Goal: Task Accomplishment & Management: Use online tool/utility

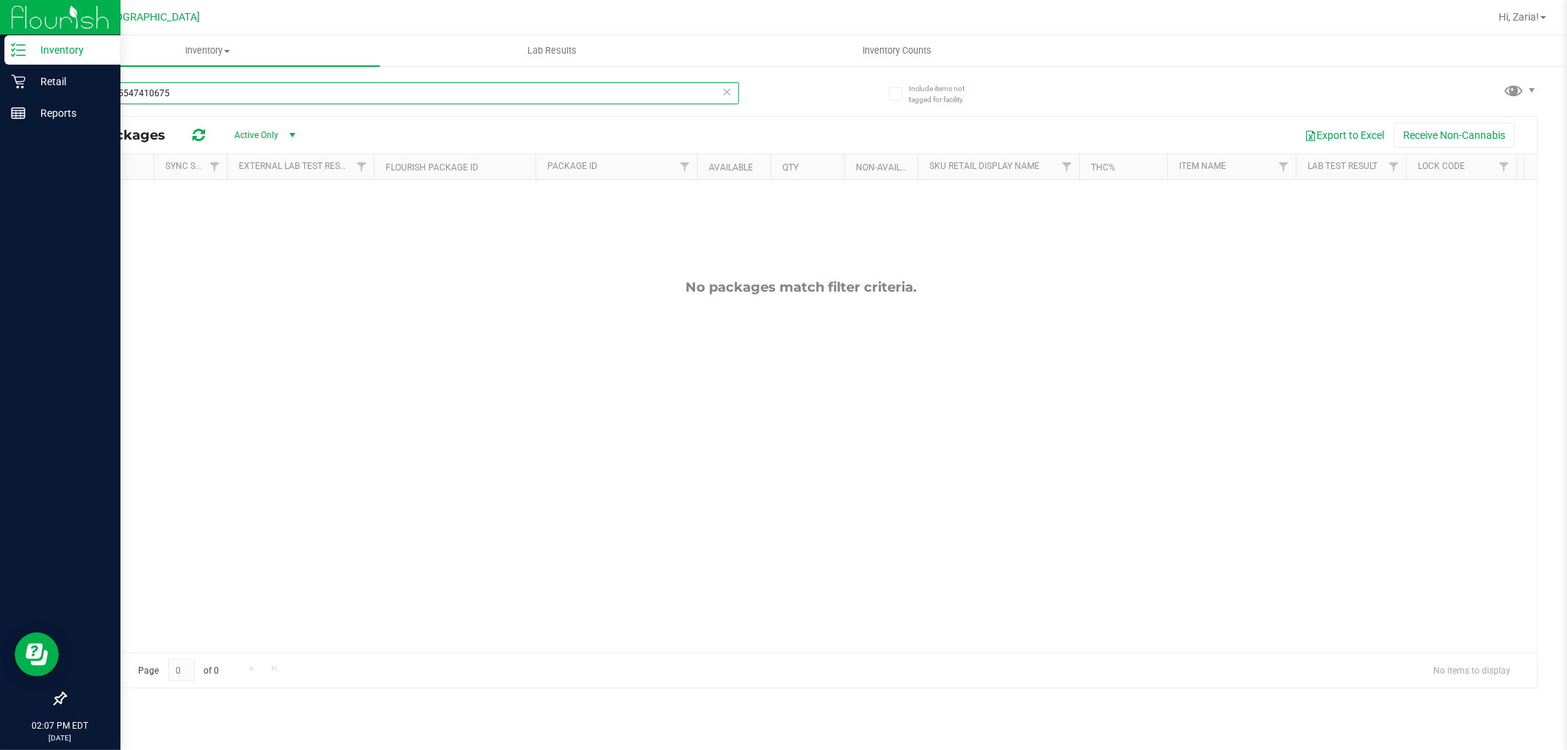
type input "2247155547410675"
click at [51, 84] on p "Retail" at bounding box center [70, 82] width 88 height 18
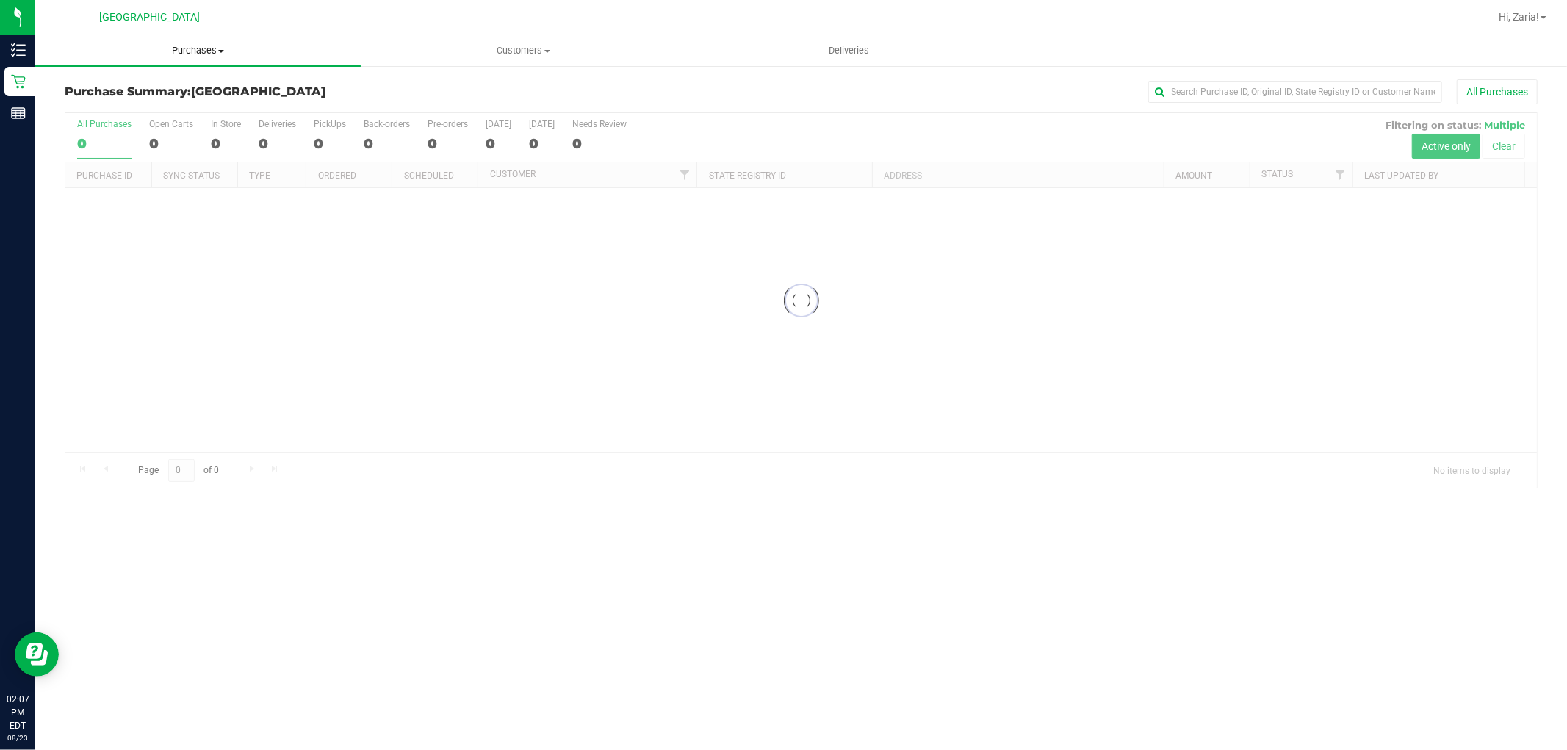
drag, startPoint x: 143, startPoint y: 65, endPoint x: 195, endPoint y: 50, distance: 54.2
click at [156, 60] on retail "Purchases Summary of purchases Fulfillment All purchases Customers All customer…" at bounding box center [801, 269] width 1532 height 468
click at [192, 49] on span "Purchases" at bounding box center [197, 50] width 325 height 13
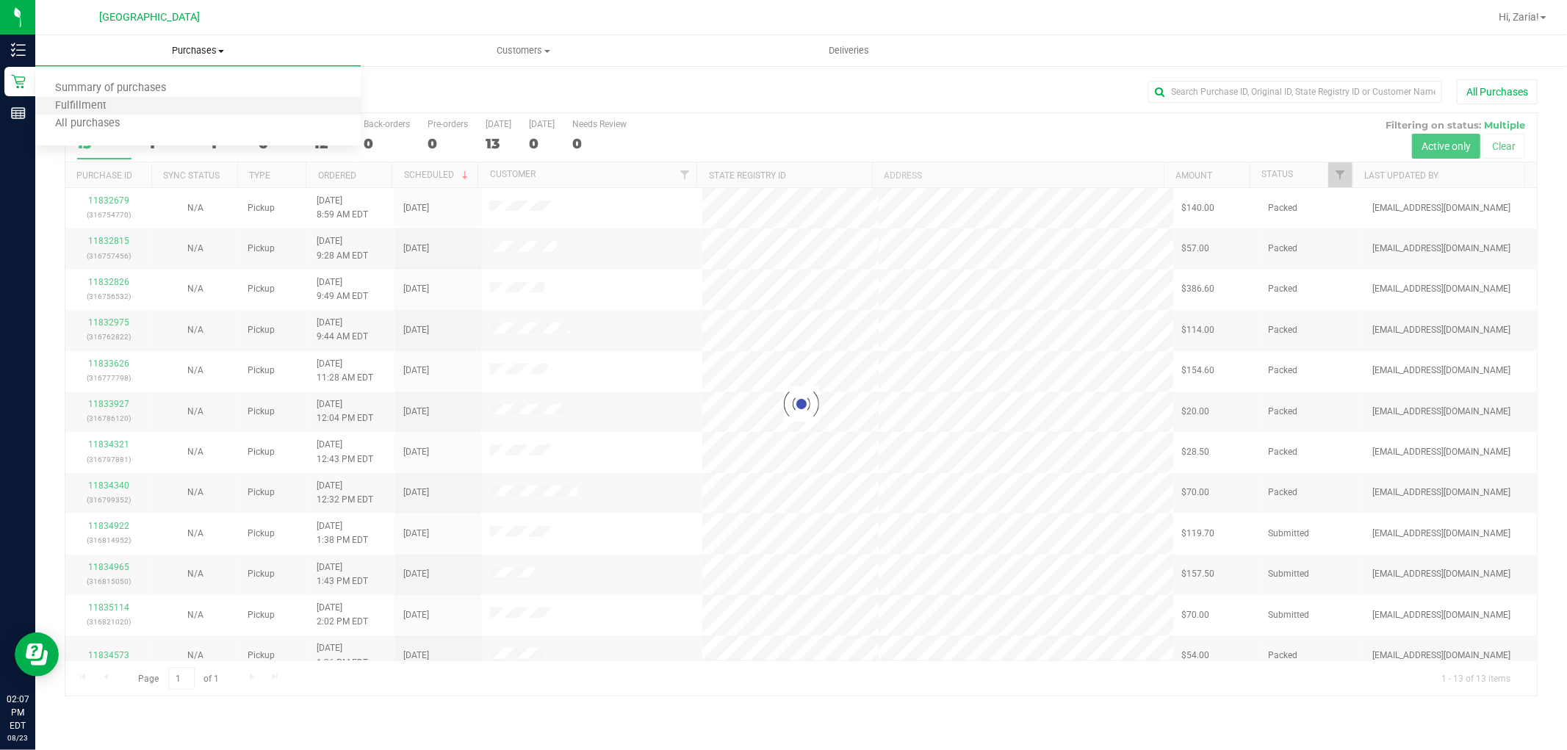
click at [173, 106] on li "Fulfillment" at bounding box center [197, 107] width 325 height 18
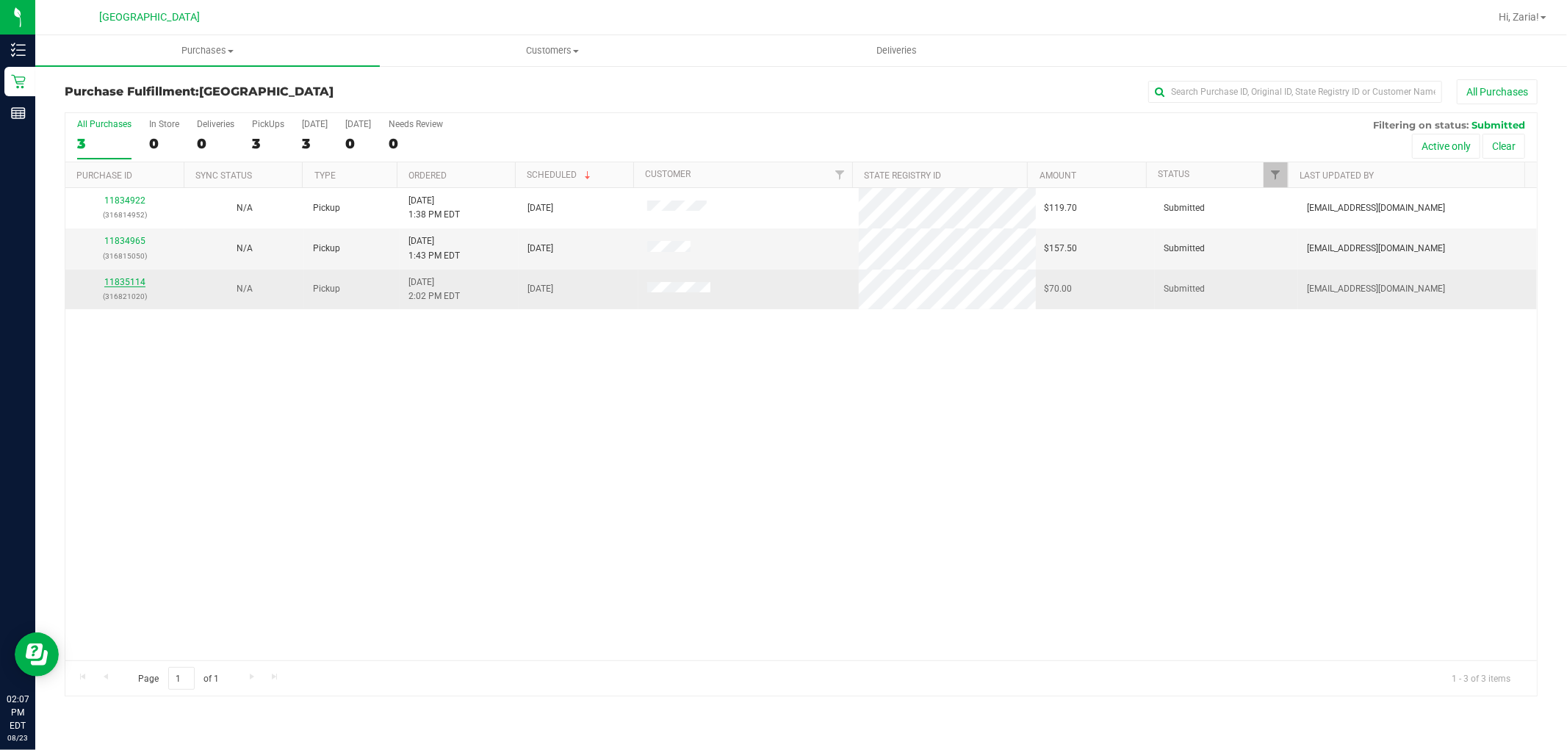
click at [129, 281] on link "11835114" at bounding box center [124, 282] width 41 height 10
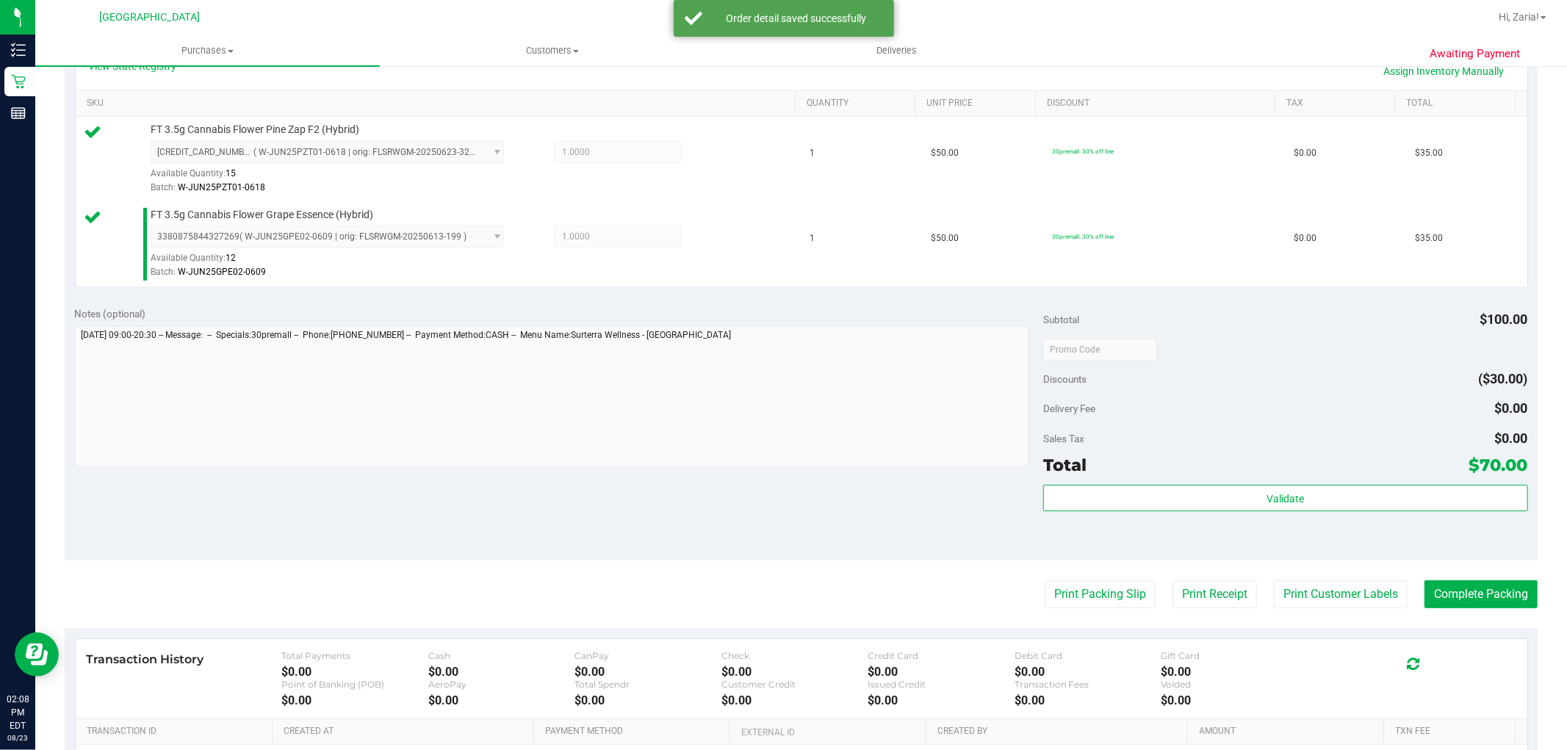
scroll to position [408, 0]
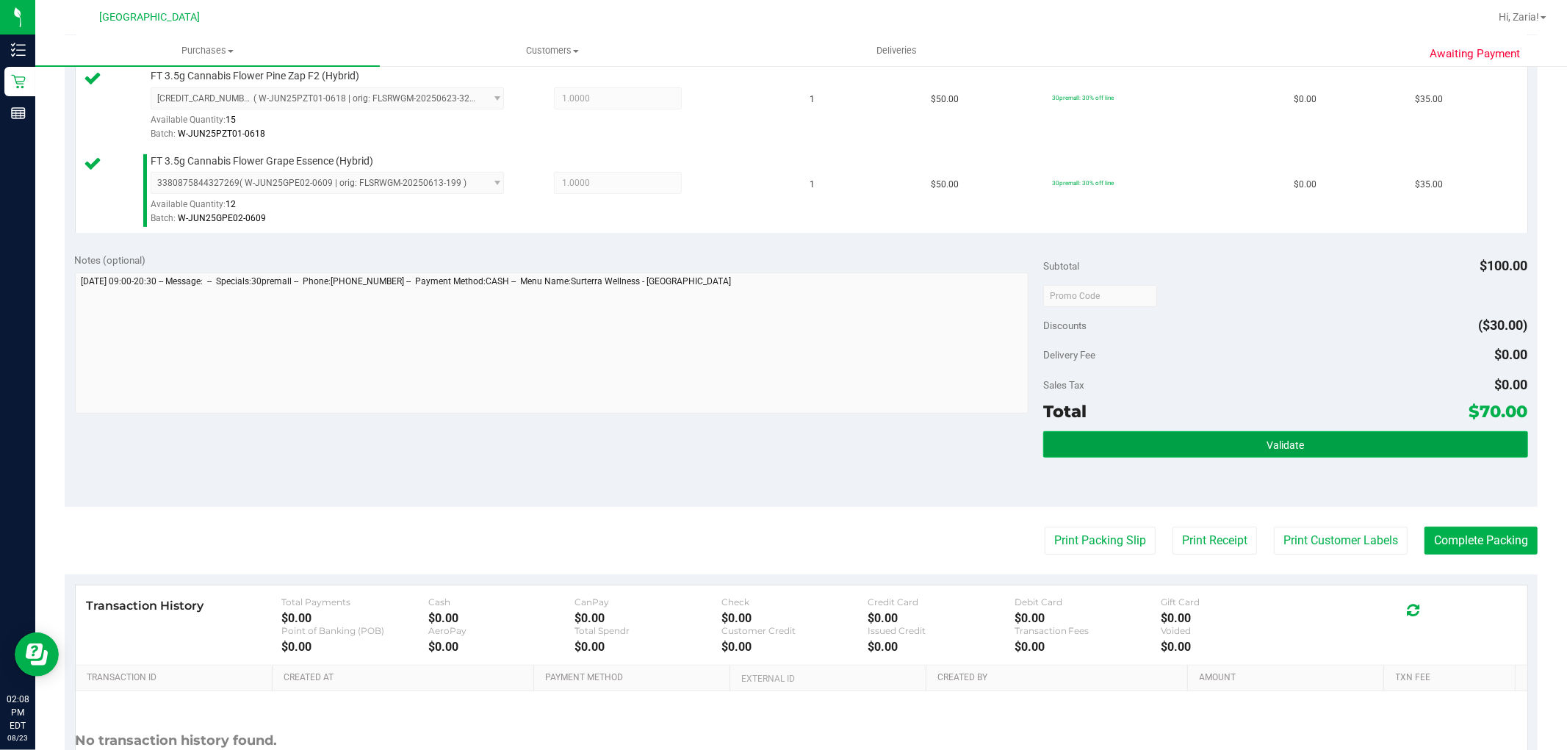
click at [1319, 445] on button "Validate" at bounding box center [1285, 444] width 484 height 26
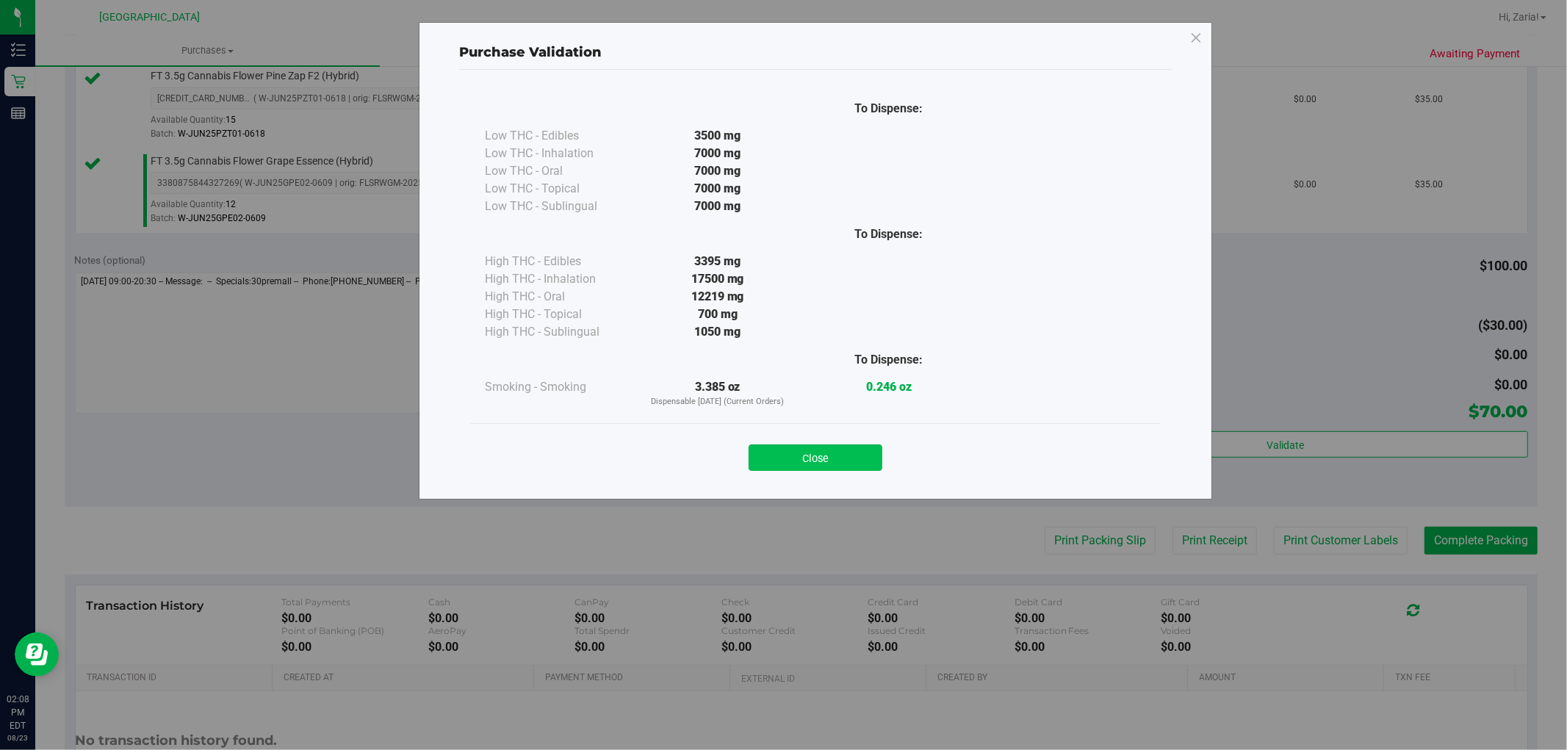
click at [816, 453] on button "Close" at bounding box center [816, 458] width 134 height 26
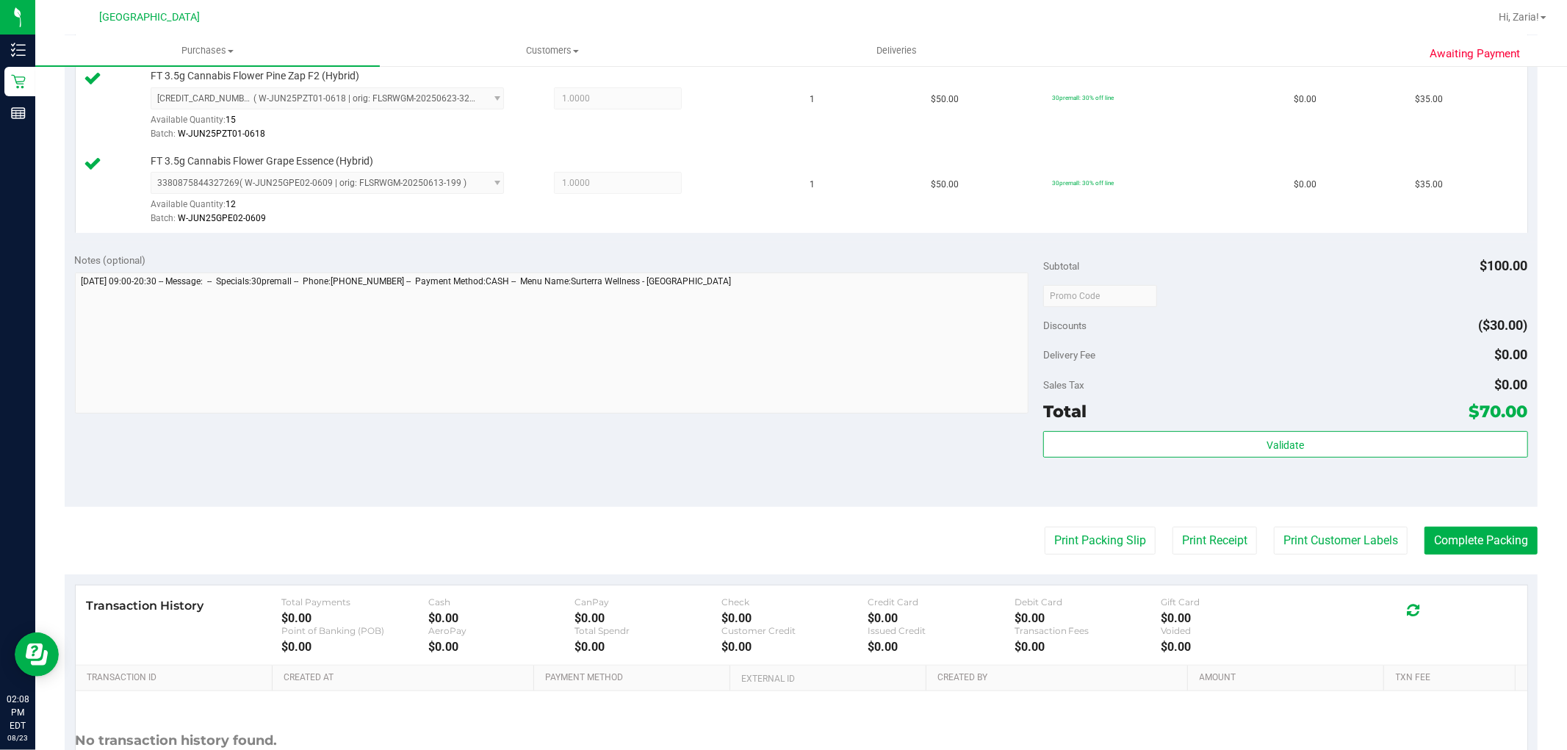
click at [1349, 555] on purchase-details "Back Edit Purchase Cancel Purchase View Profile # 11835114 BioTrack ID: - Submi…" at bounding box center [801, 261] width 1473 height 1178
click at [1348, 544] on button "Print Customer Labels" at bounding box center [1341, 541] width 134 height 28
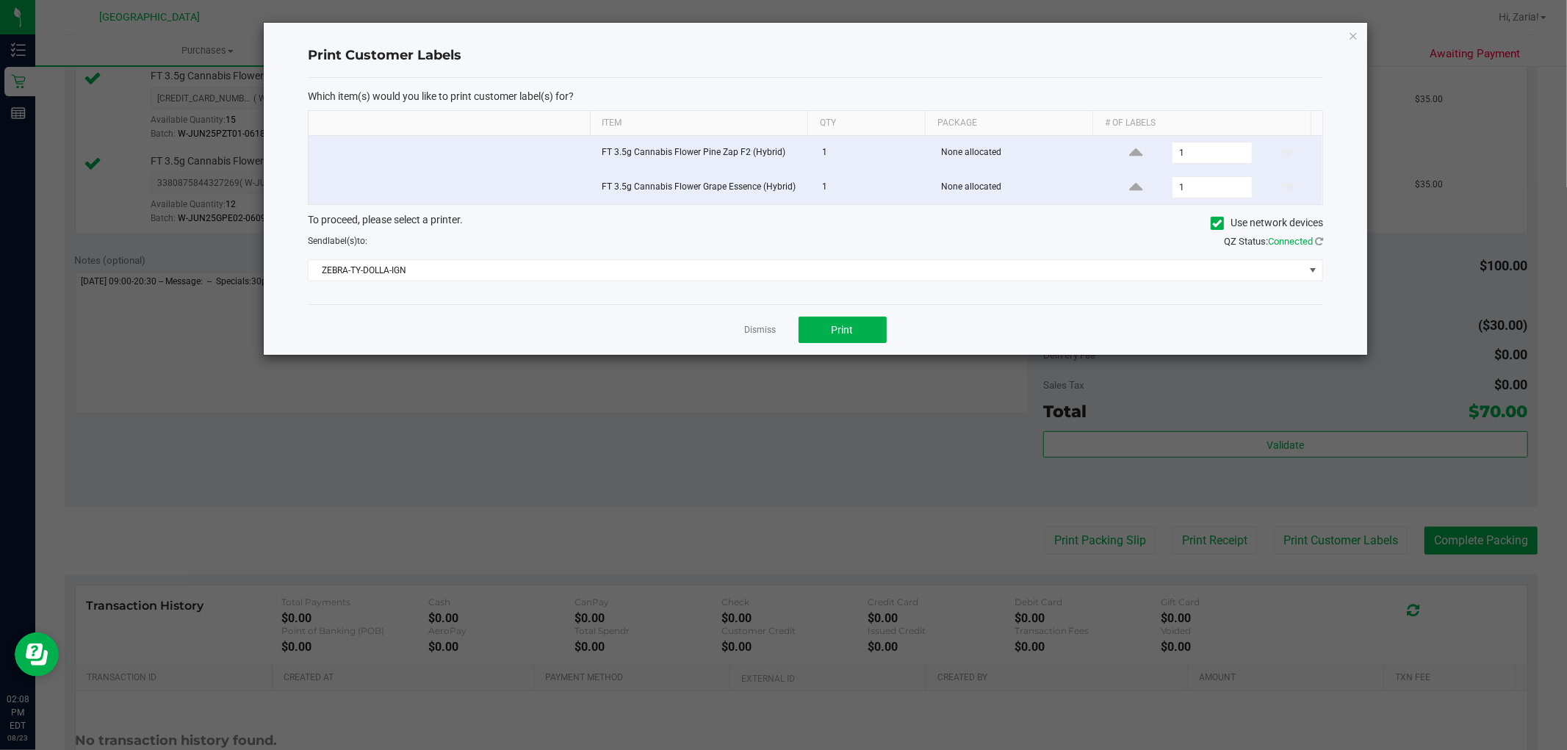
click at [865, 345] on div "Dismiss Print" at bounding box center [815, 329] width 1015 height 51
click at [849, 316] on div "Dismiss Print" at bounding box center [815, 329] width 1015 height 51
click at [862, 325] on button "Print" at bounding box center [843, 330] width 88 height 26
click at [769, 325] on link "Dismiss" at bounding box center [761, 330] width 32 height 12
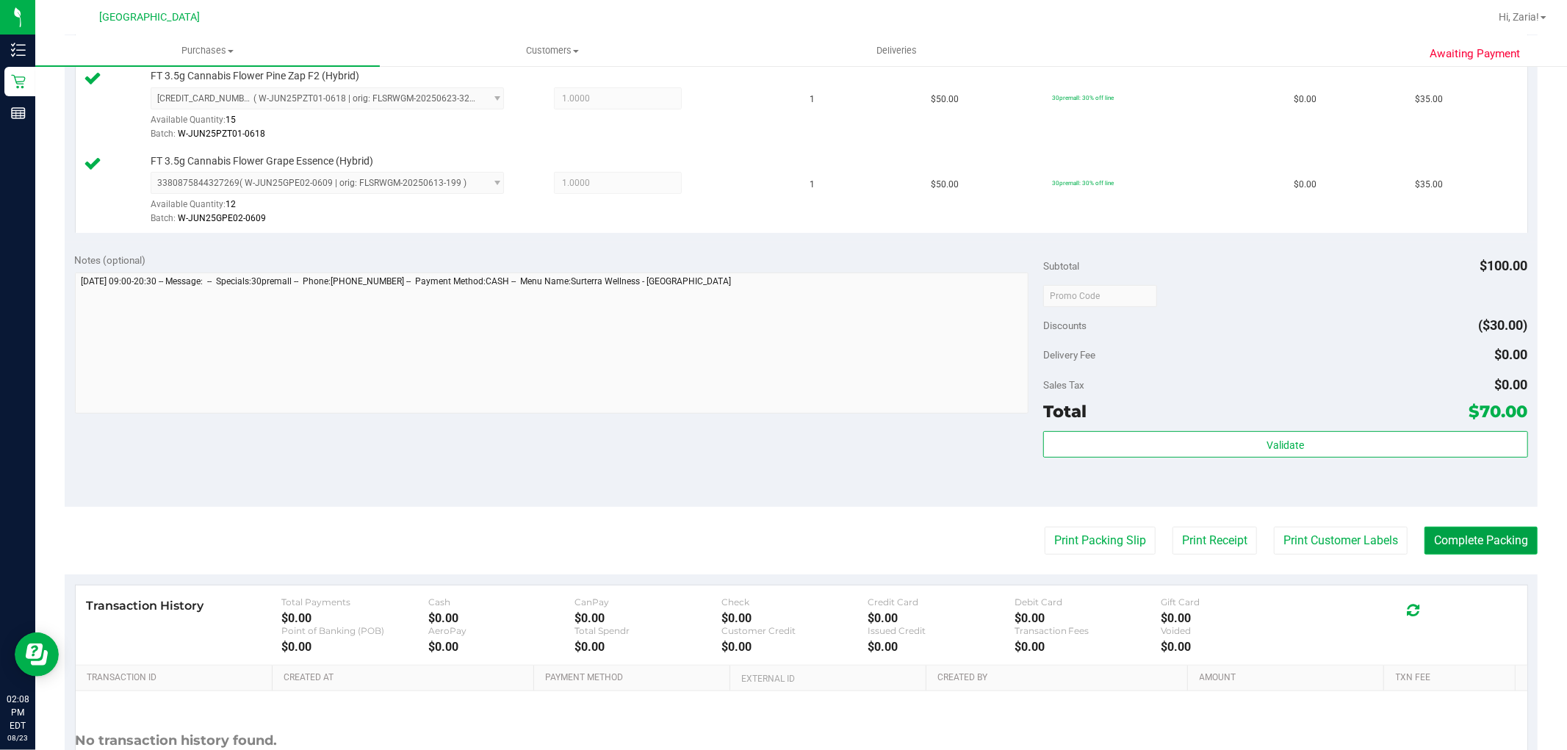
click at [1493, 547] on button "Complete Packing" at bounding box center [1481, 541] width 113 height 28
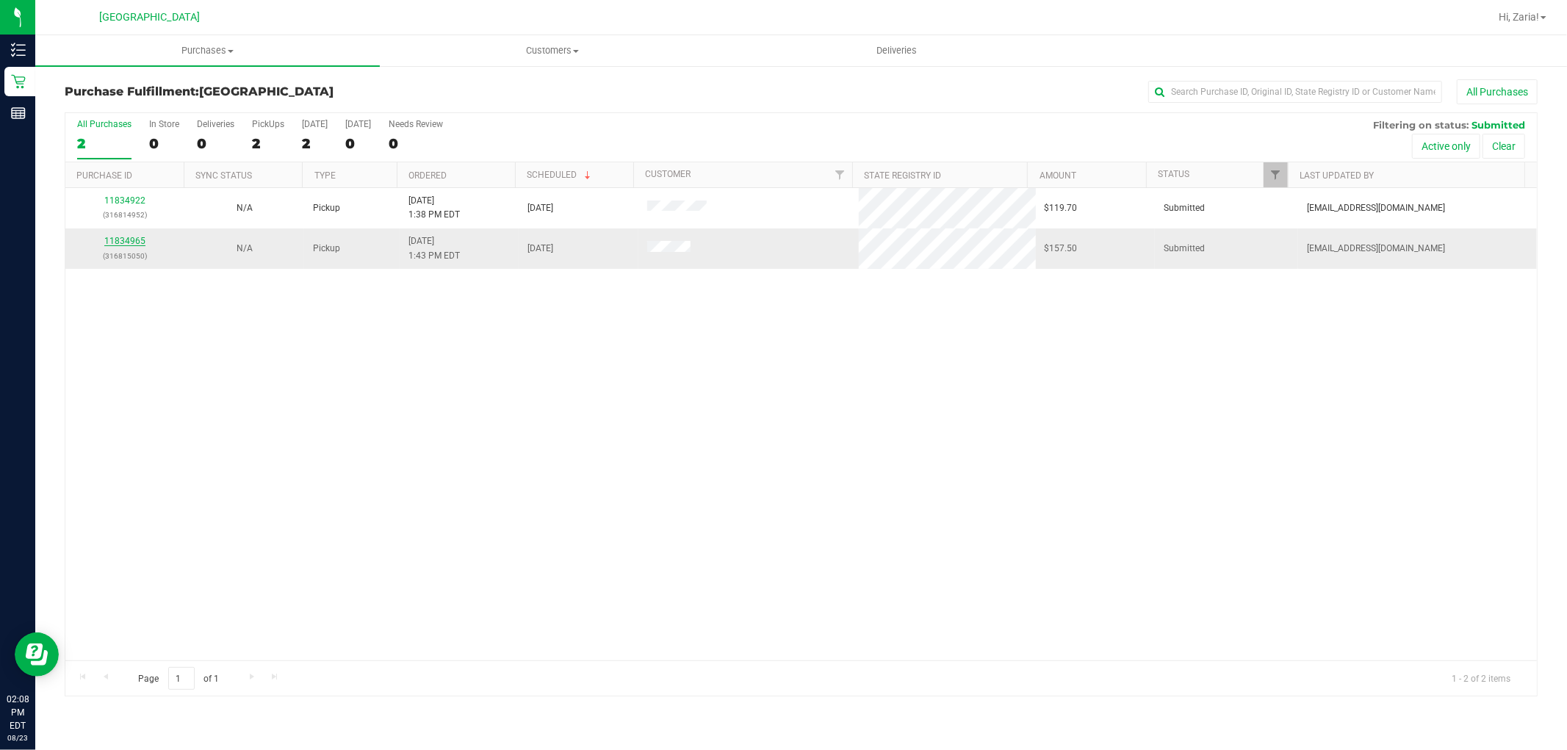
click at [136, 245] on link "11834965" at bounding box center [124, 241] width 41 height 10
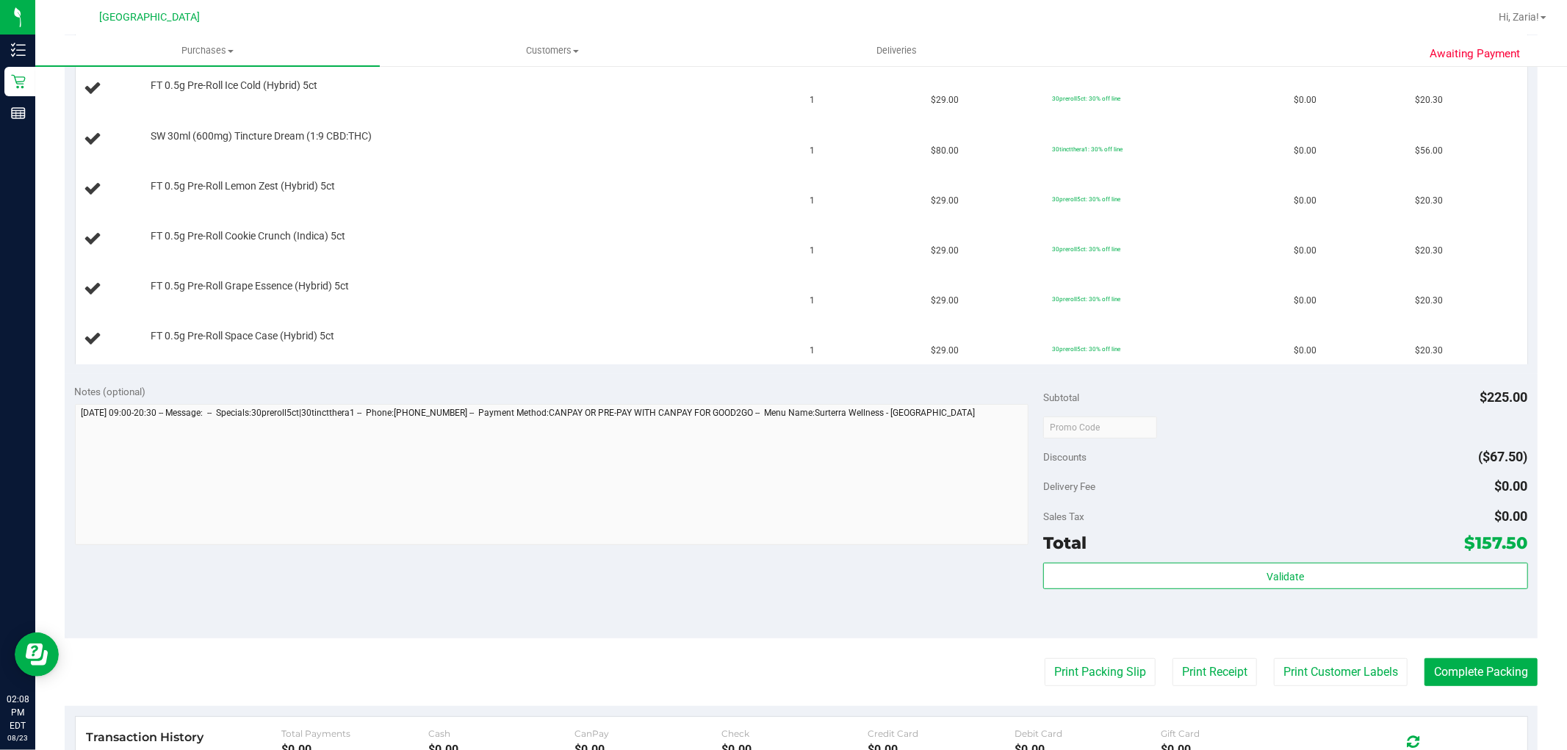
scroll to position [408, 0]
click at [1280, 680] on button "Print Customer Labels" at bounding box center [1341, 672] width 134 height 28
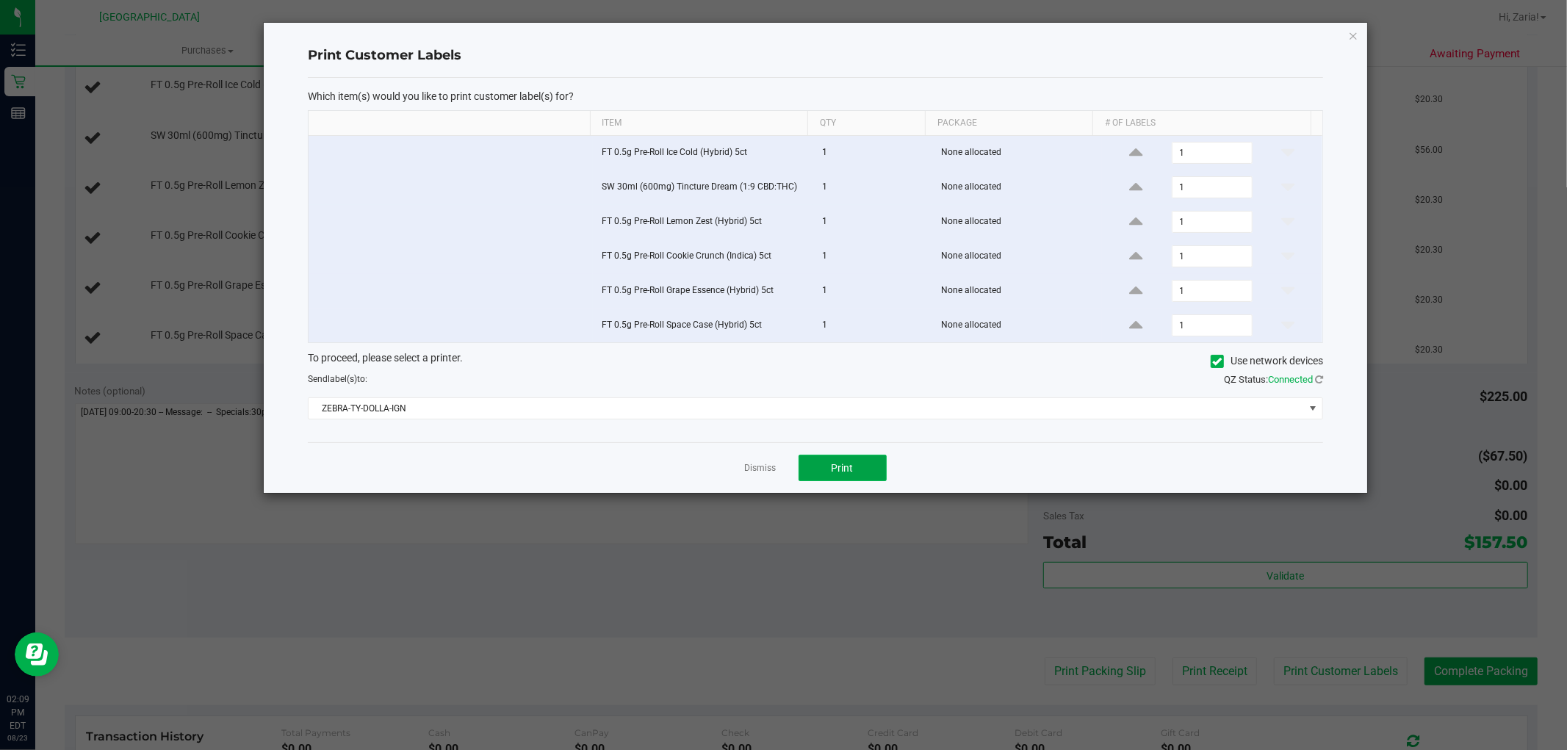
click at [826, 471] on button "Print" at bounding box center [843, 468] width 88 height 26
click at [759, 481] on div "Dismiss Print" at bounding box center [815, 467] width 1015 height 51
click at [759, 467] on link "Dismiss" at bounding box center [761, 468] width 32 height 12
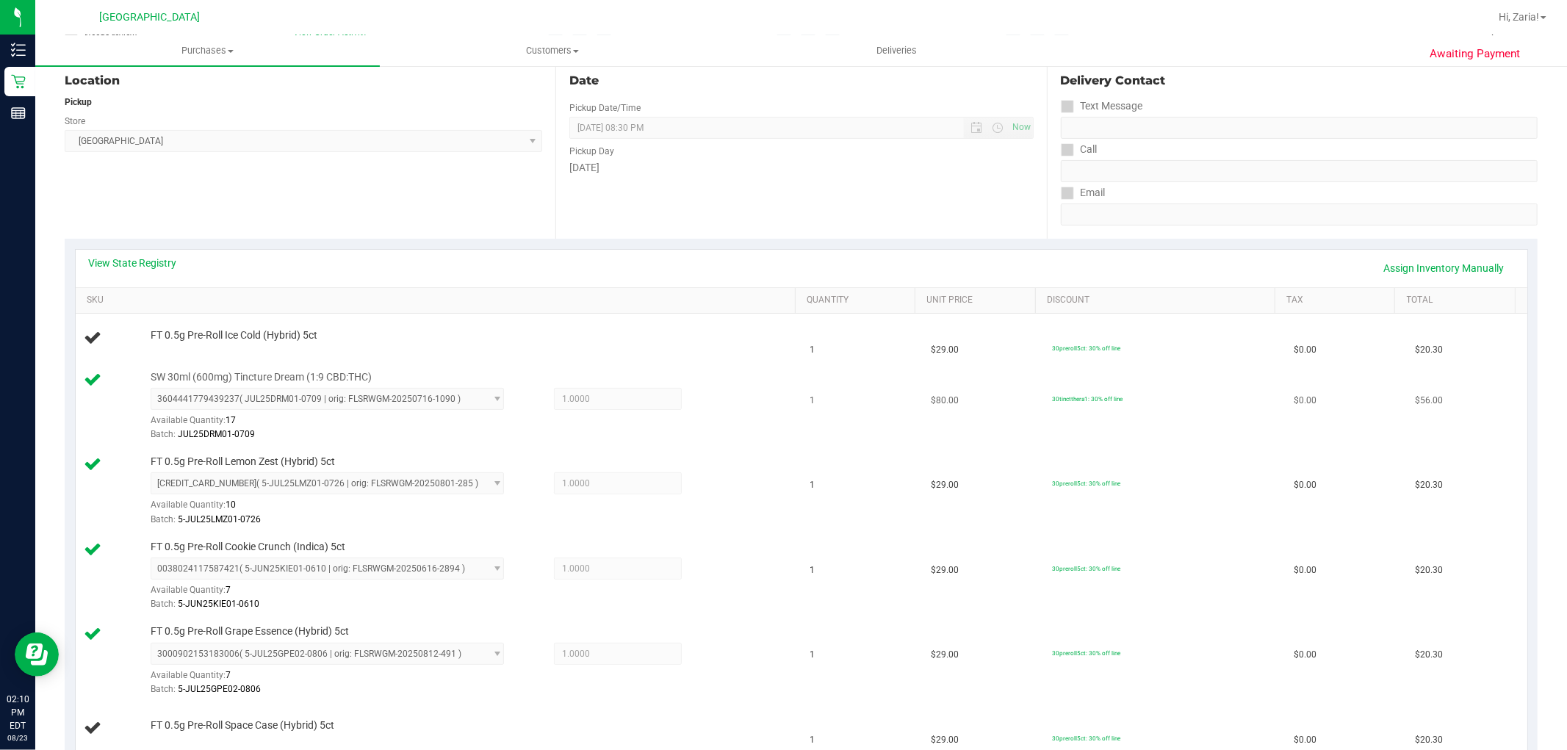
scroll to position [245, 0]
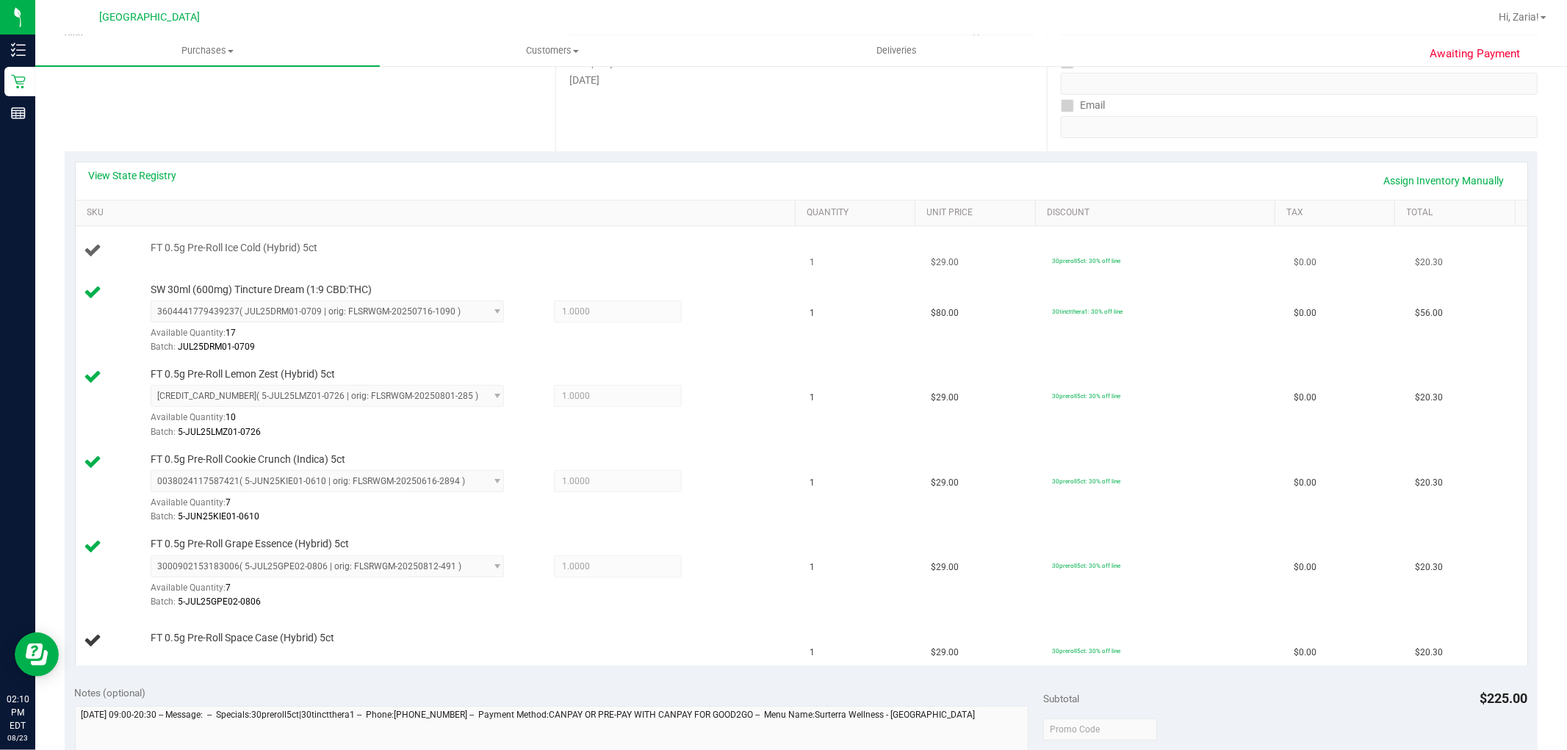
click at [228, 250] on span "FT 0.5g Pre-Roll Ice Cold (Hybrid) 5ct" at bounding box center [234, 248] width 167 height 14
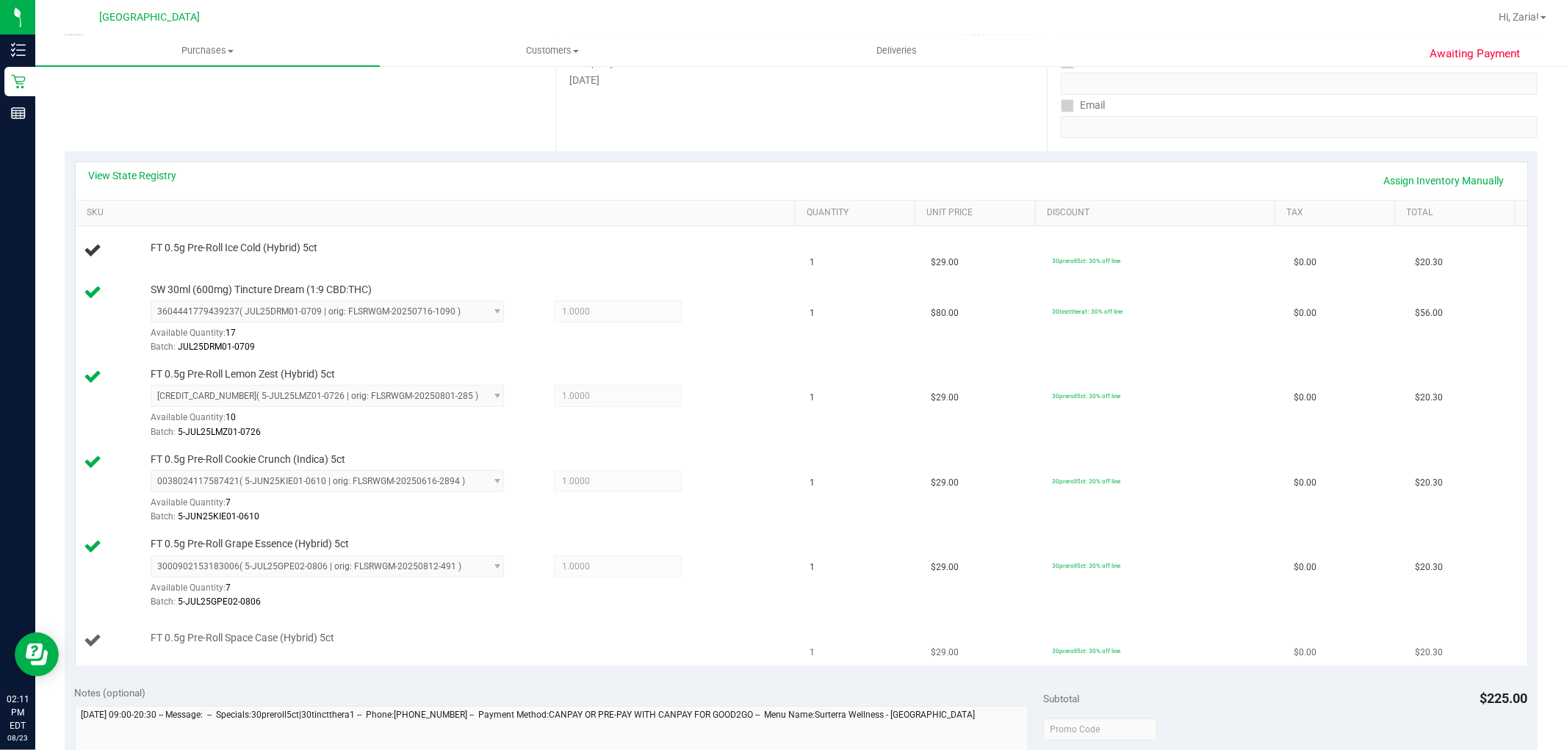
click at [252, 632] on span "FT 0.5g Pre-Roll Space Case (Hybrid) 5ct" at bounding box center [243, 638] width 184 height 14
click at [251, 639] on span "FT 0.5g Pre-Roll Space Case (Hybrid) 5ct" at bounding box center [243, 638] width 184 height 14
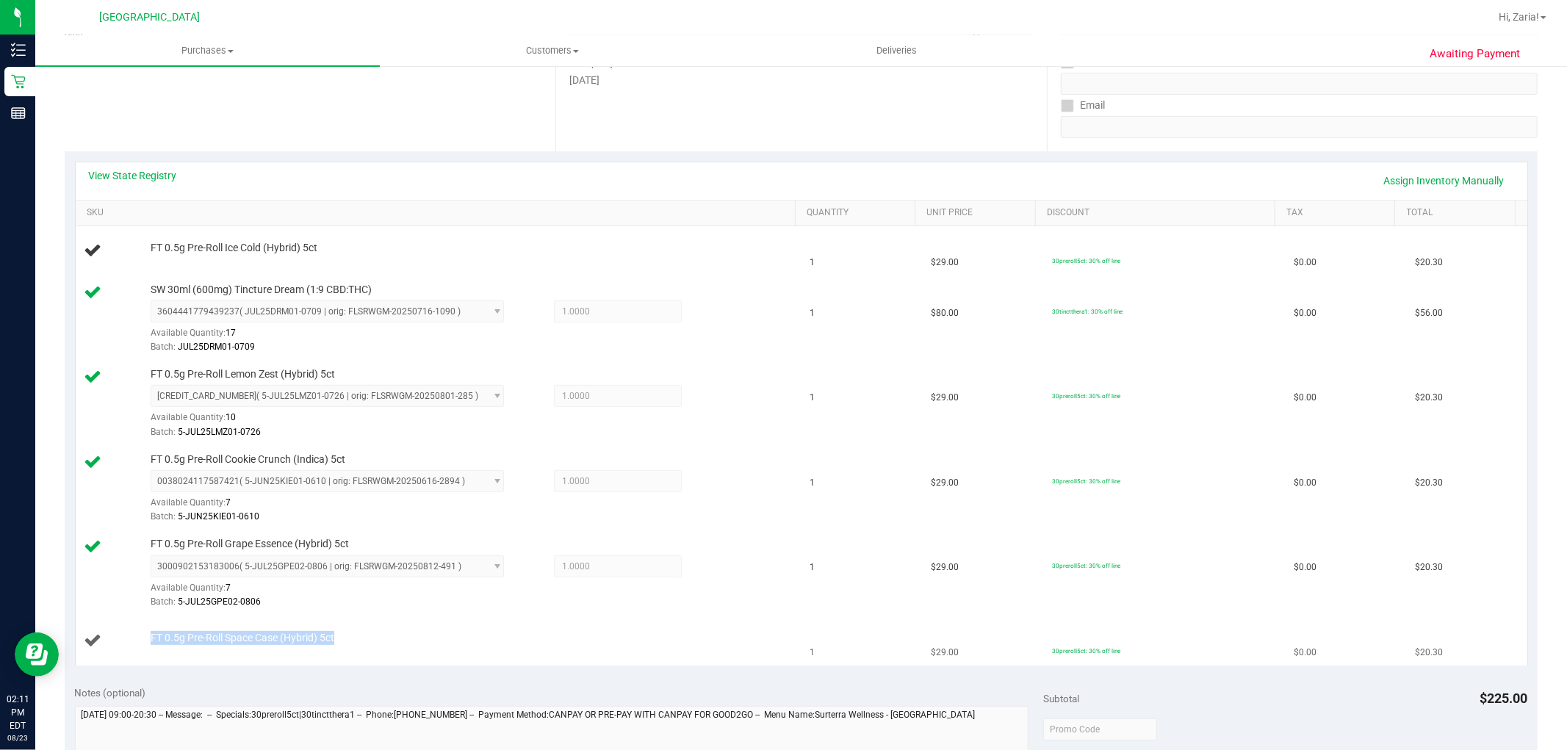
copy div "FT 0.5g Pre-Roll Space Case (Hybrid) 5ct"
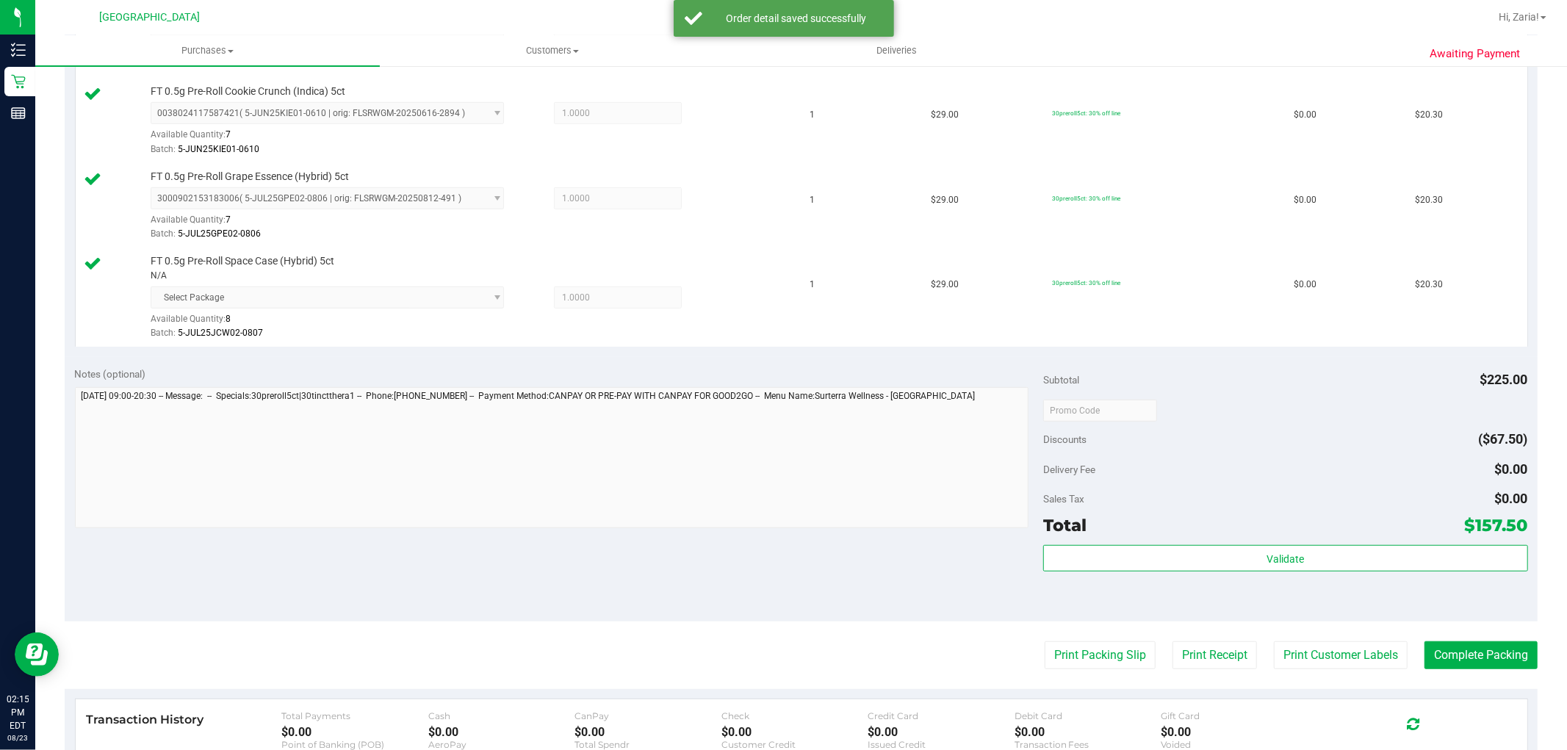
scroll to position [652, 0]
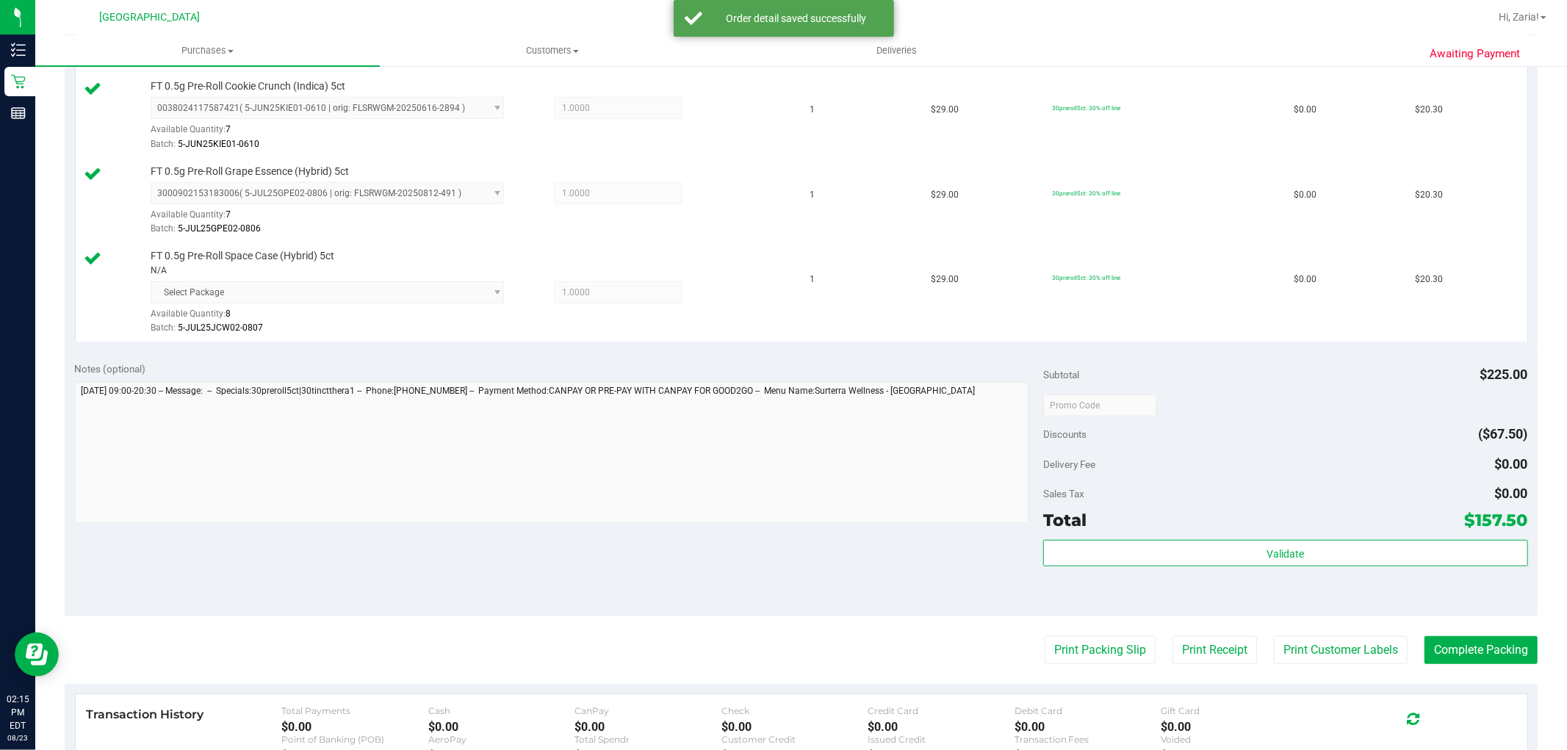
click at [1205, 539] on div "Subtotal $225.00 Discounts ($67.50) Delivery Fee $0.00 Sales Tax $0.00 Total $1…" at bounding box center [1285, 483] width 484 height 245
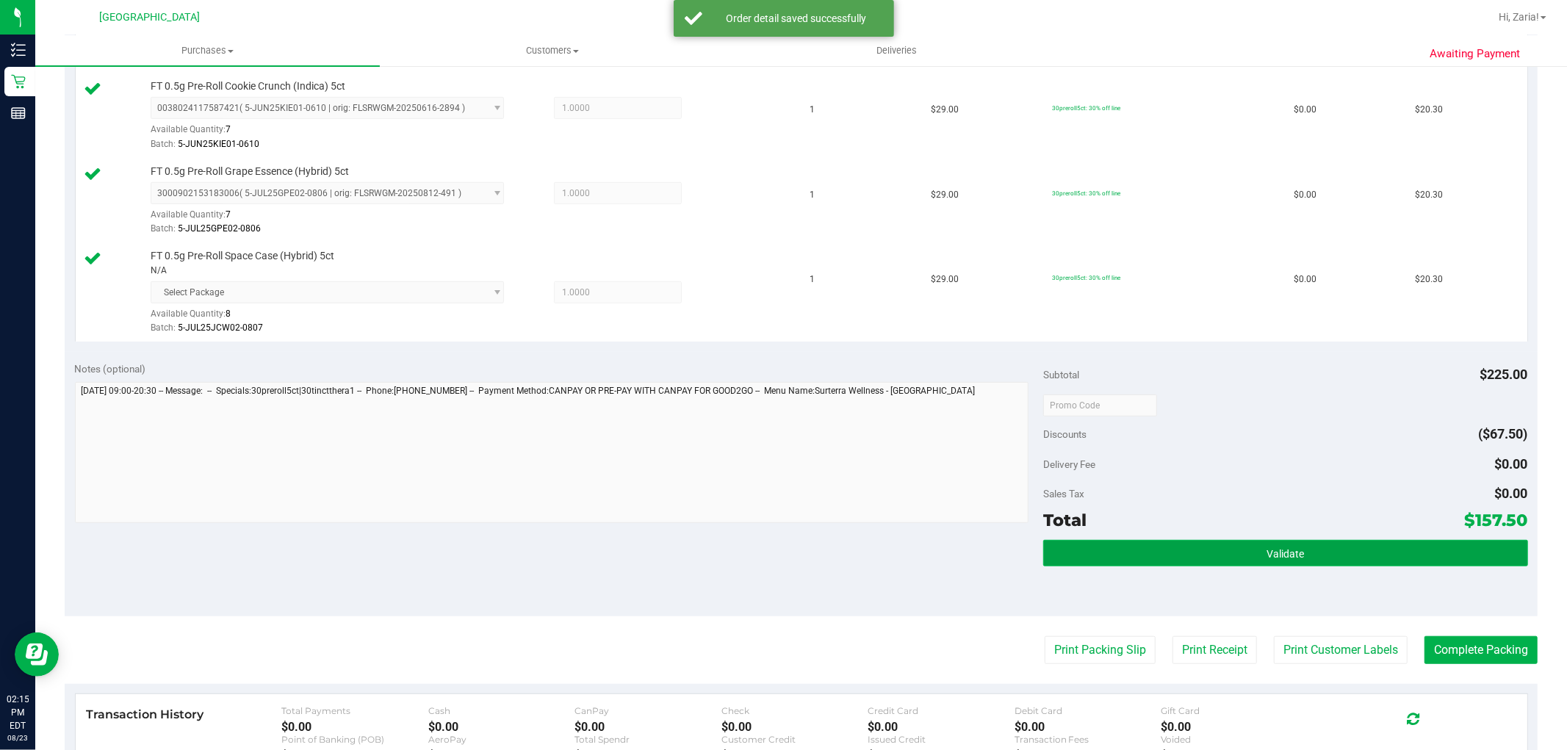
click at [1184, 548] on button "Validate" at bounding box center [1285, 553] width 484 height 26
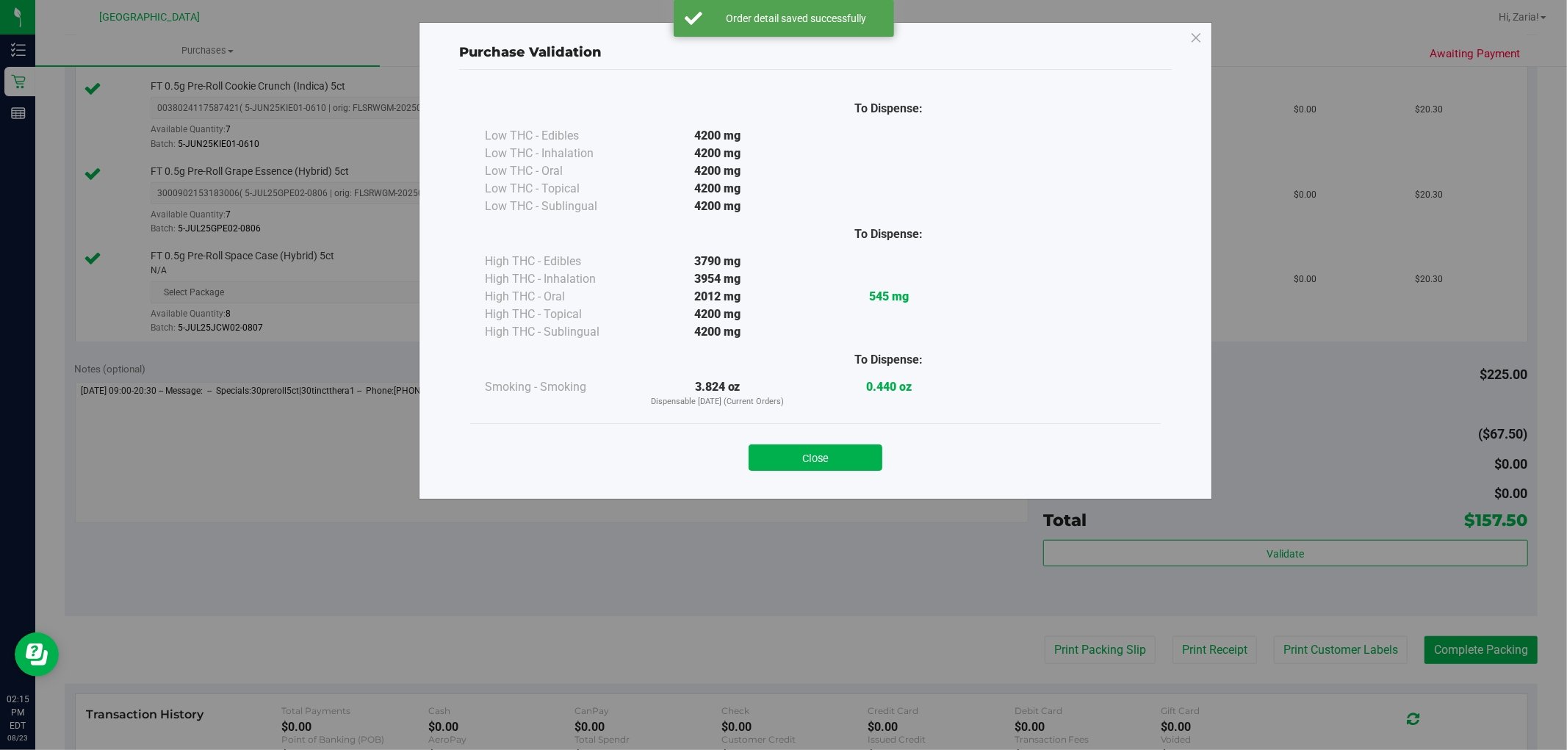
click at [750, 468] on button "Close" at bounding box center [816, 458] width 134 height 26
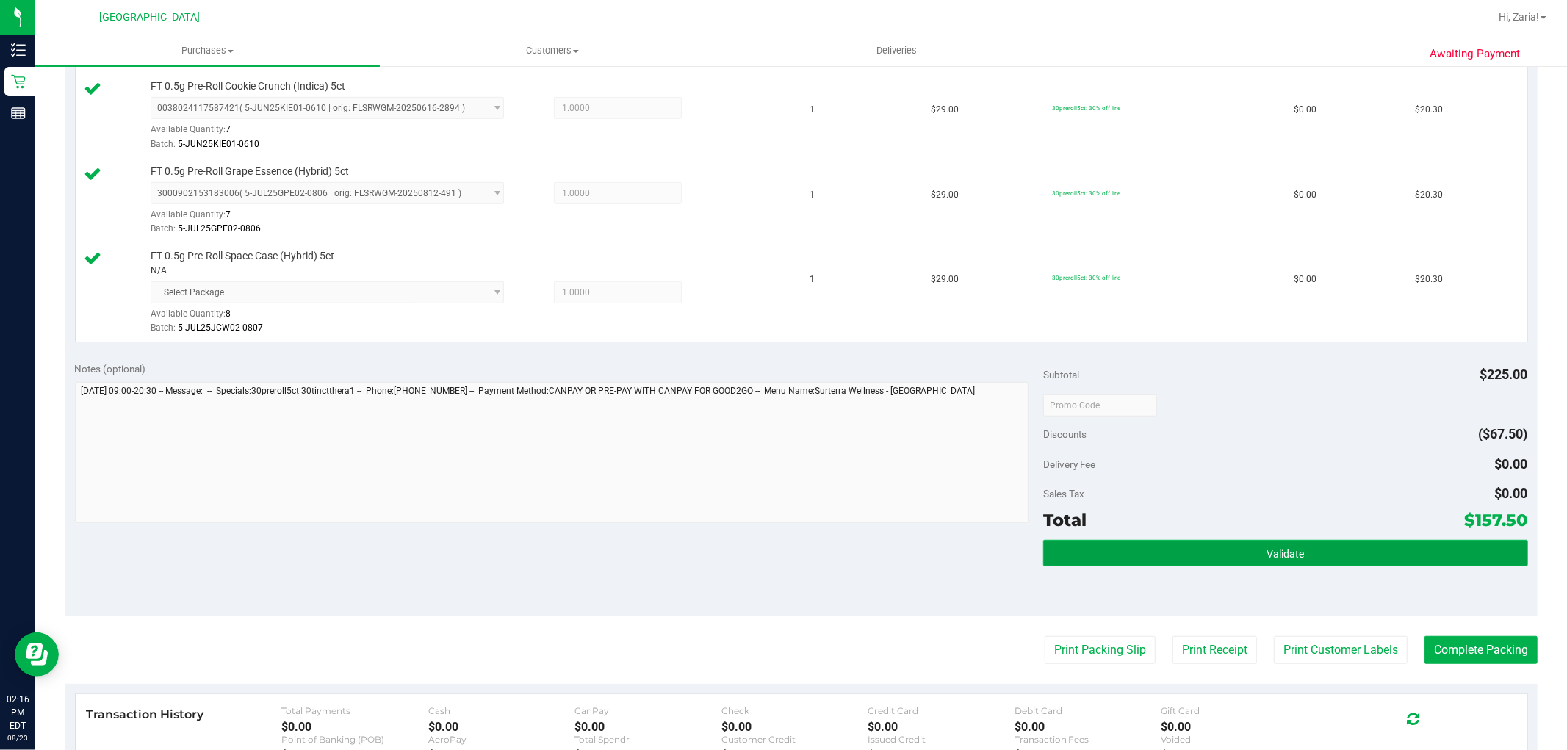
click at [1386, 555] on button "Validate" at bounding box center [1285, 553] width 484 height 26
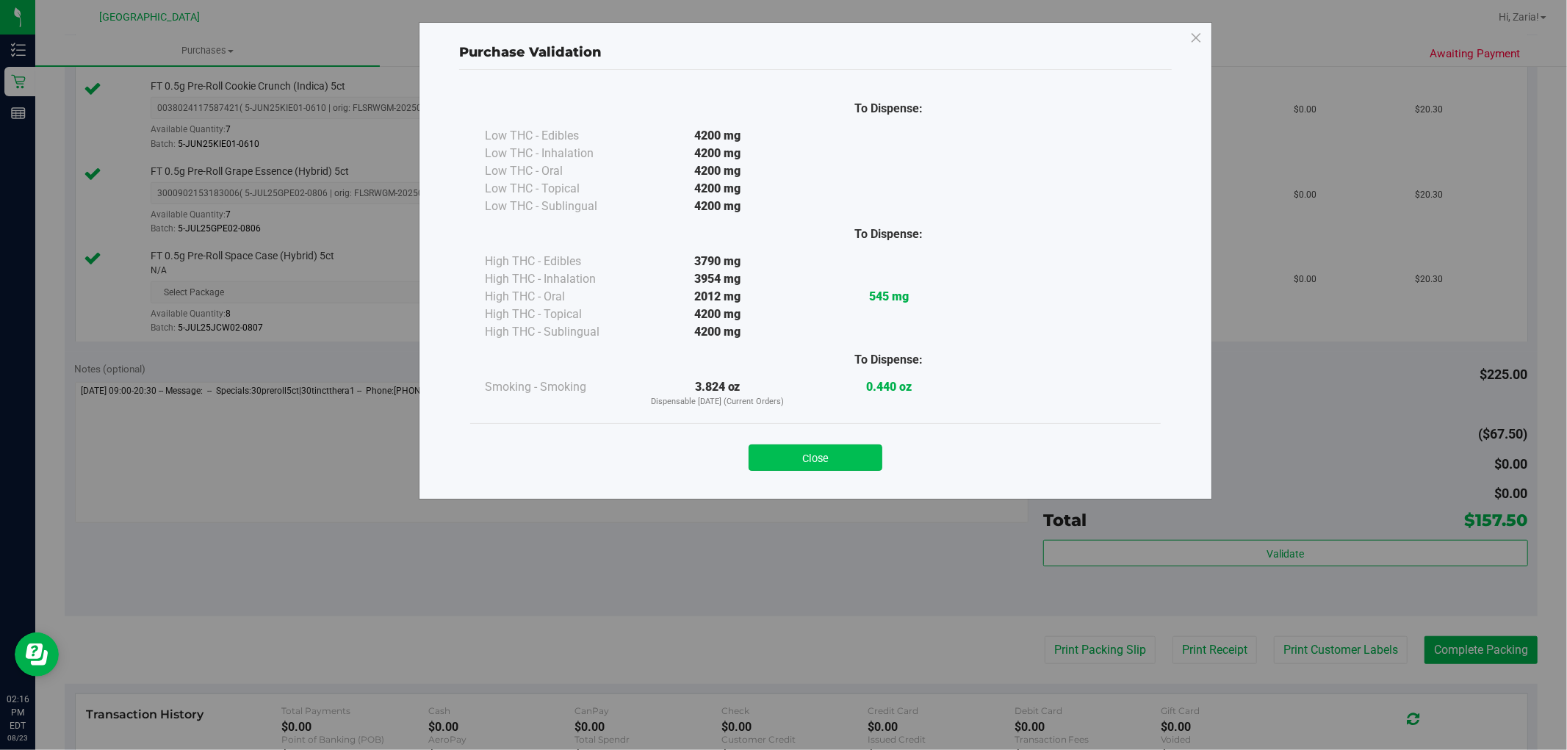
click at [782, 454] on button "Close" at bounding box center [816, 458] width 134 height 26
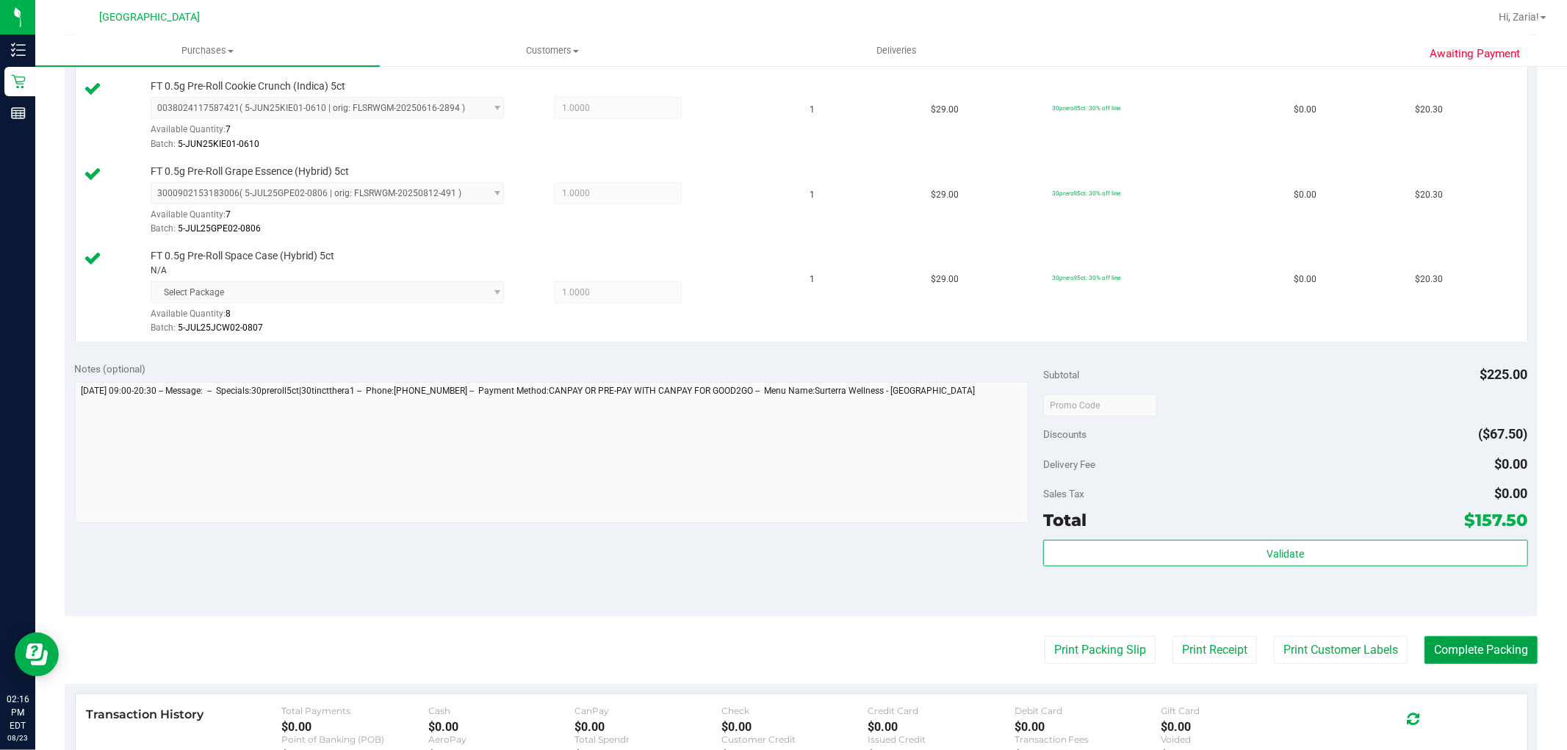
click at [1450, 641] on button "Complete Packing" at bounding box center [1481, 650] width 113 height 28
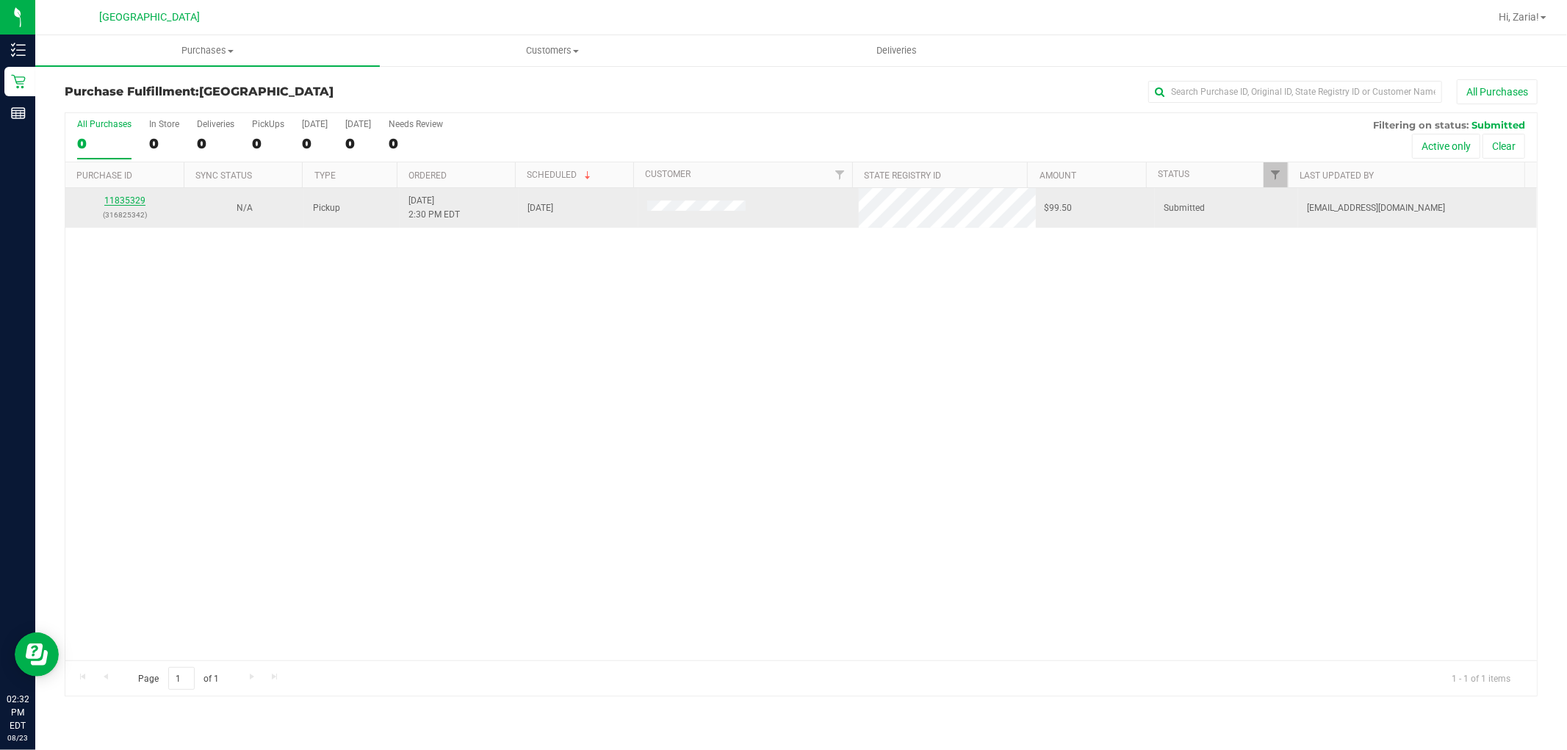
click at [128, 196] on link "11835329" at bounding box center [124, 200] width 41 height 10
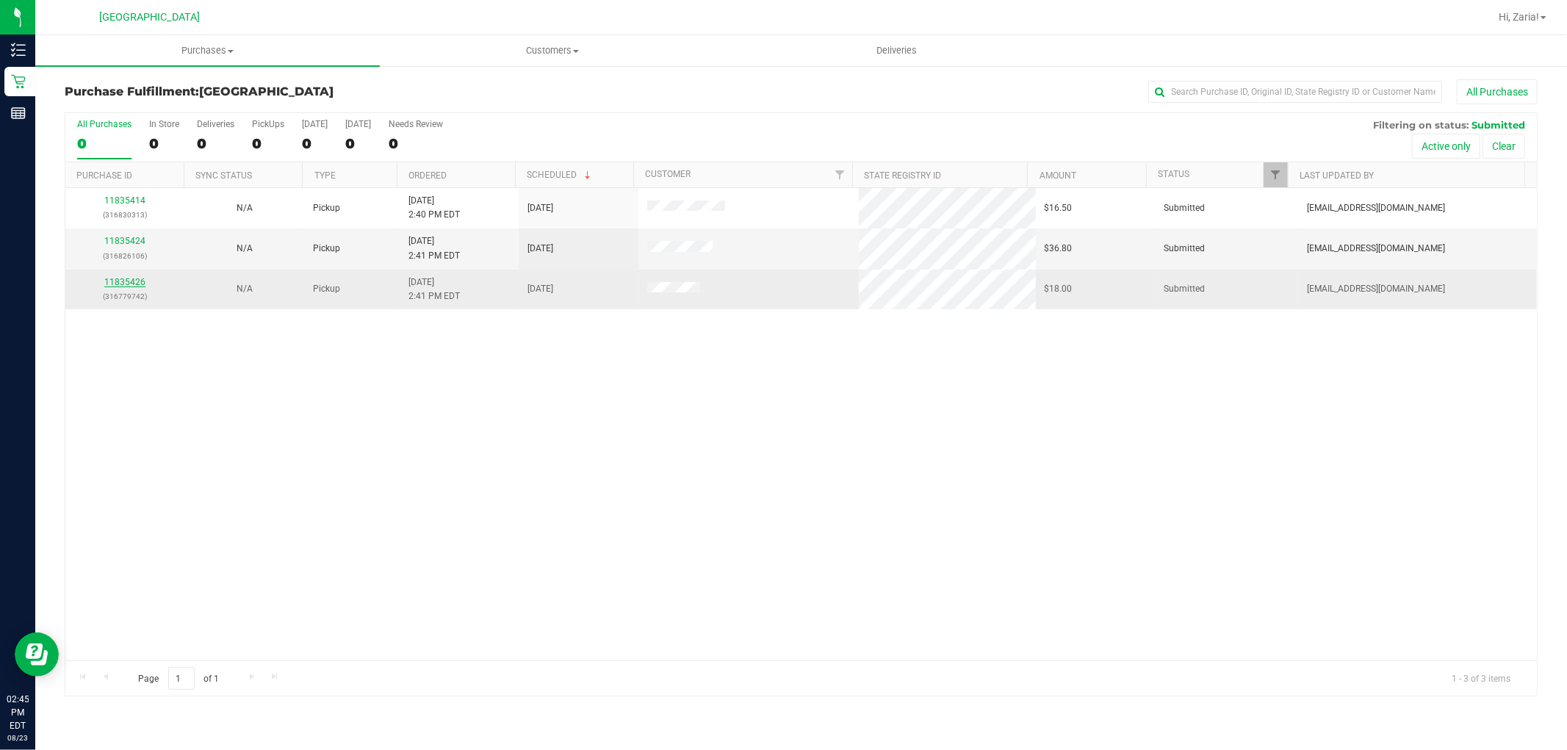
click at [133, 279] on link "11835426" at bounding box center [124, 282] width 41 height 10
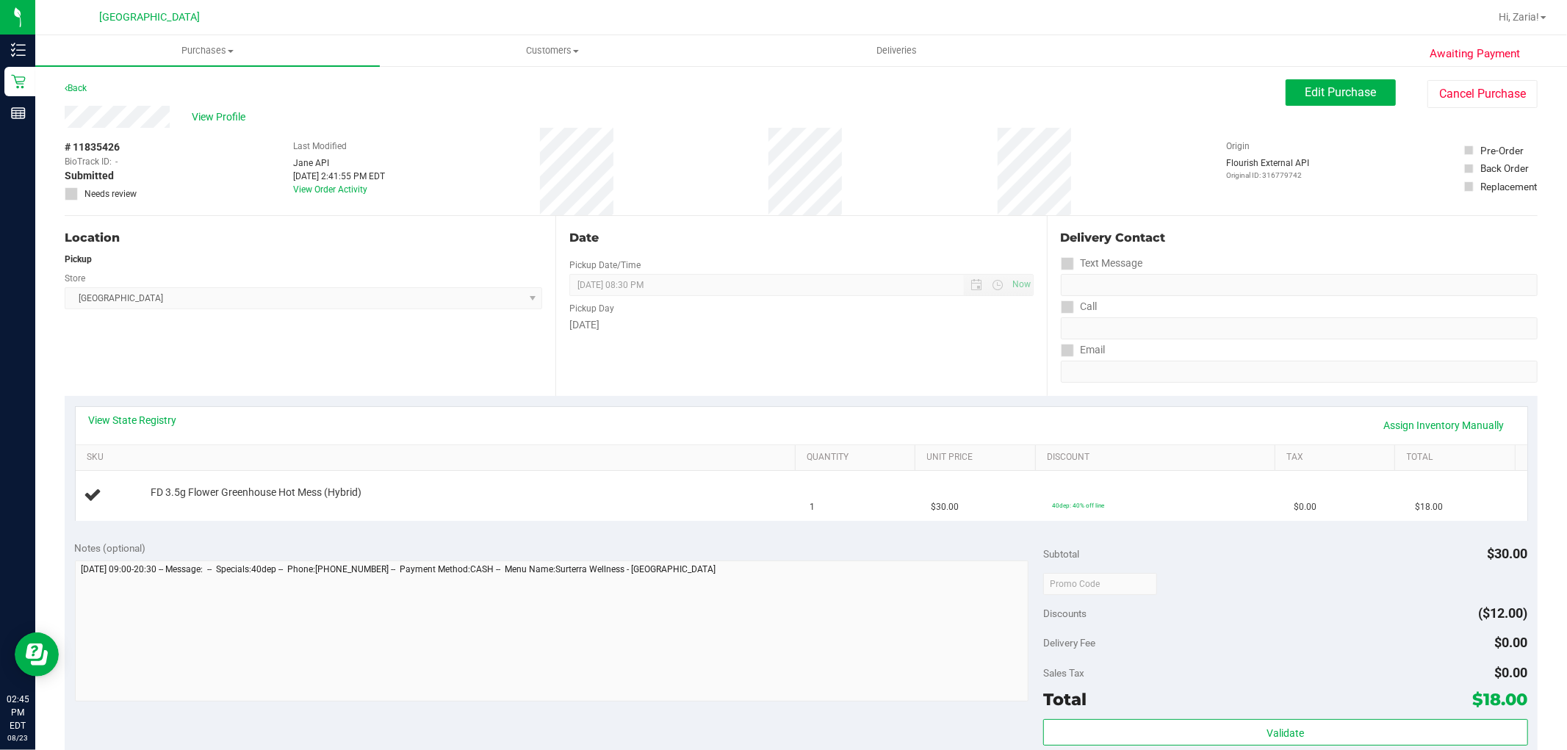
click at [71, 79] on div "Back" at bounding box center [76, 88] width 22 height 18
click at [66, 84] on icon at bounding box center [66, 88] width 3 height 9
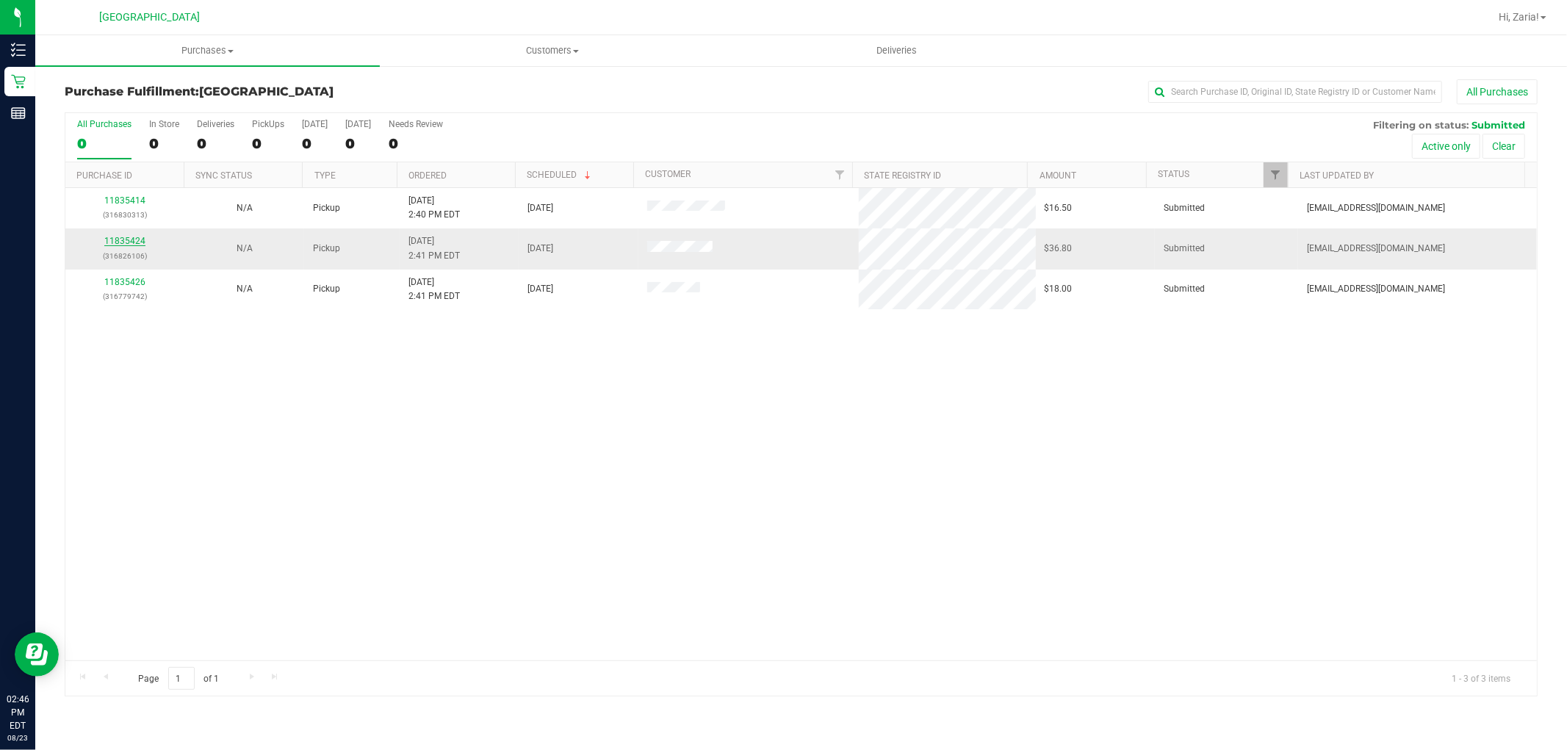
click at [126, 240] on link "11835424" at bounding box center [124, 241] width 41 height 10
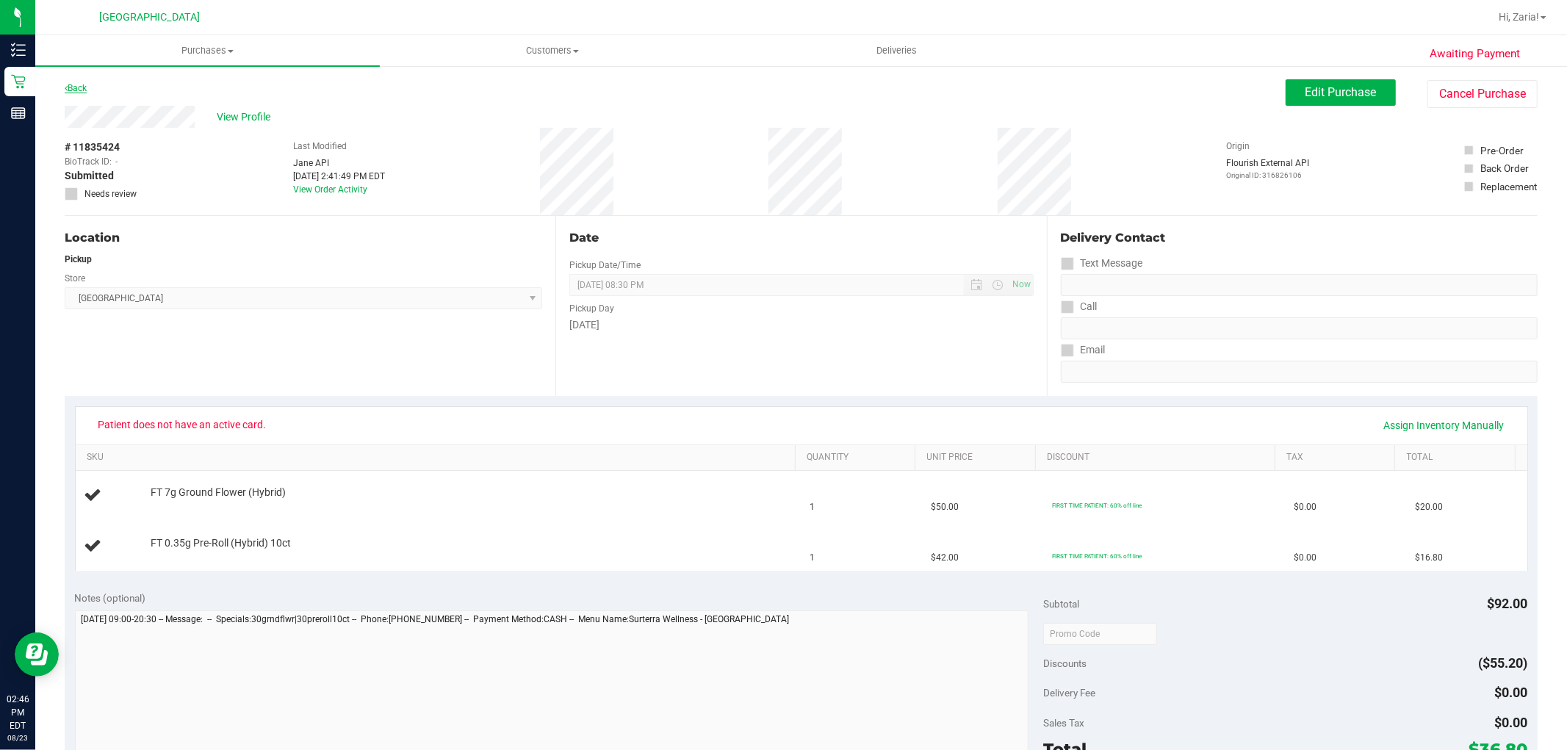
click at [74, 83] on link "Back" at bounding box center [76, 88] width 22 height 10
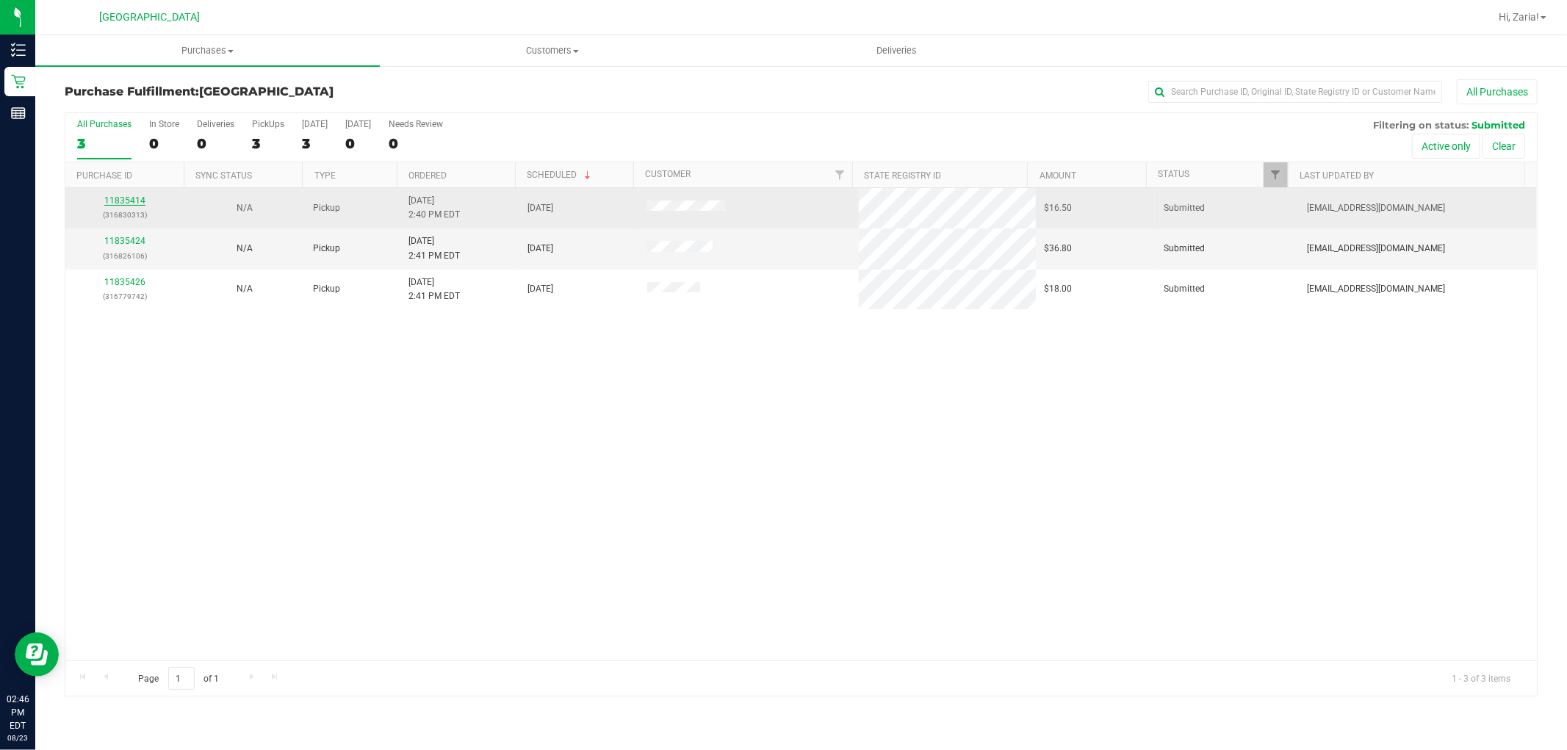
click at [118, 200] on link "11835414" at bounding box center [124, 200] width 41 height 10
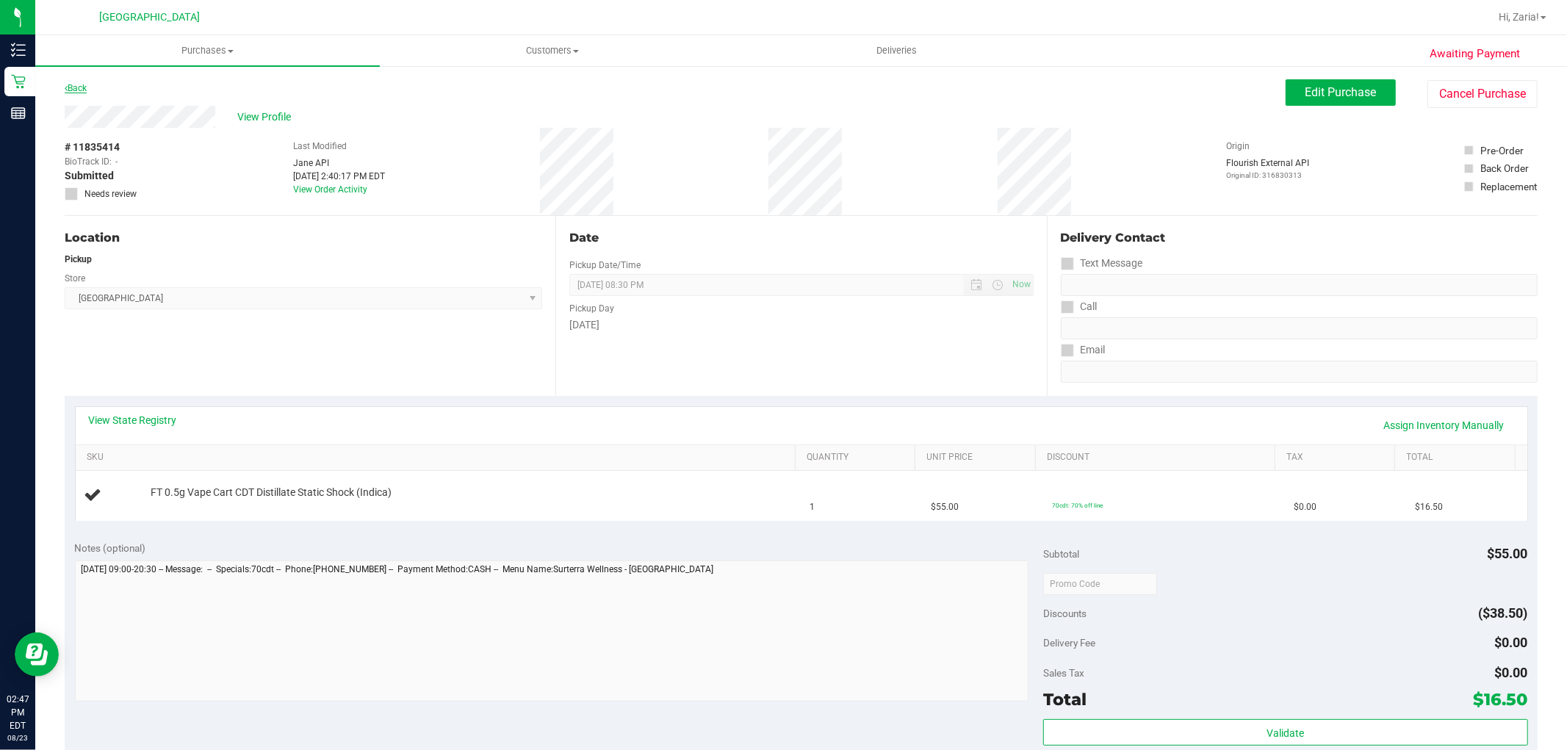
click at [87, 91] on link "Back" at bounding box center [76, 88] width 22 height 10
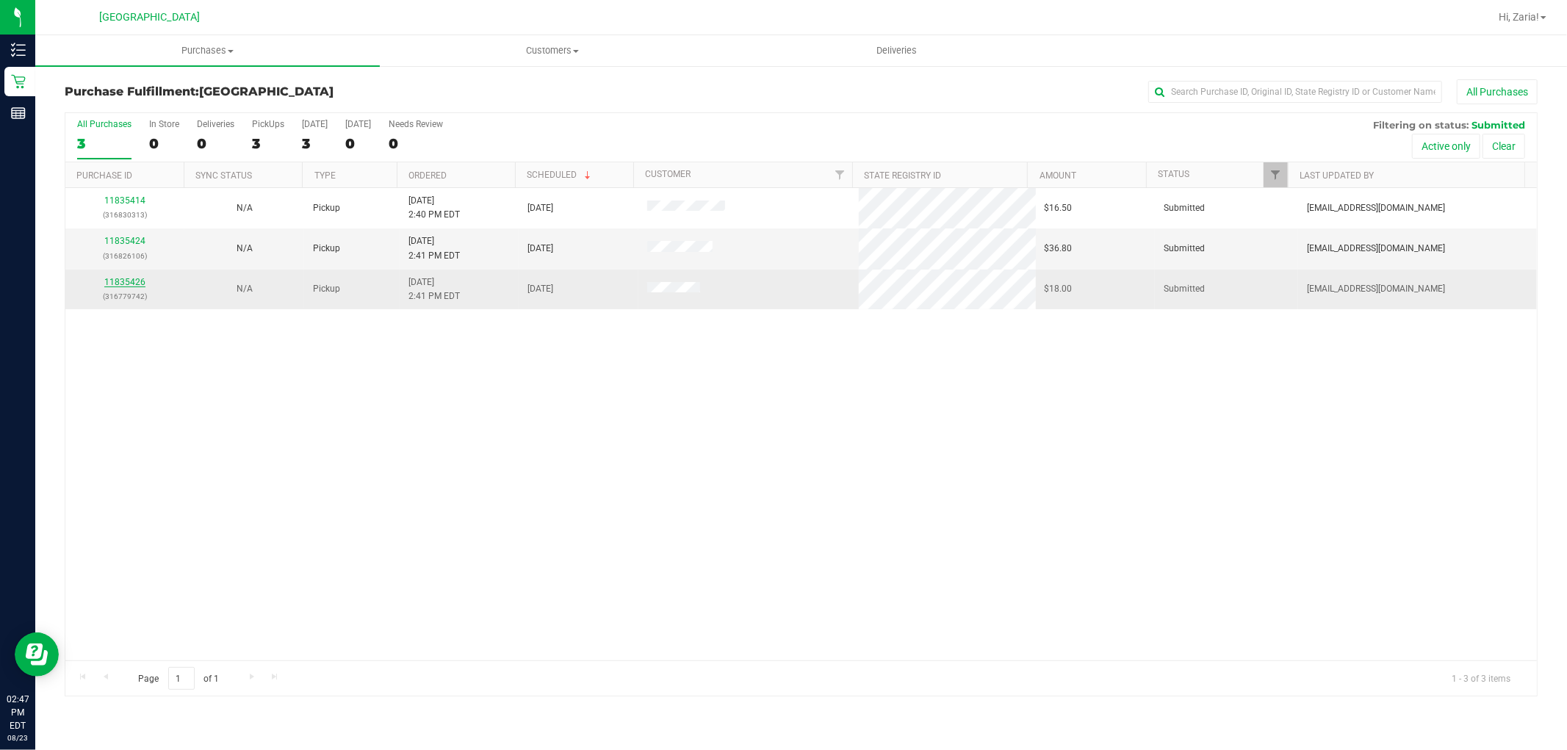
click at [137, 280] on link "11835426" at bounding box center [124, 282] width 41 height 10
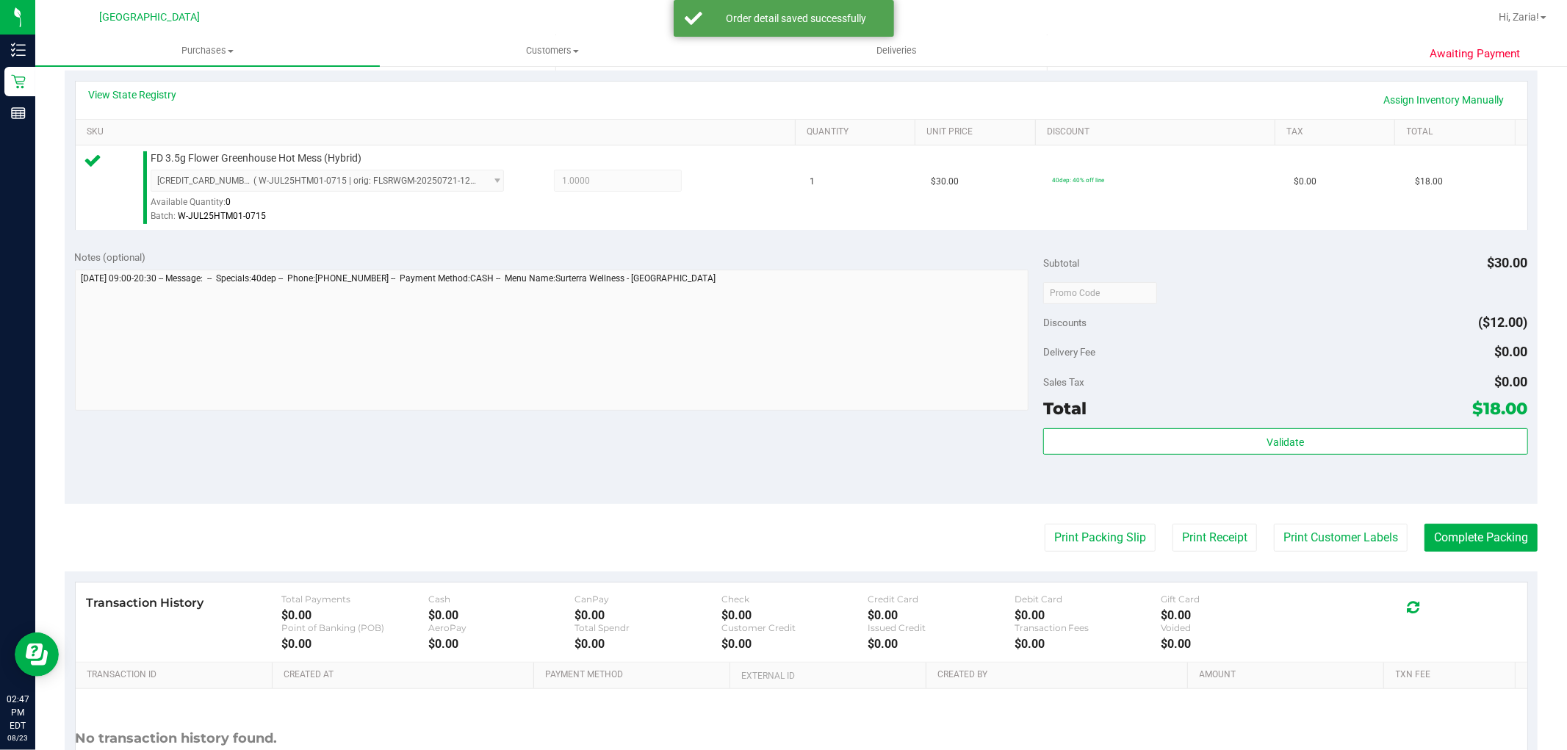
scroll to position [326, 0]
click at [1180, 432] on button "Validate" at bounding box center [1285, 441] width 484 height 26
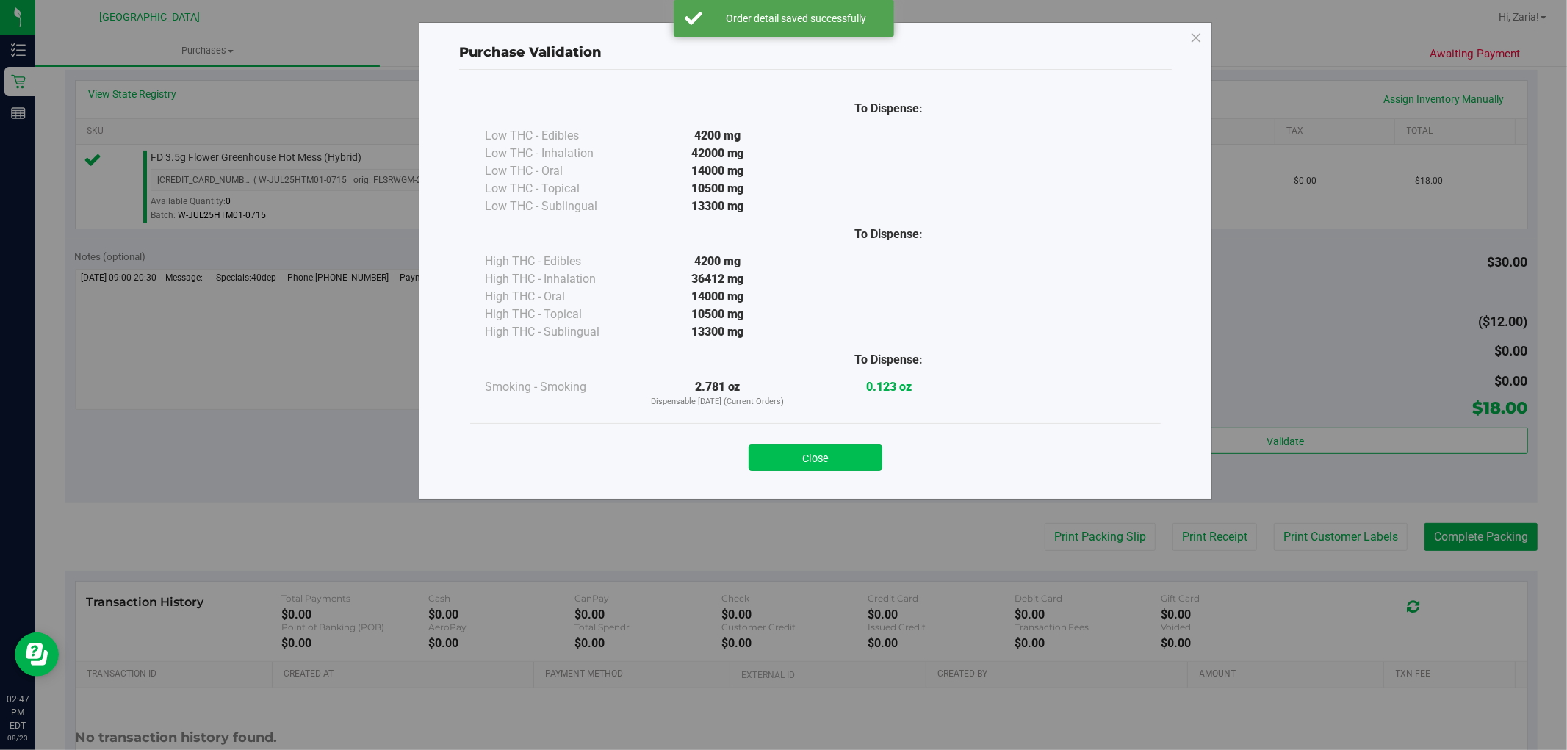
click at [823, 476] on div "To Dispense: Low THC - Edibles 4200 mg" at bounding box center [815, 278] width 713 height 416
click at [824, 456] on button "Close" at bounding box center [816, 458] width 134 height 26
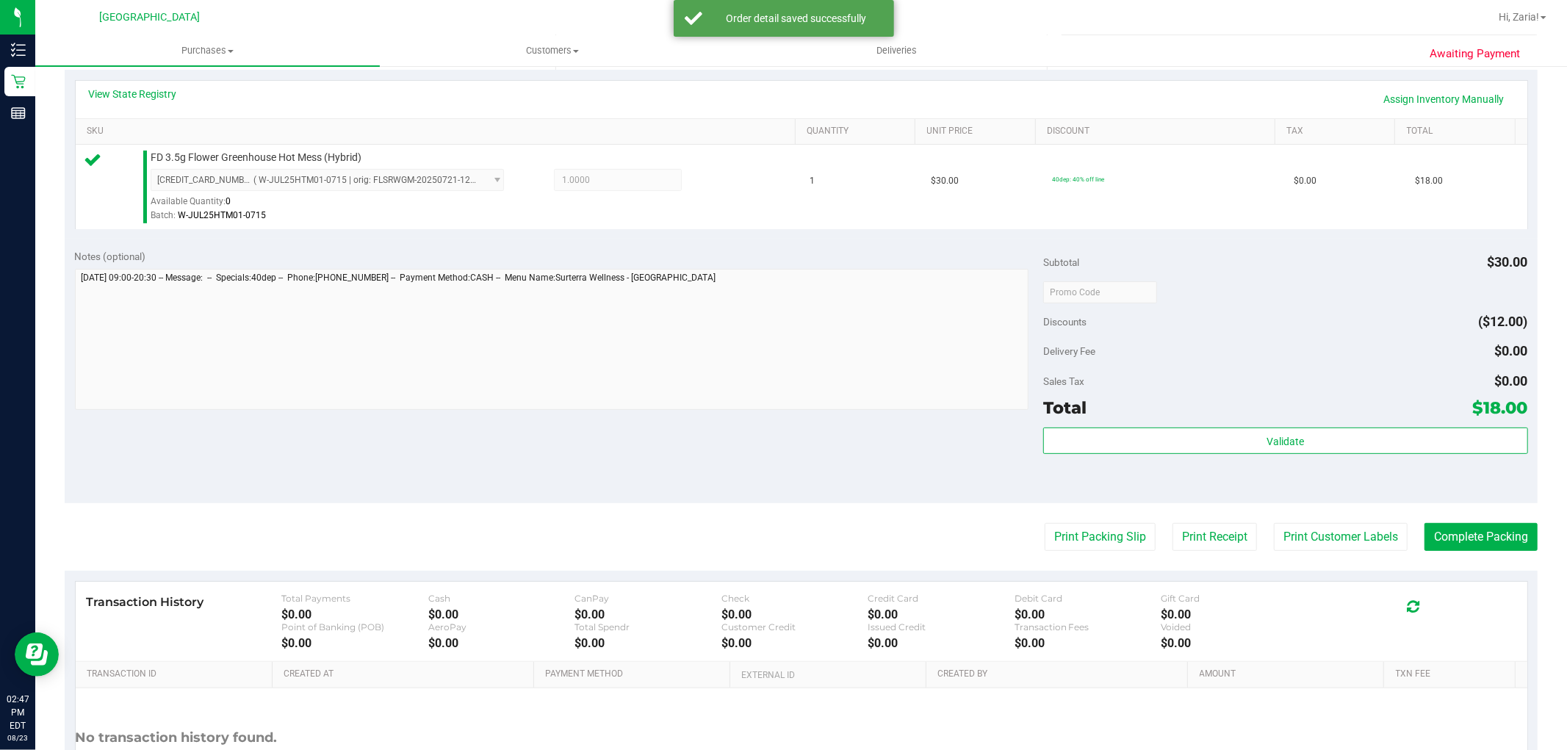
click at [1275, 522] on purchase-details "Back Edit Purchase Cancel Purchase View Profile # 11835426 BioTrack ID: - Submi…" at bounding box center [801, 299] width 1473 height 1093
click at [1275, 530] on button "Print Customer Labels" at bounding box center [1341, 537] width 134 height 28
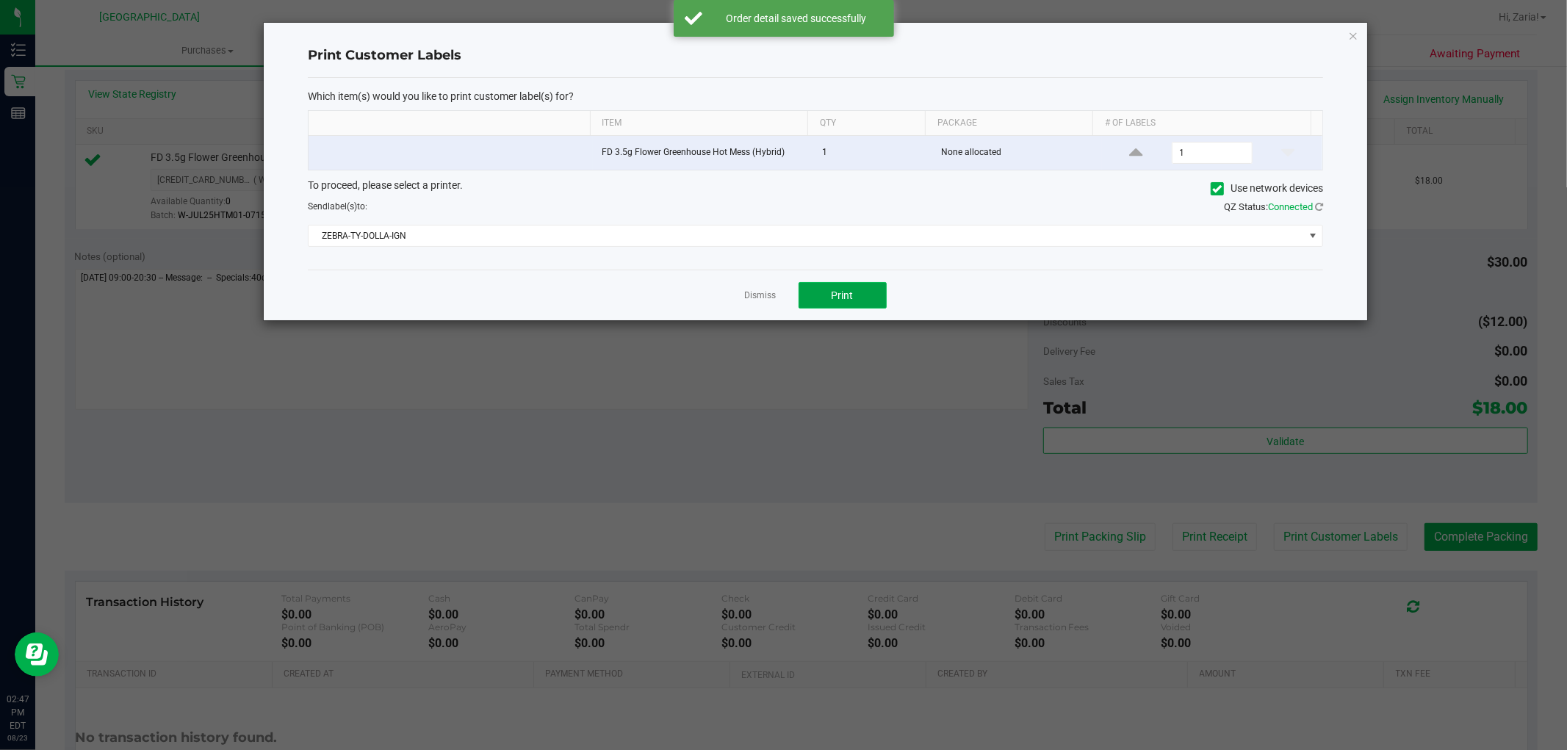
click at [816, 302] on button "Print" at bounding box center [843, 295] width 88 height 26
click at [761, 299] on link "Dismiss" at bounding box center [761, 295] width 32 height 12
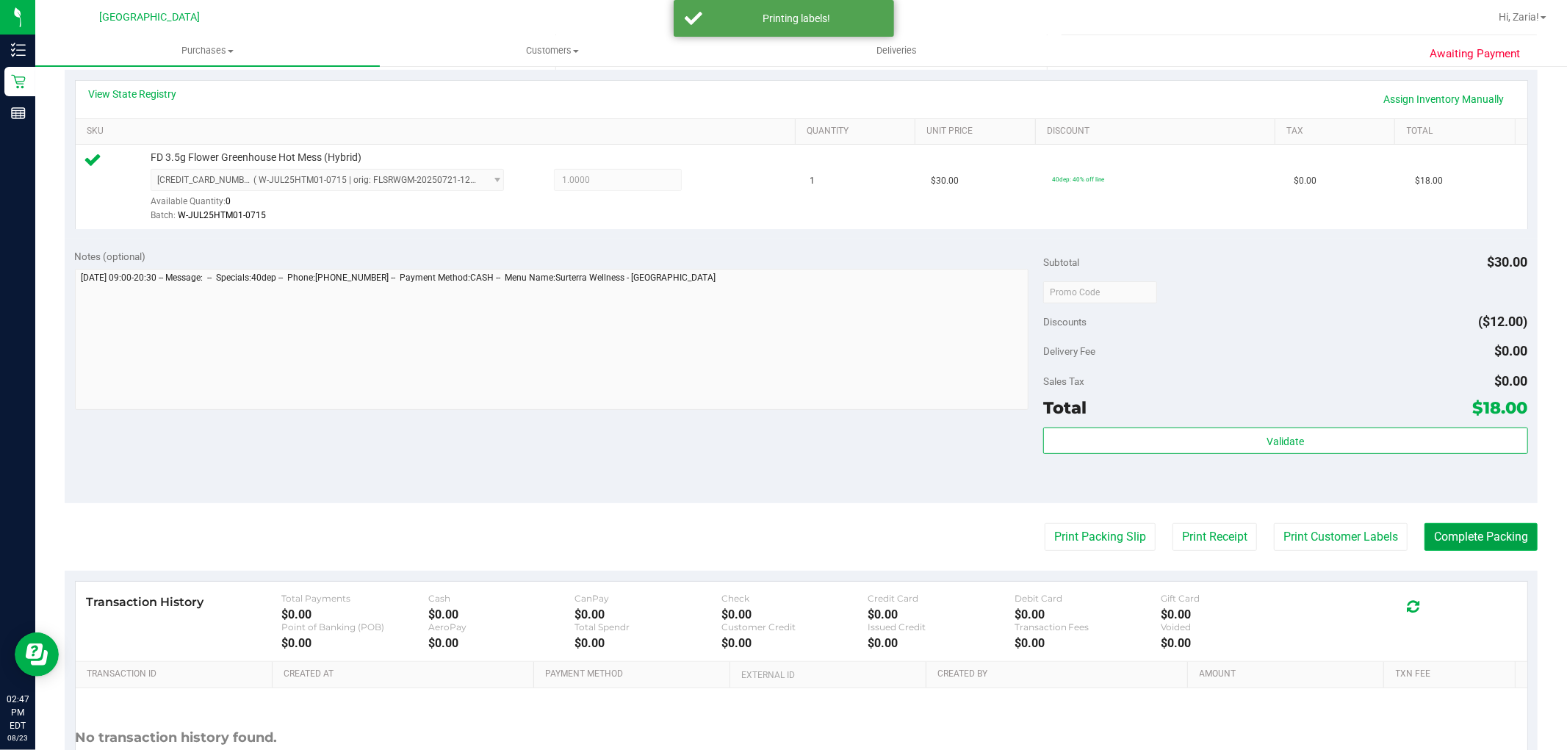
click at [1518, 541] on button "Complete Packing" at bounding box center [1481, 537] width 113 height 28
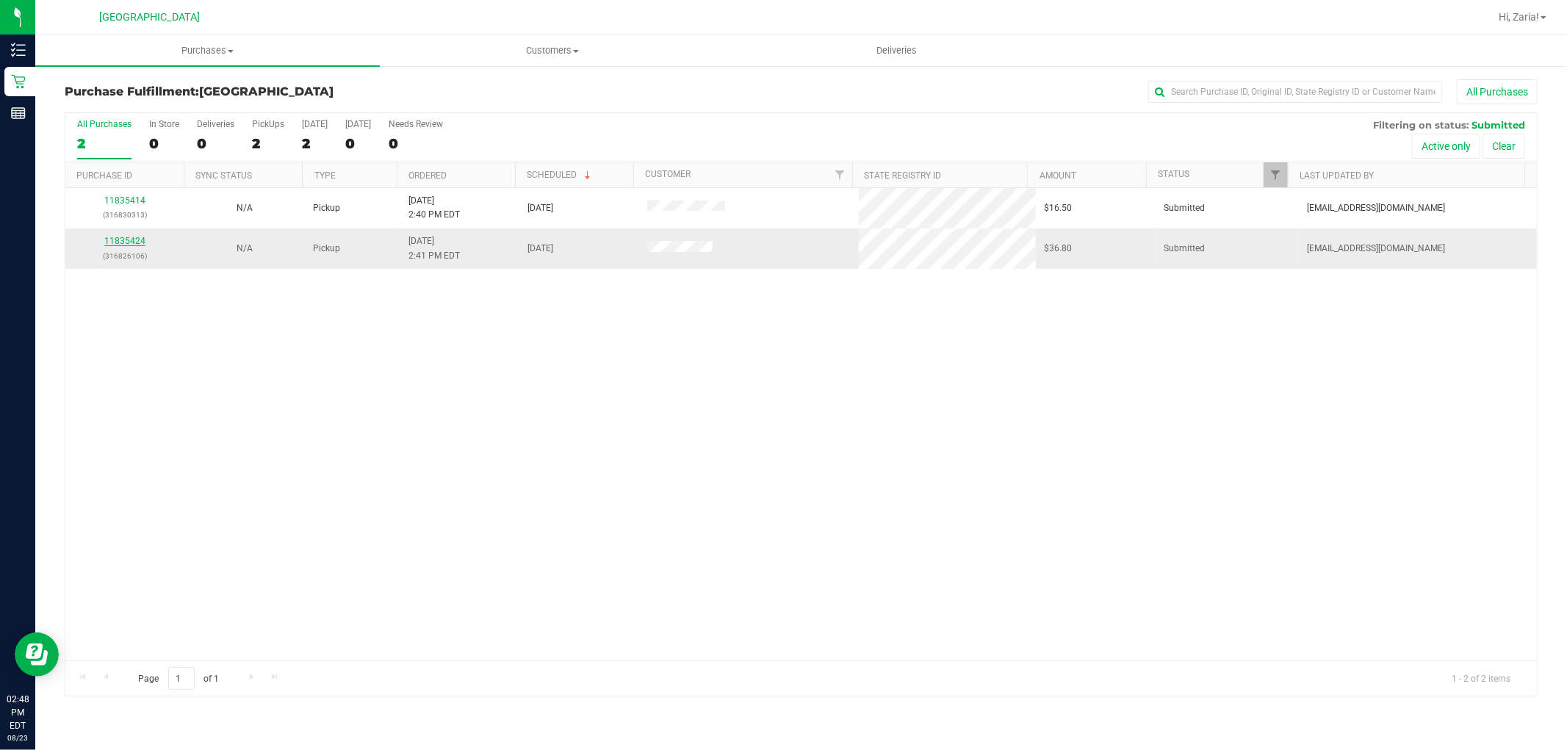
click at [143, 241] on link "11835424" at bounding box center [124, 241] width 41 height 10
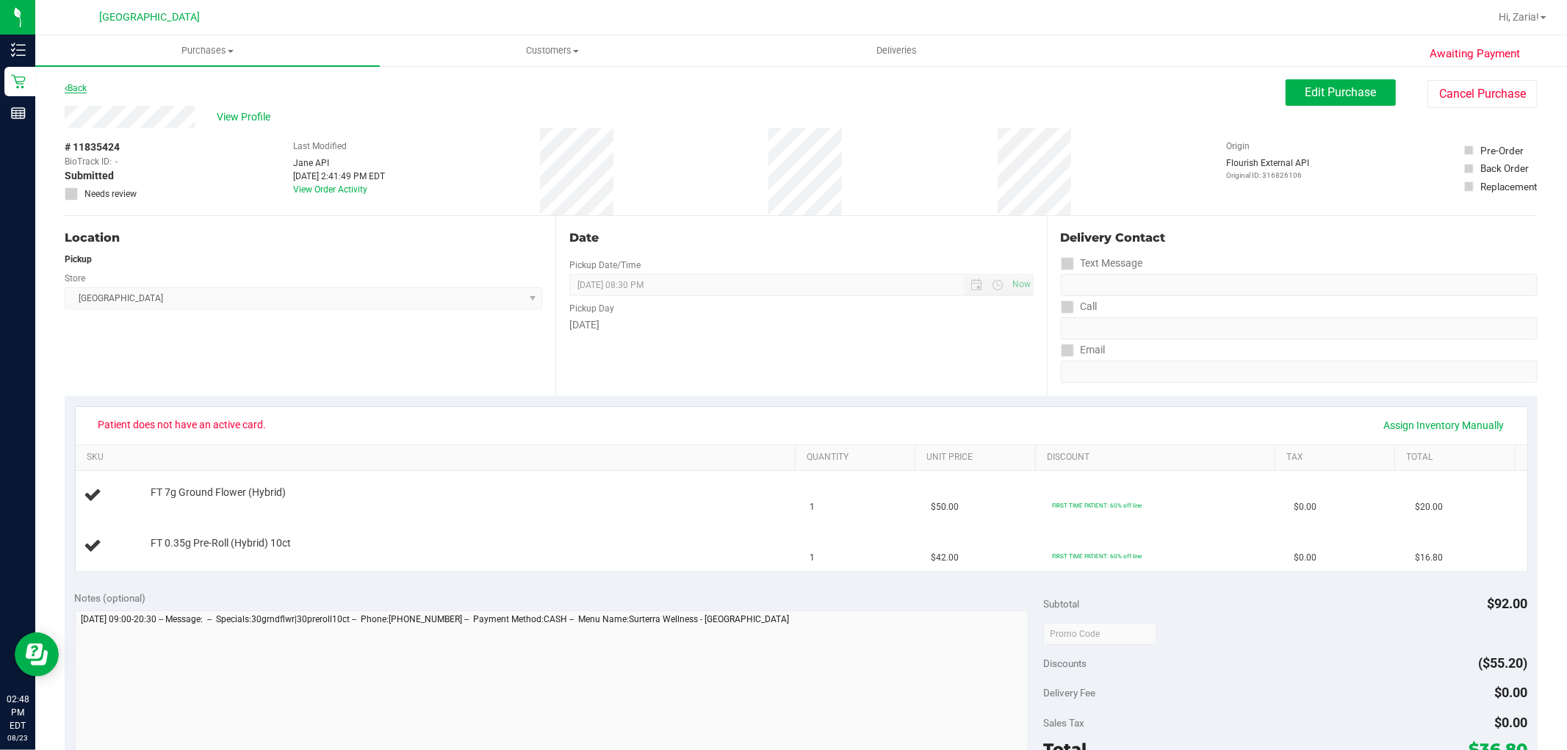
click at [84, 87] on link "Back" at bounding box center [76, 88] width 22 height 10
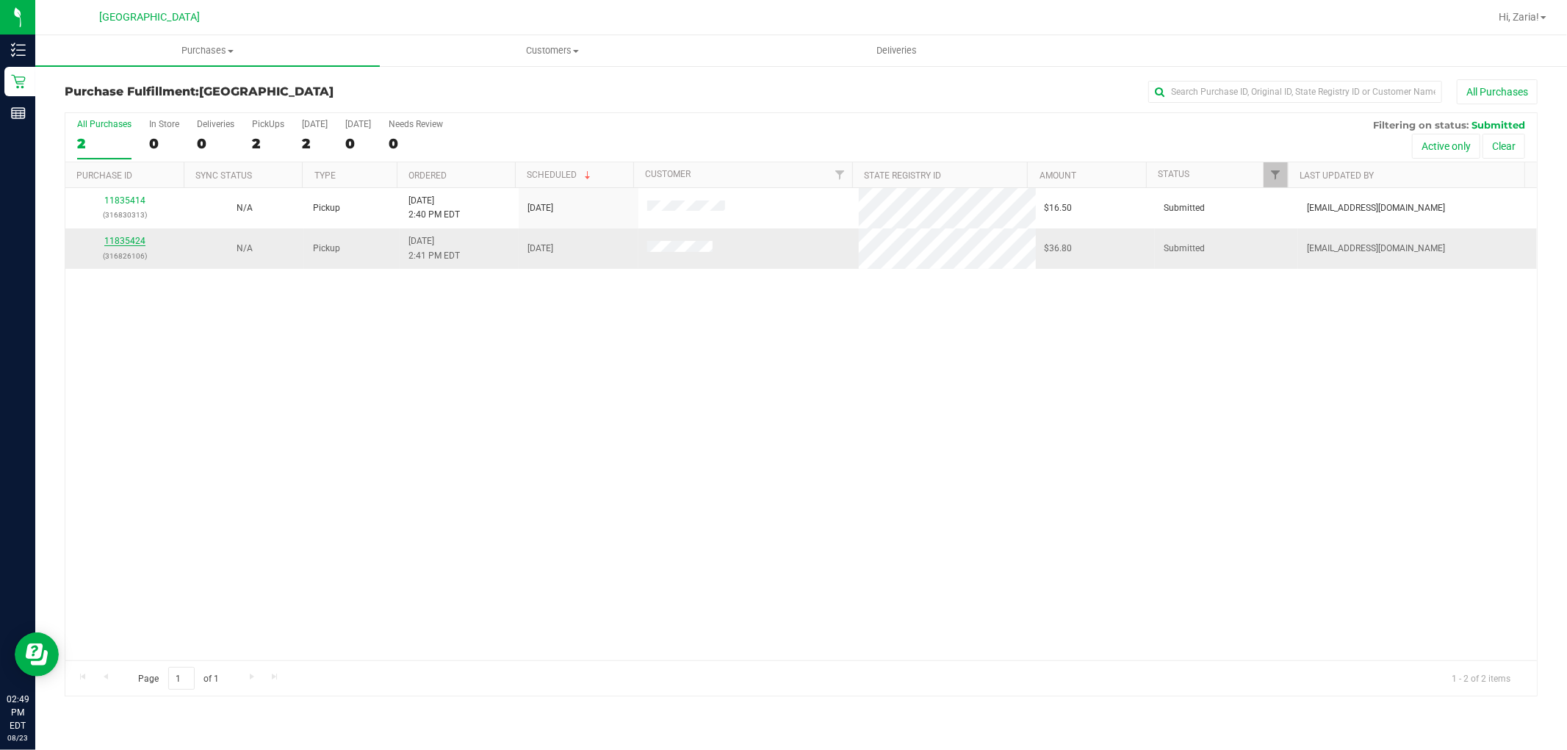
click at [118, 240] on link "11835424" at bounding box center [124, 241] width 41 height 10
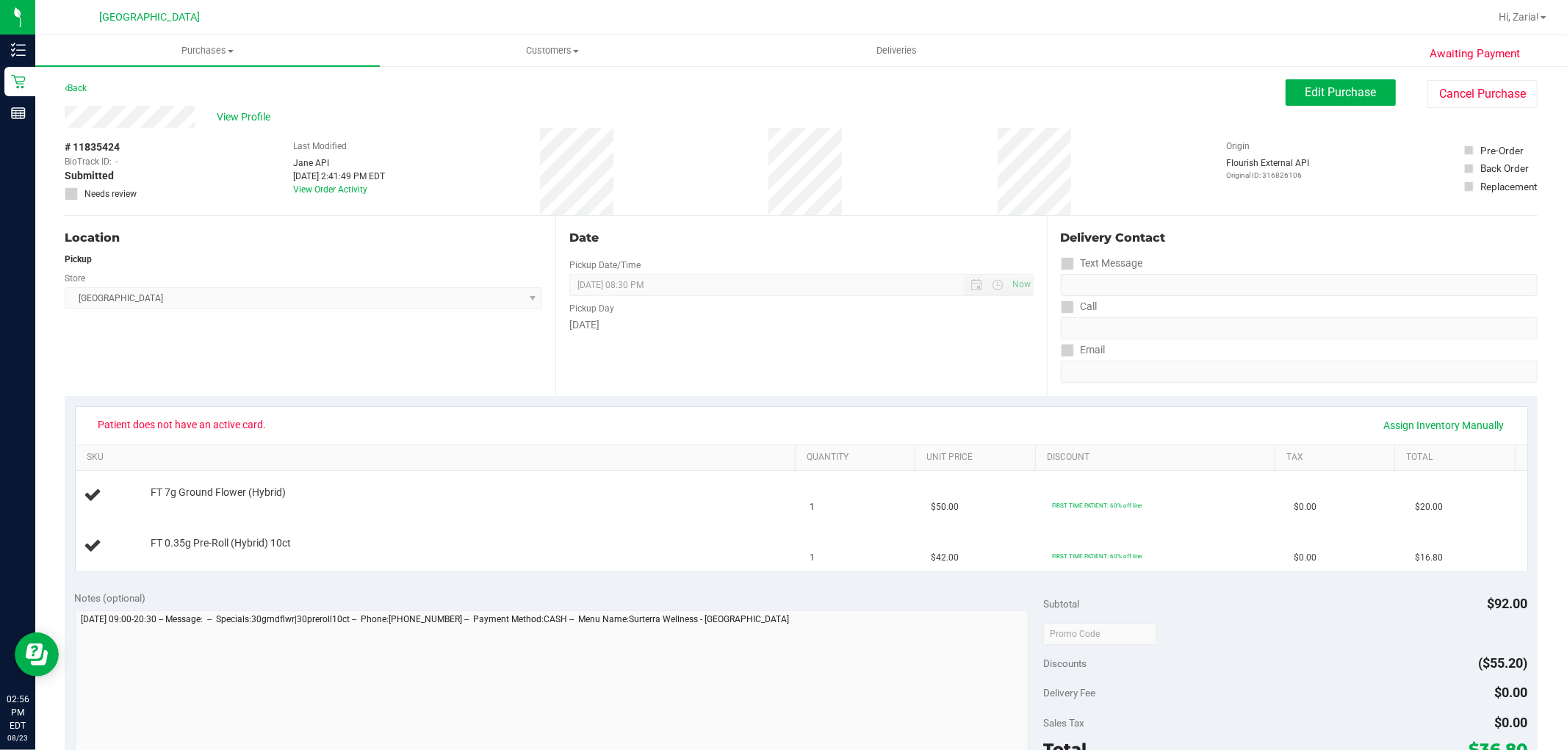
click at [92, 78] on div "Awaiting Payment Back Edit Purchase Cancel Purchase View Profile # 11835424 Bio…" at bounding box center [801, 641] width 1532 height 1152
click at [87, 86] on div "Back" at bounding box center [76, 88] width 22 height 18
click at [82, 90] on link "Back" at bounding box center [76, 88] width 22 height 10
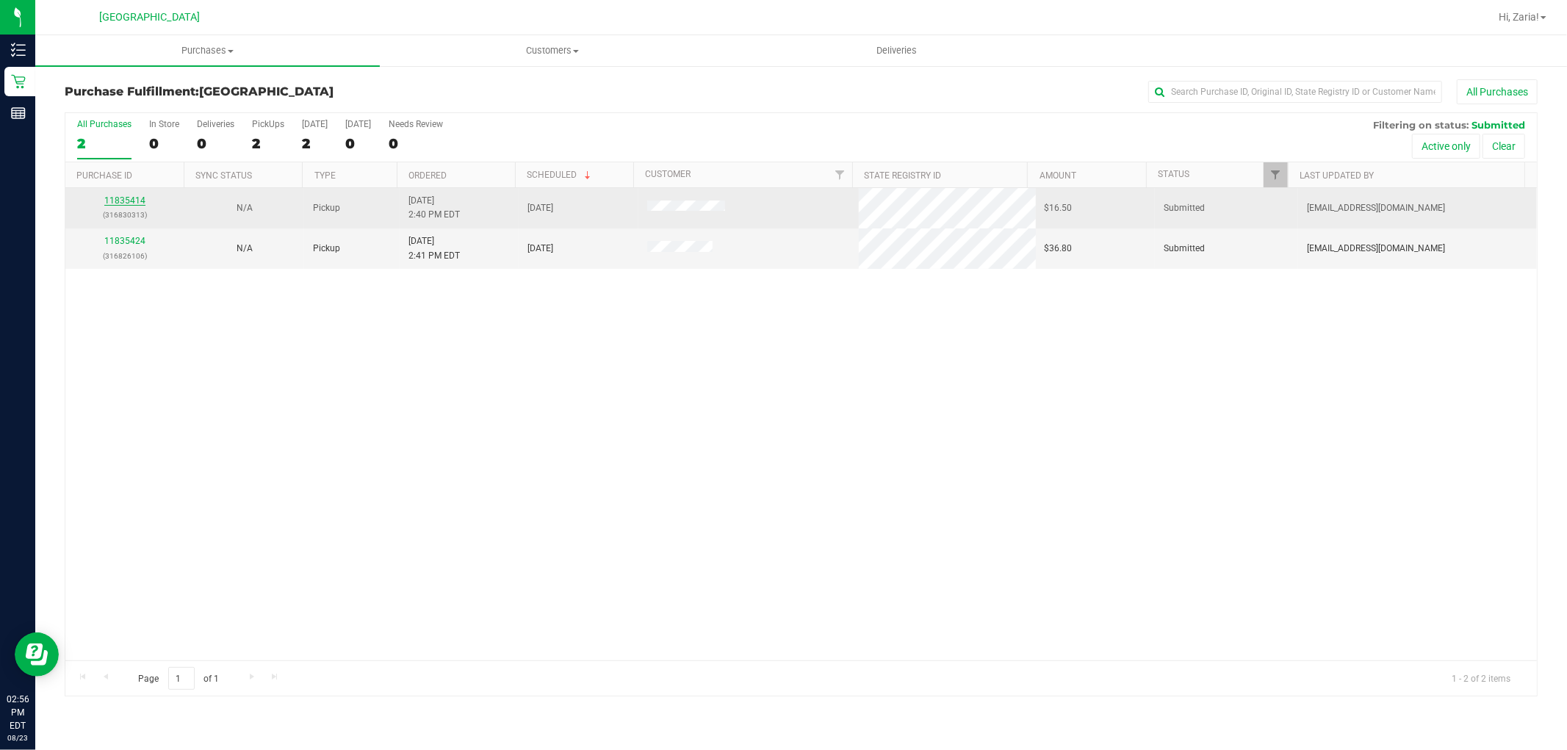
click at [126, 200] on link "11835414" at bounding box center [124, 200] width 41 height 10
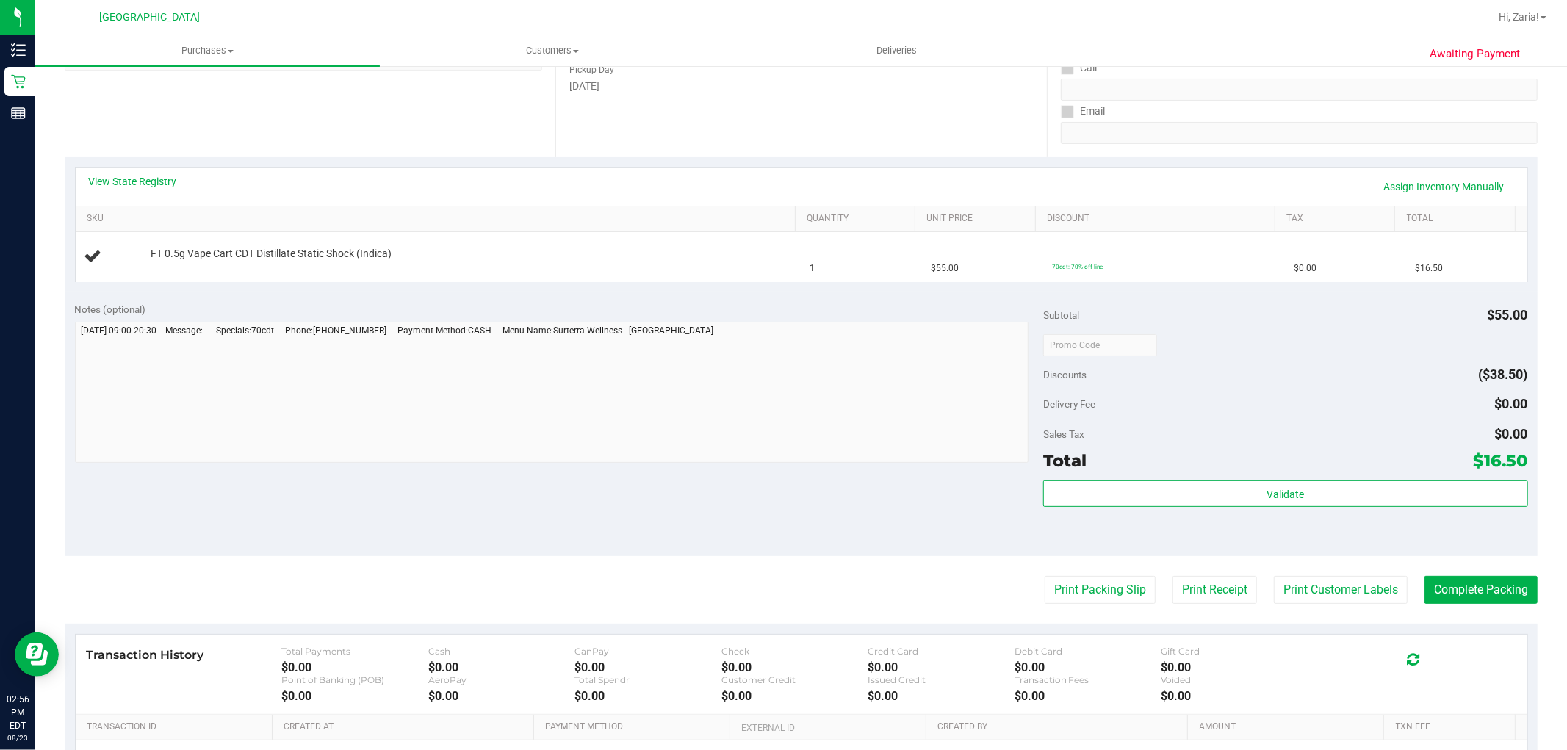
scroll to position [245, 0]
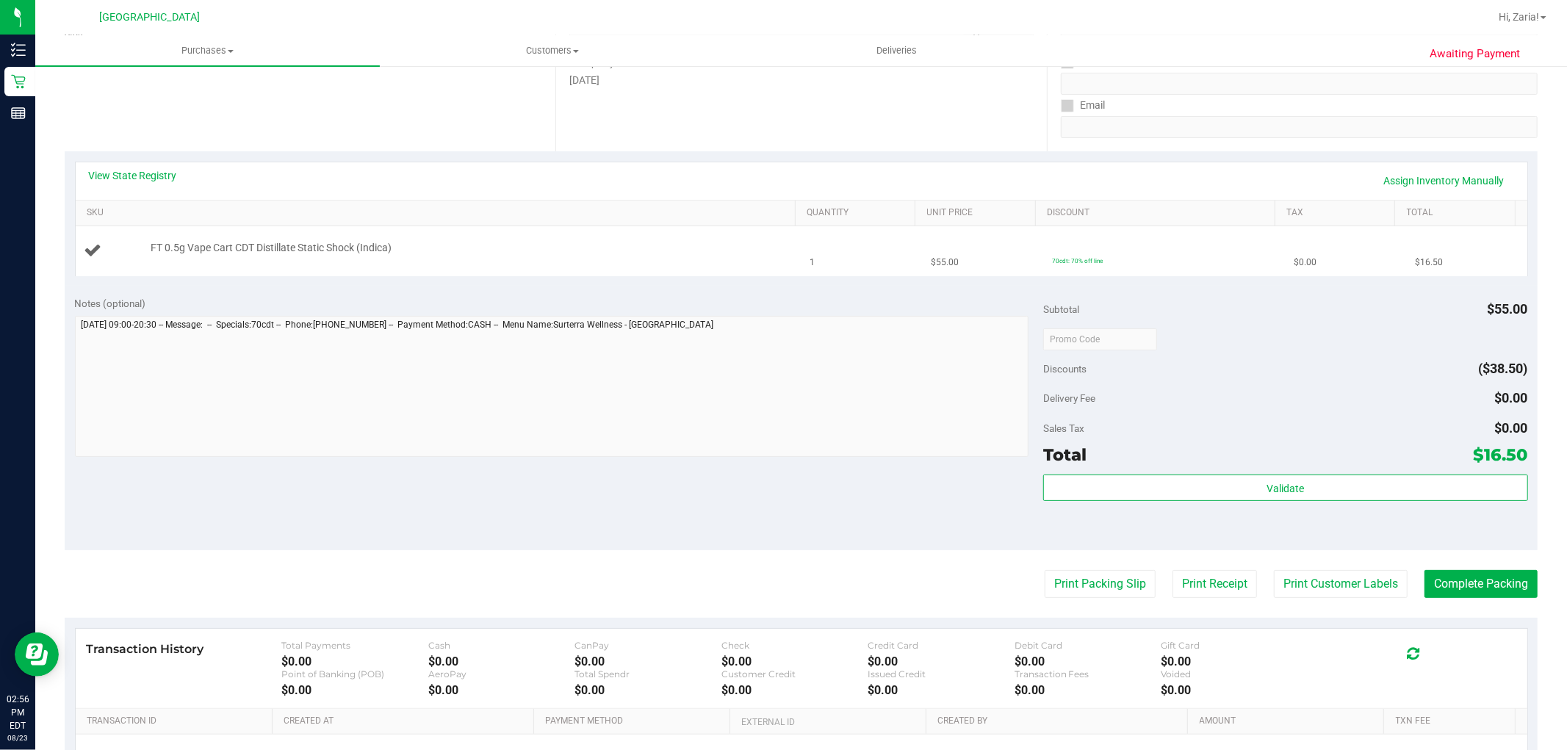
click at [361, 250] on span "FT 0.5g Vape Cart CDT Distillate Static Shock (Indica)" at bounding box center [271, 248] width 241 height 14
copy div "FT 0.5g Vape Cart CDT Distillate Static Shock (Indica)"
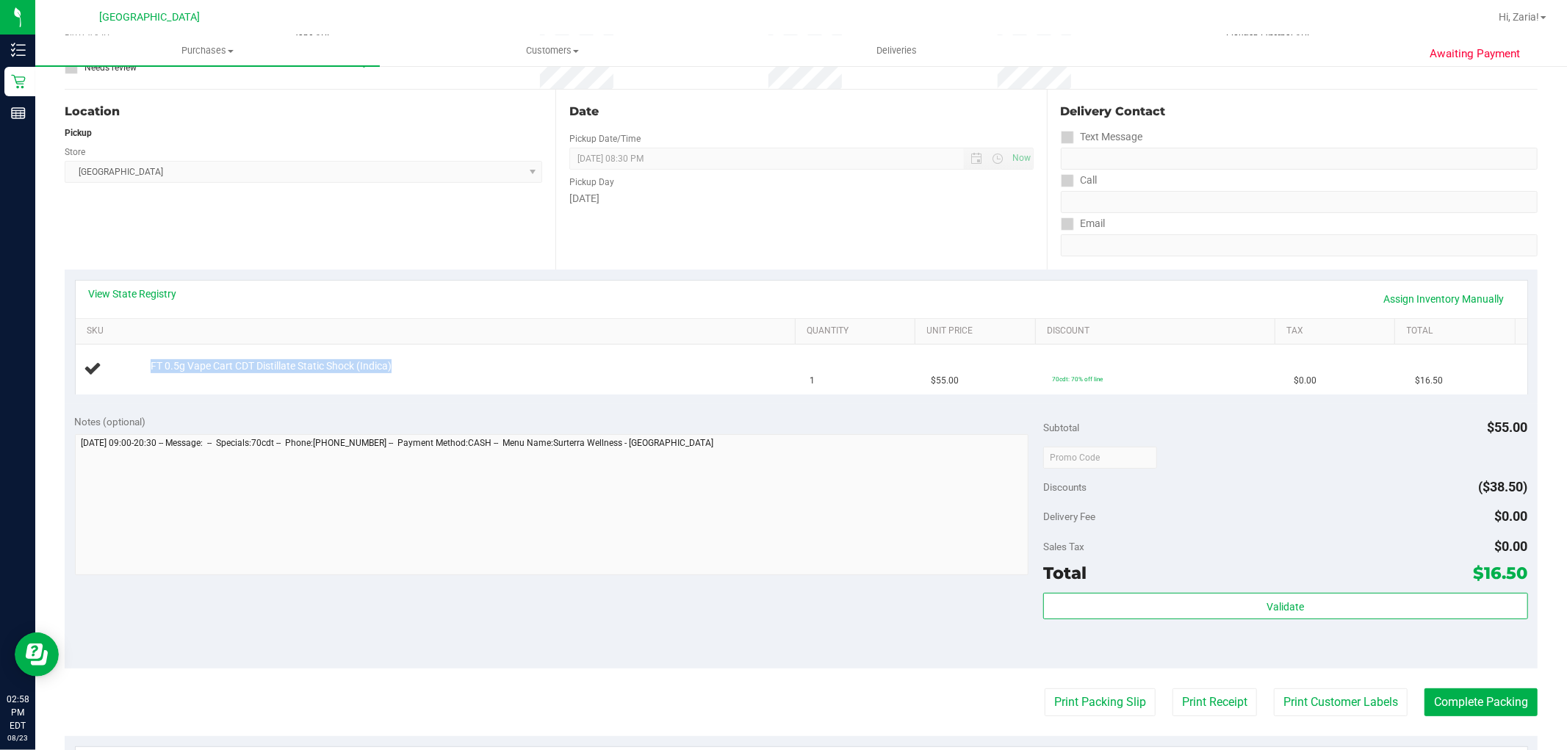
scroll to position [0, 0]
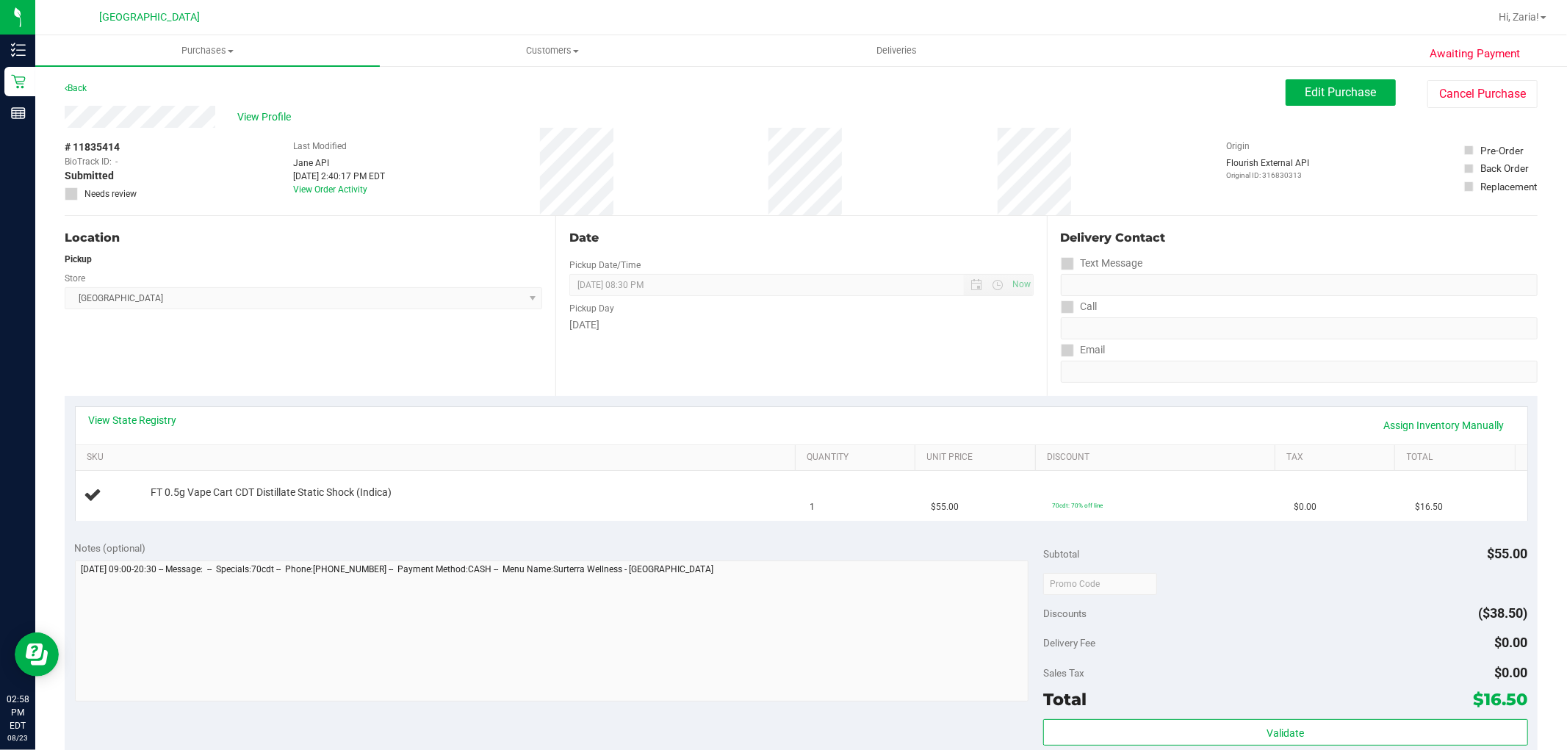
click at [84, 94] on div "Back" at bounding box center [76, 88] width 22 height 18
click at [82, 91] on link "Back" at bounding box center [76, 88] width 22 height 10
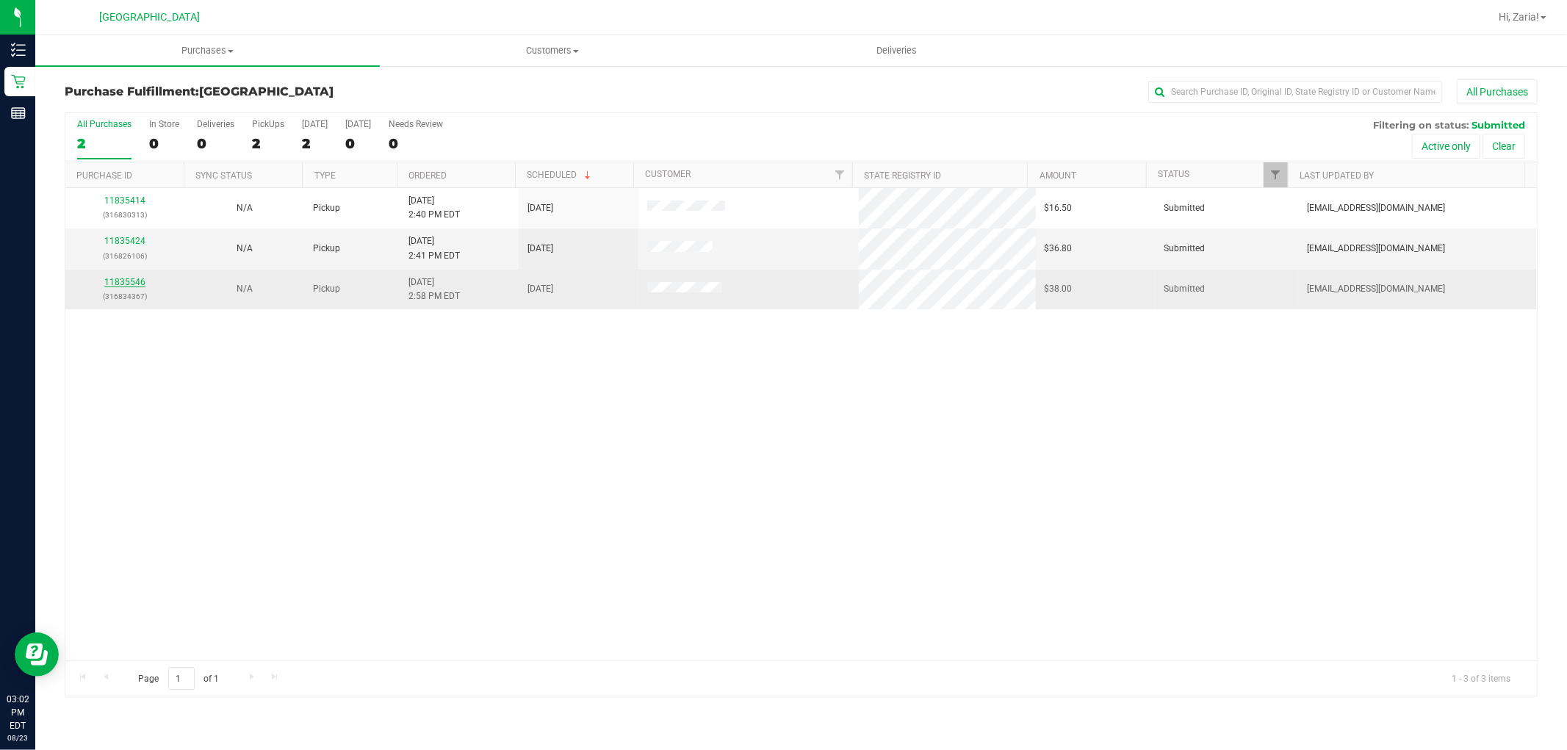
click at [127, 281] on link "11835546" at bounding box center [124, 282] width 41 height 10
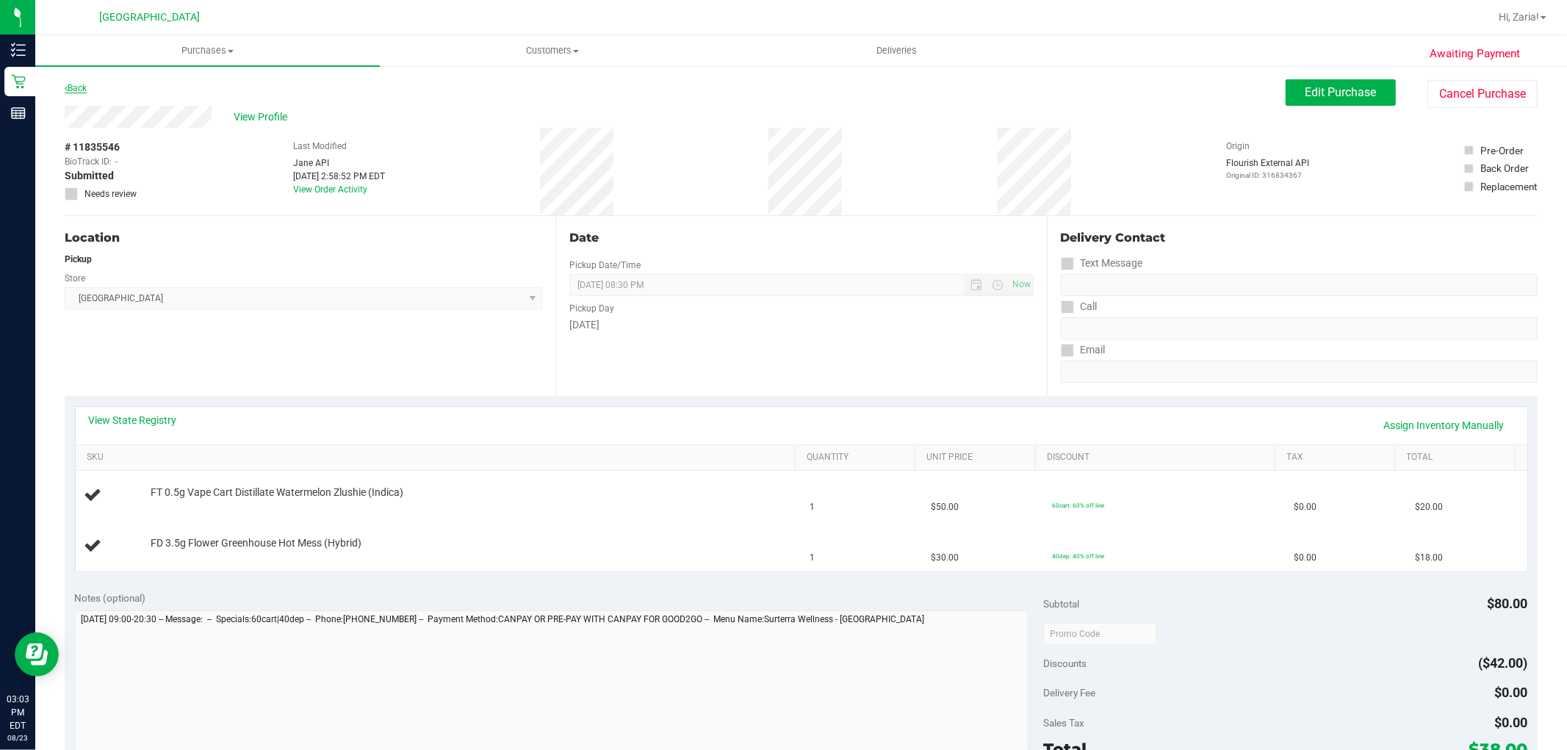
click at [77, 83] on link "Back" at bounding box center [76, 88] width 22 height 10
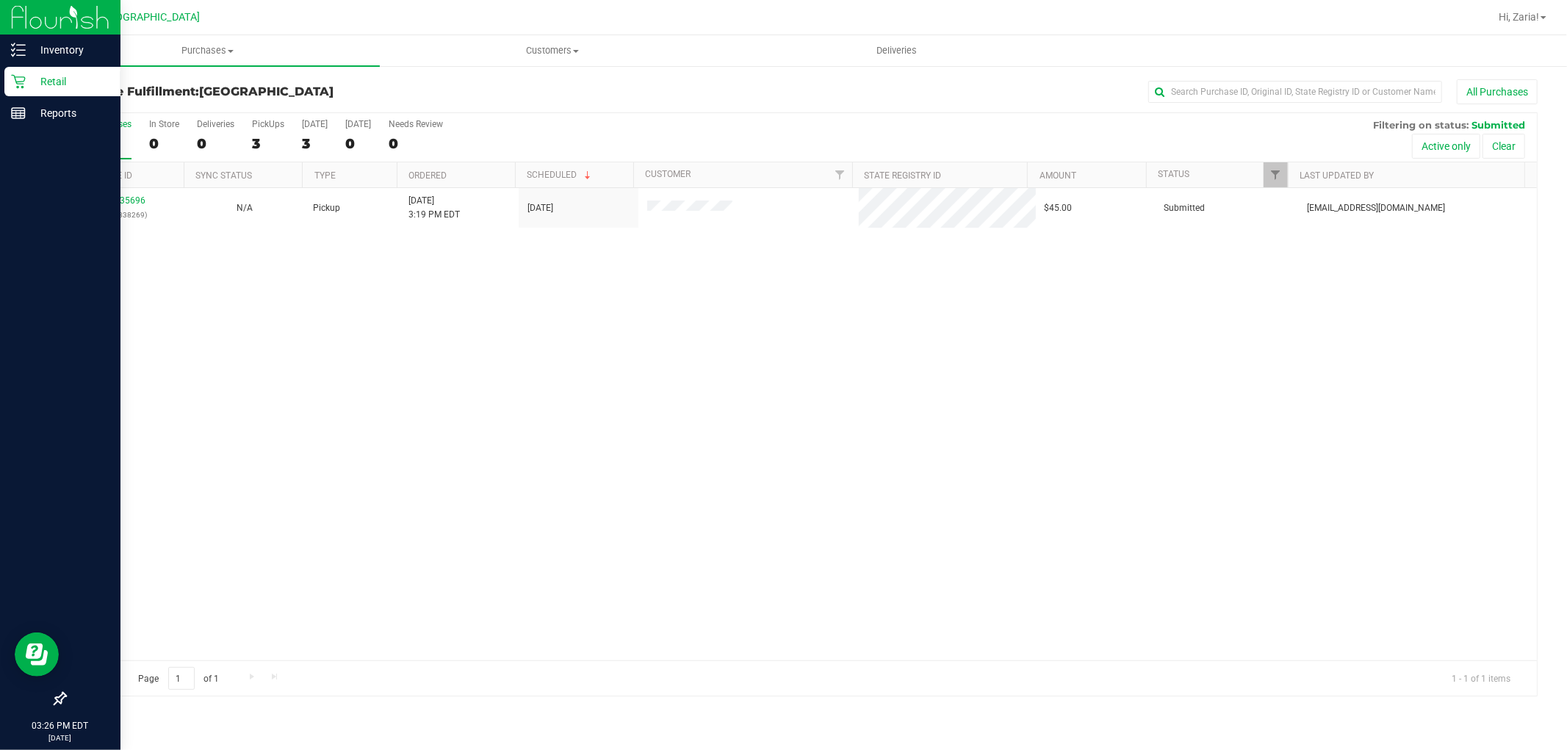
click at [59, 78] on p "Retail" at bounding box center [70, 82] width 88 height 18
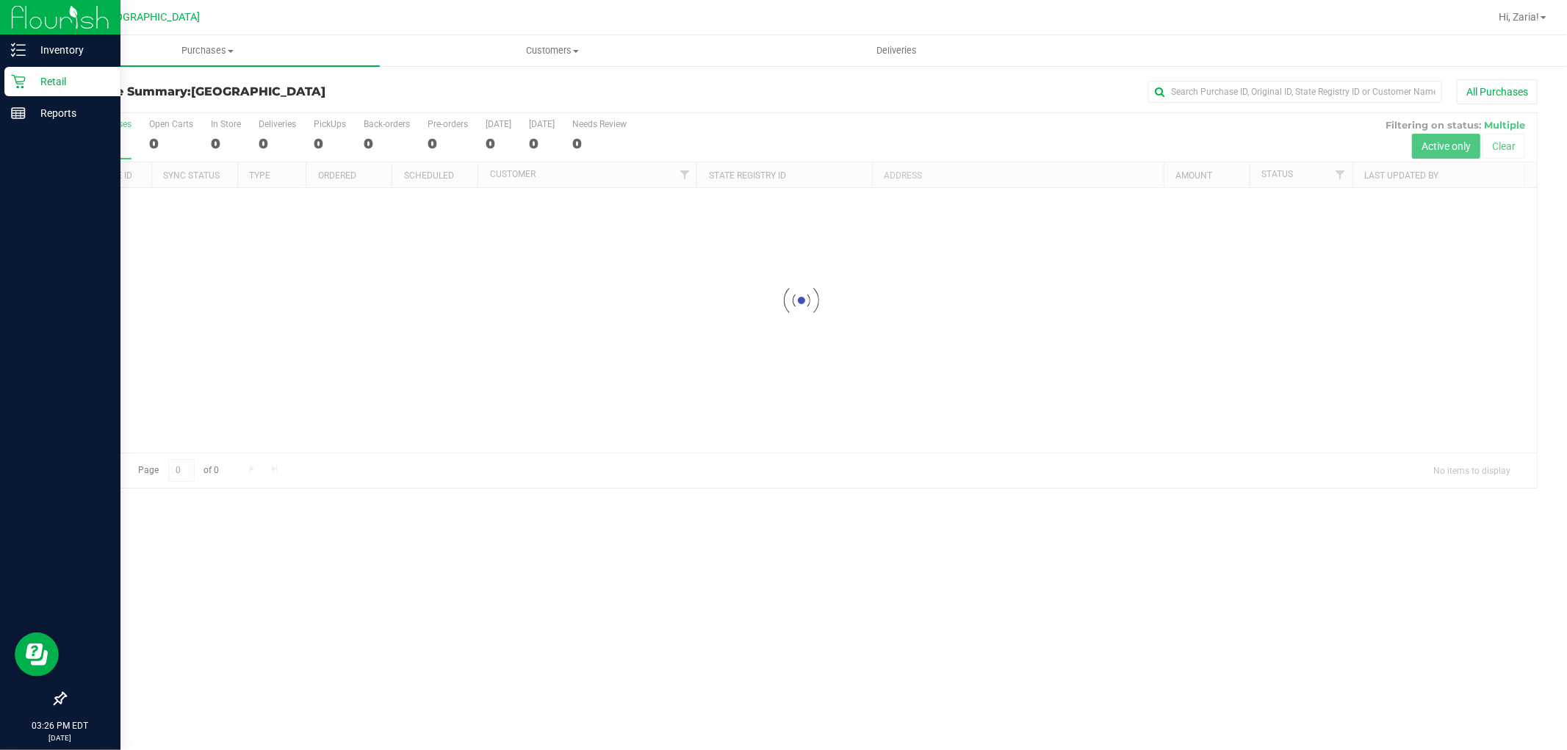
click at [29, 81] on p "Retail" at bounding box center [70, 82] width 88 height 18
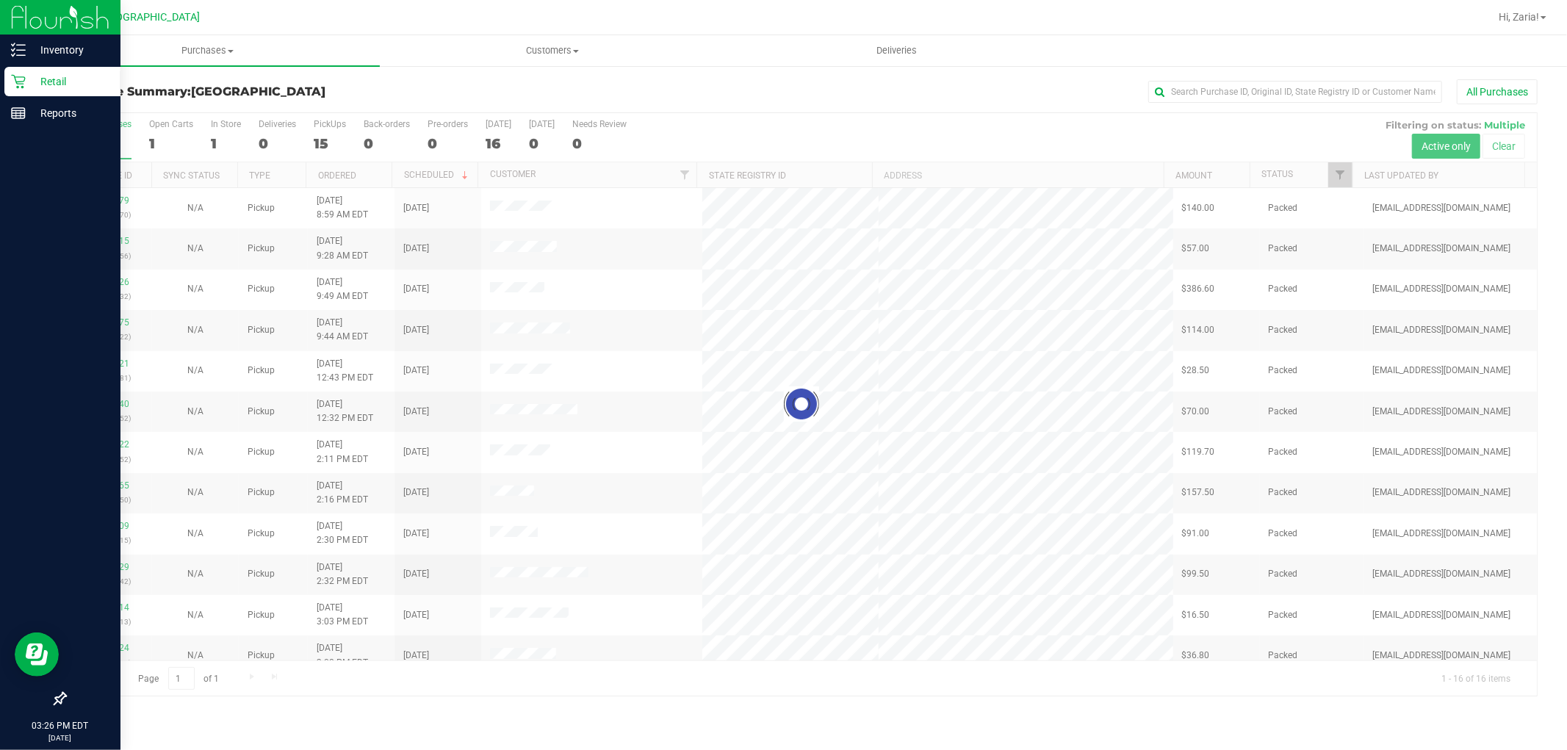
click at [34, 81] on p "Retail" at bounding box center [70, 82] width 88 height 18
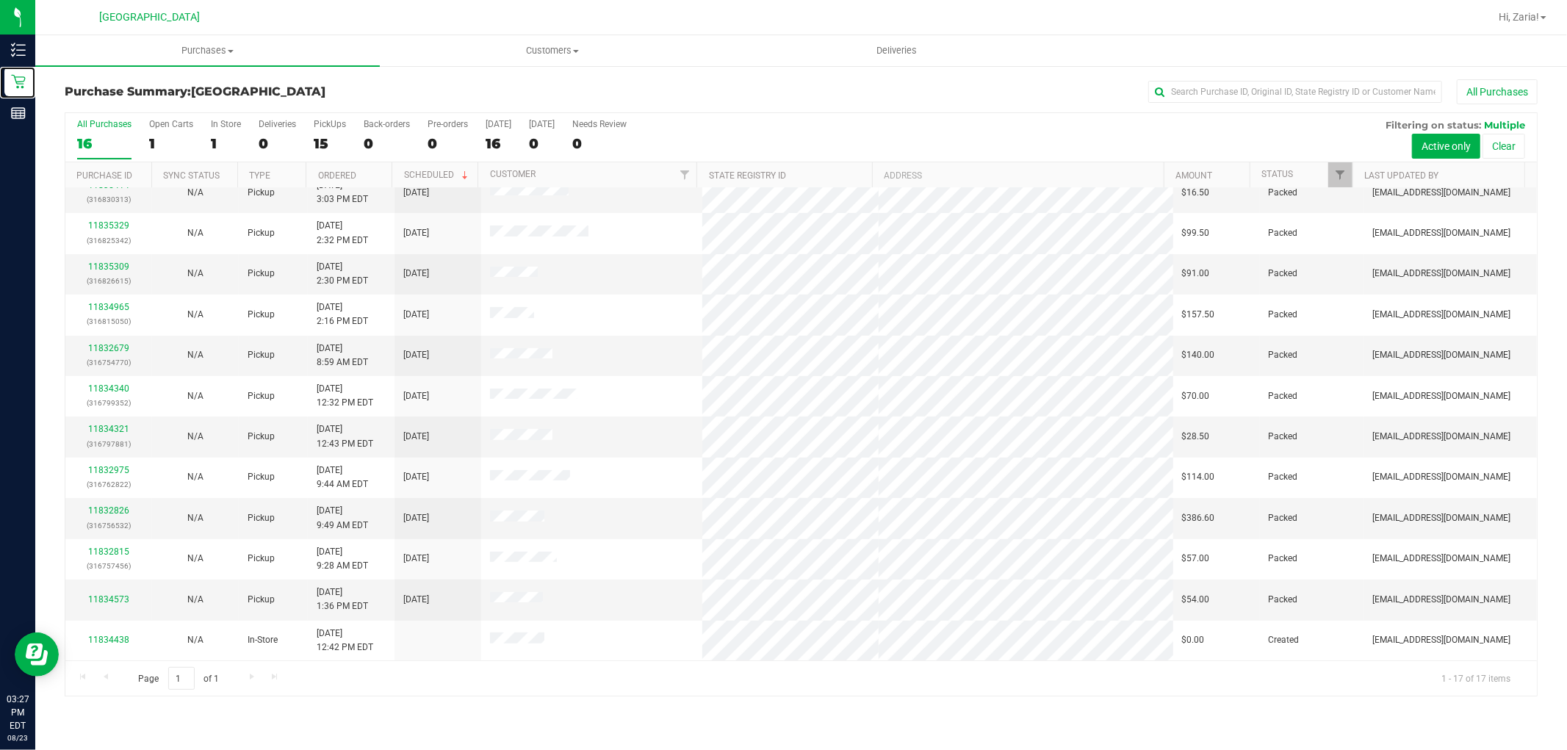
scroll to position [56, 0]
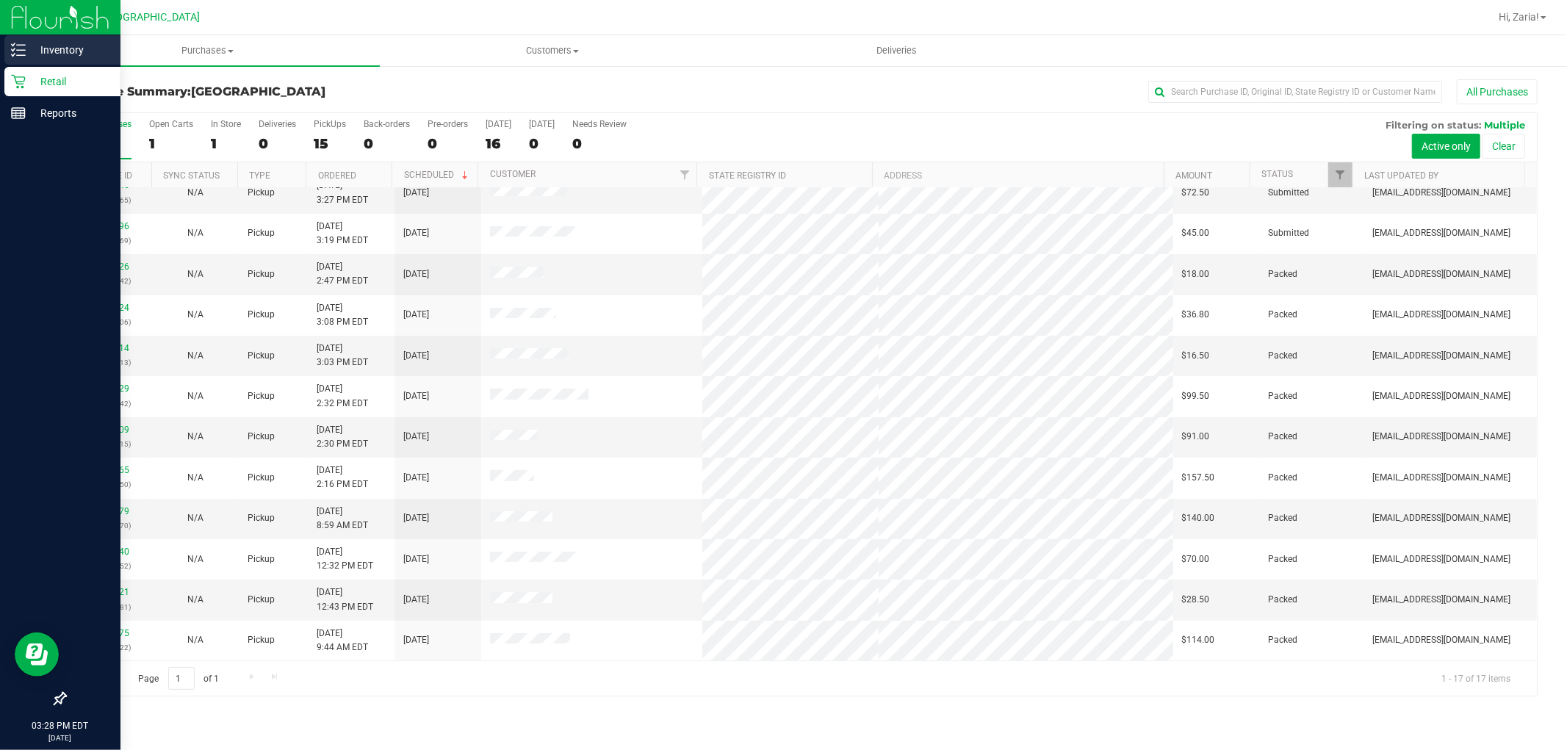
click at [44, 49] on p "Inventory" at bounding box center [70, 50] width 88 height 18
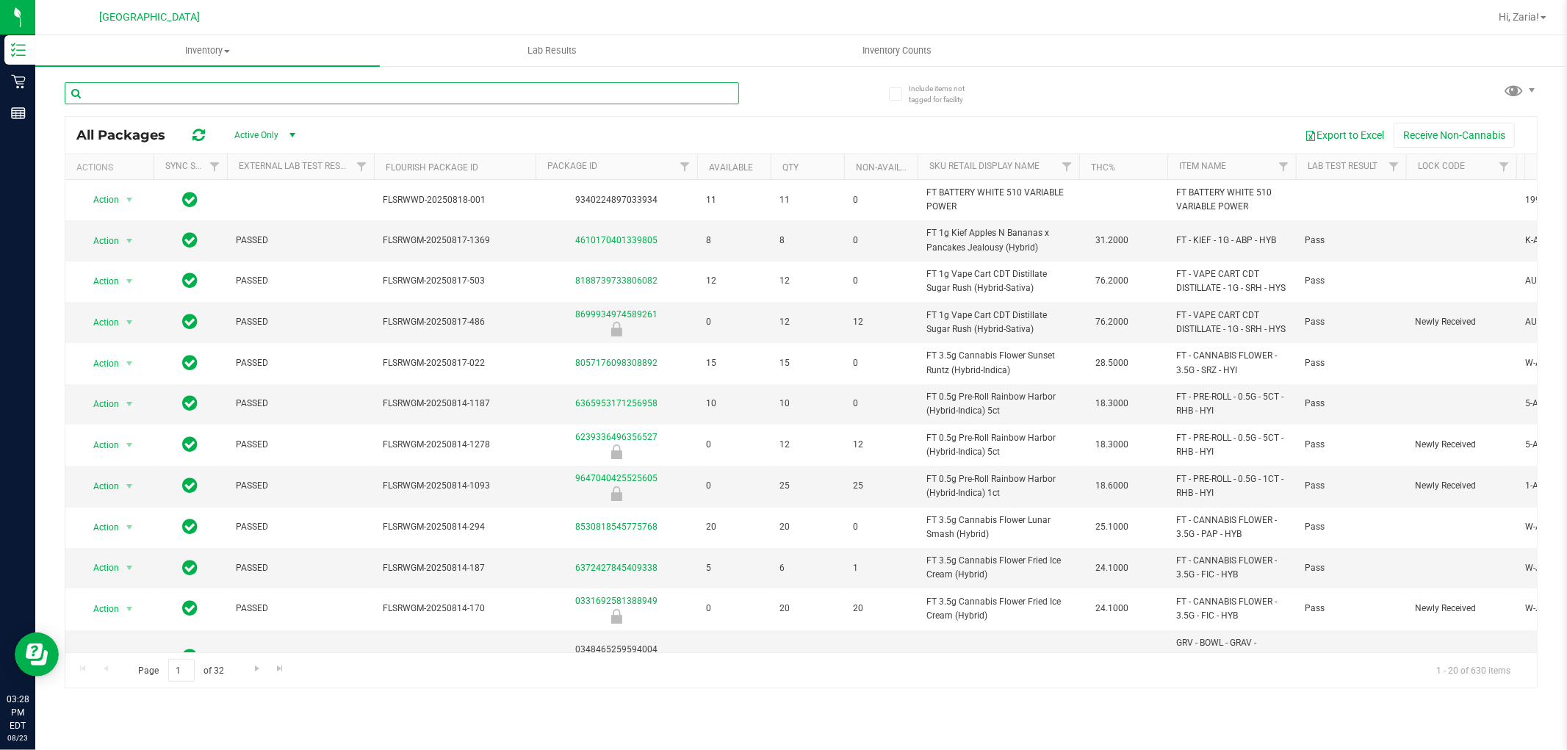
click at [407, 93] on input "text" at bounding box center [402, 93] width 674 height 22
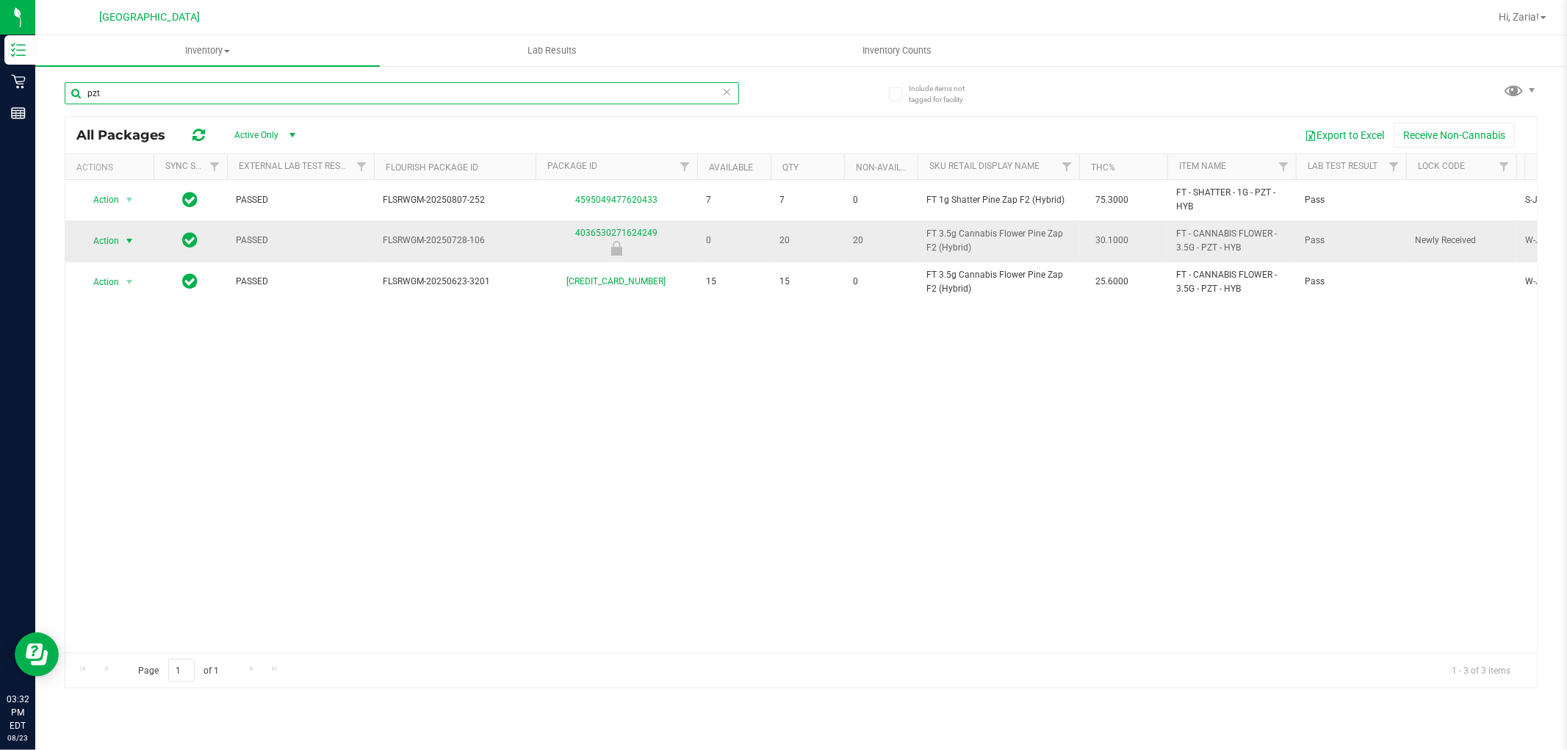
type input "pzt"
click at [111, 244] on span "Action" at bounding box center [100, 241] width 40 height 21
click at [406, 378] on div "Action Action Global inventory Package audit log Print package label Print prod…" at bounding box center [801, 416] width 1472 height 472
click at [1514, 18] on span "Hi, Zaria!" at bounding box center [1519, 17] width 40 height 12
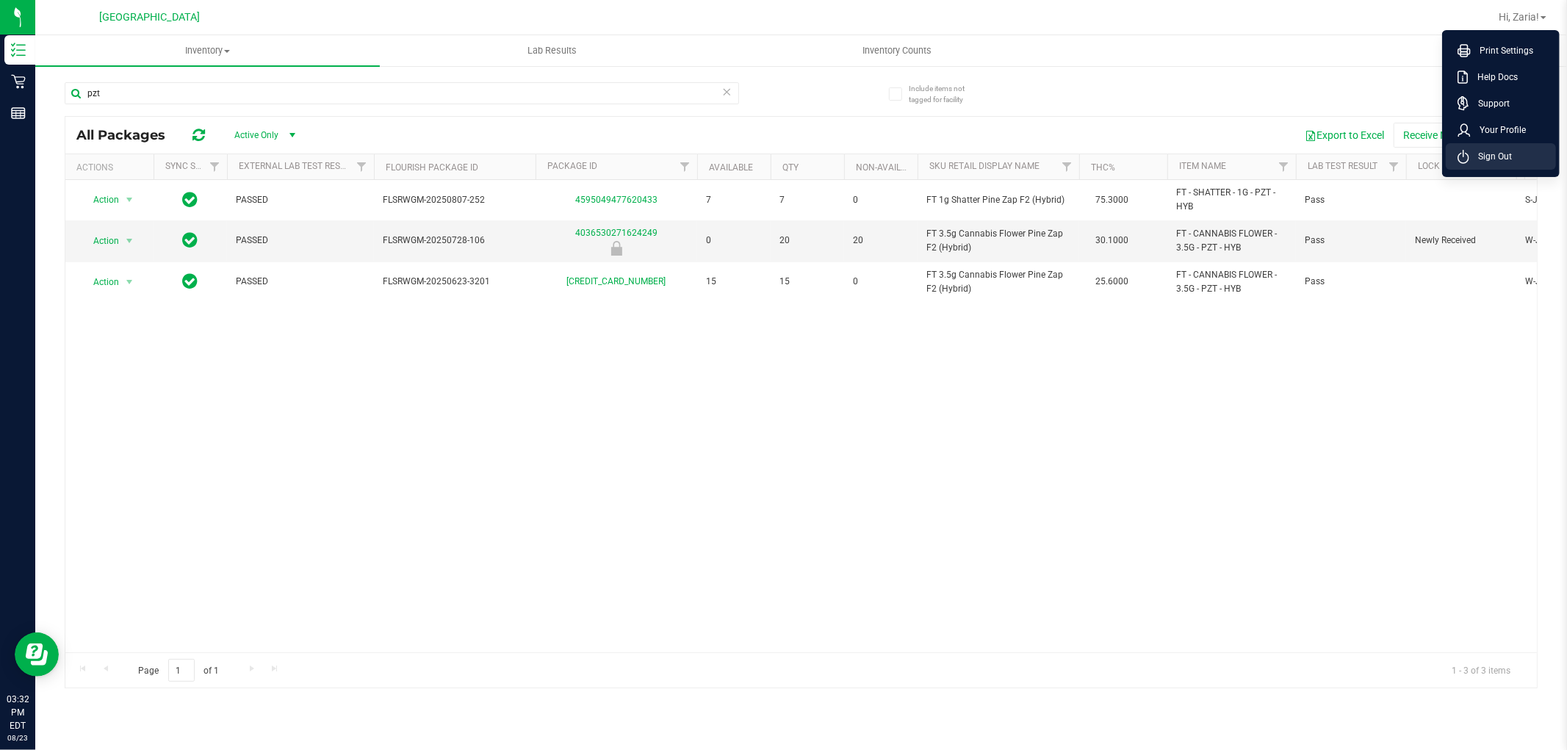
click at [1490, 148] on li "Sign Out" at bounding box center [1501, 156] width 110 height 26
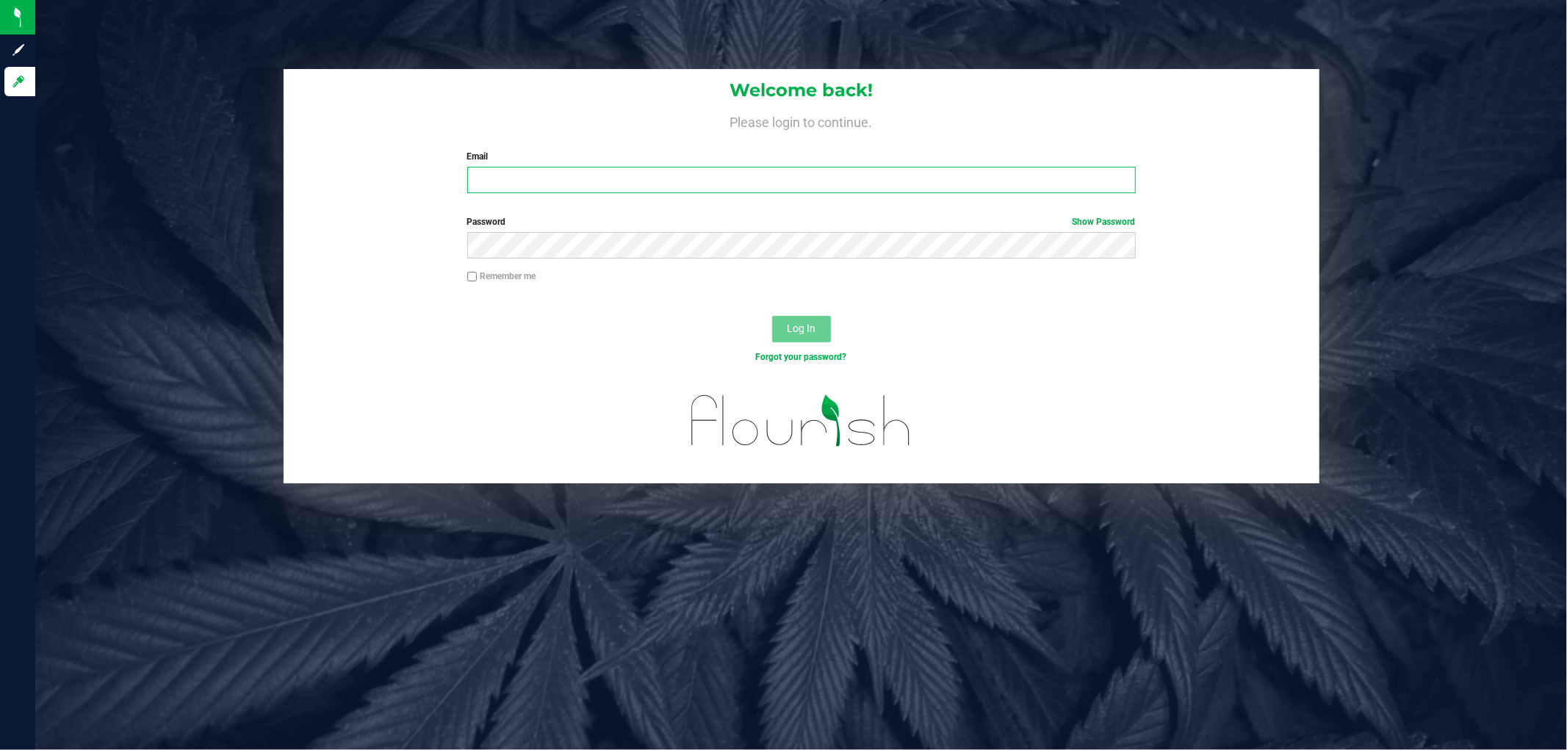
click at [781, 173] on input "Email" at bounding box center [801, 180] width 669 height 26
type input "[EMAIL_ADDRESS][DOMAIN_NAME]"
click at [772, 316] on button "Log In" at bounding box center [801, 329] width 59 height 26
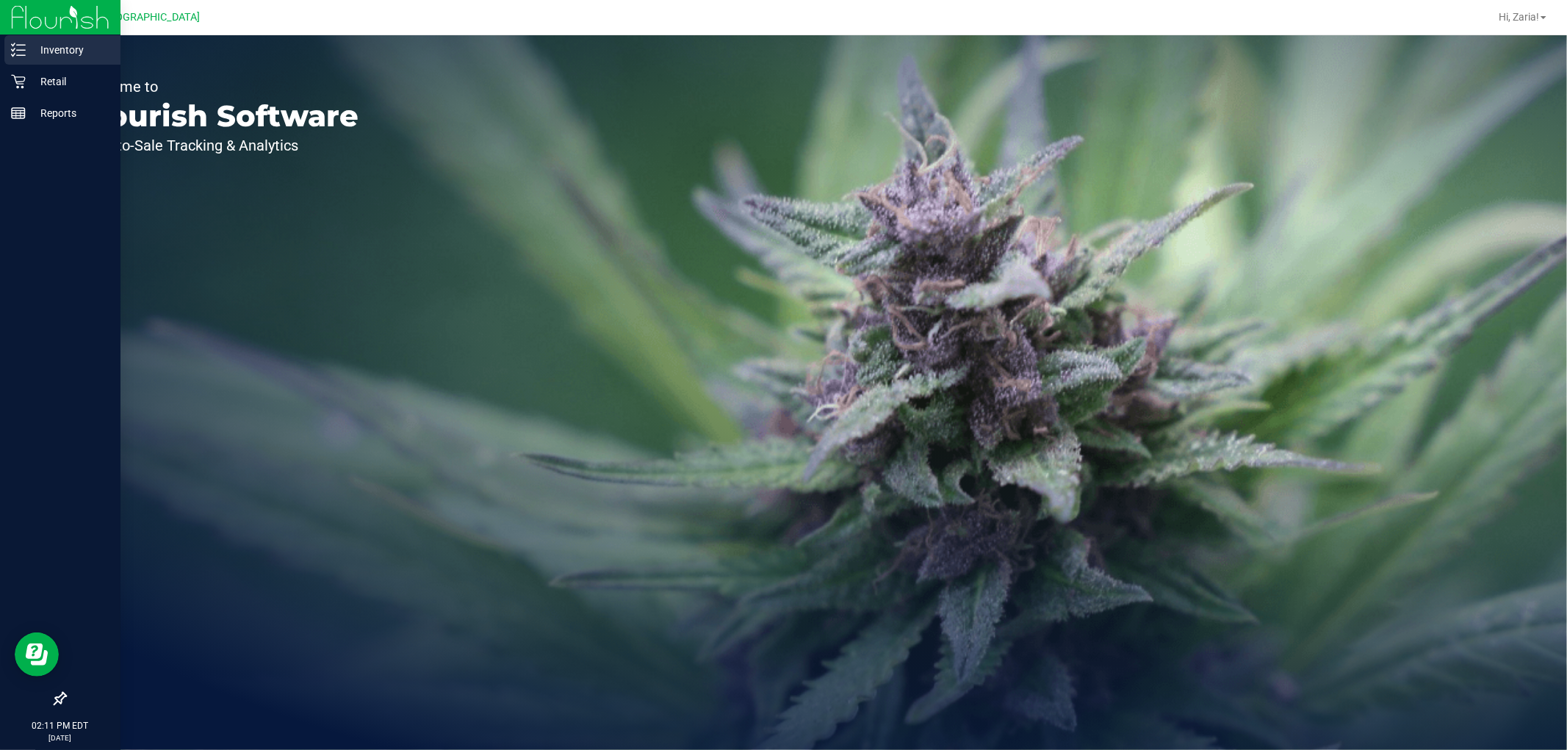
click at [54, 43] on p "Inventory" at bounding box center [70, 50] width 88 height 18
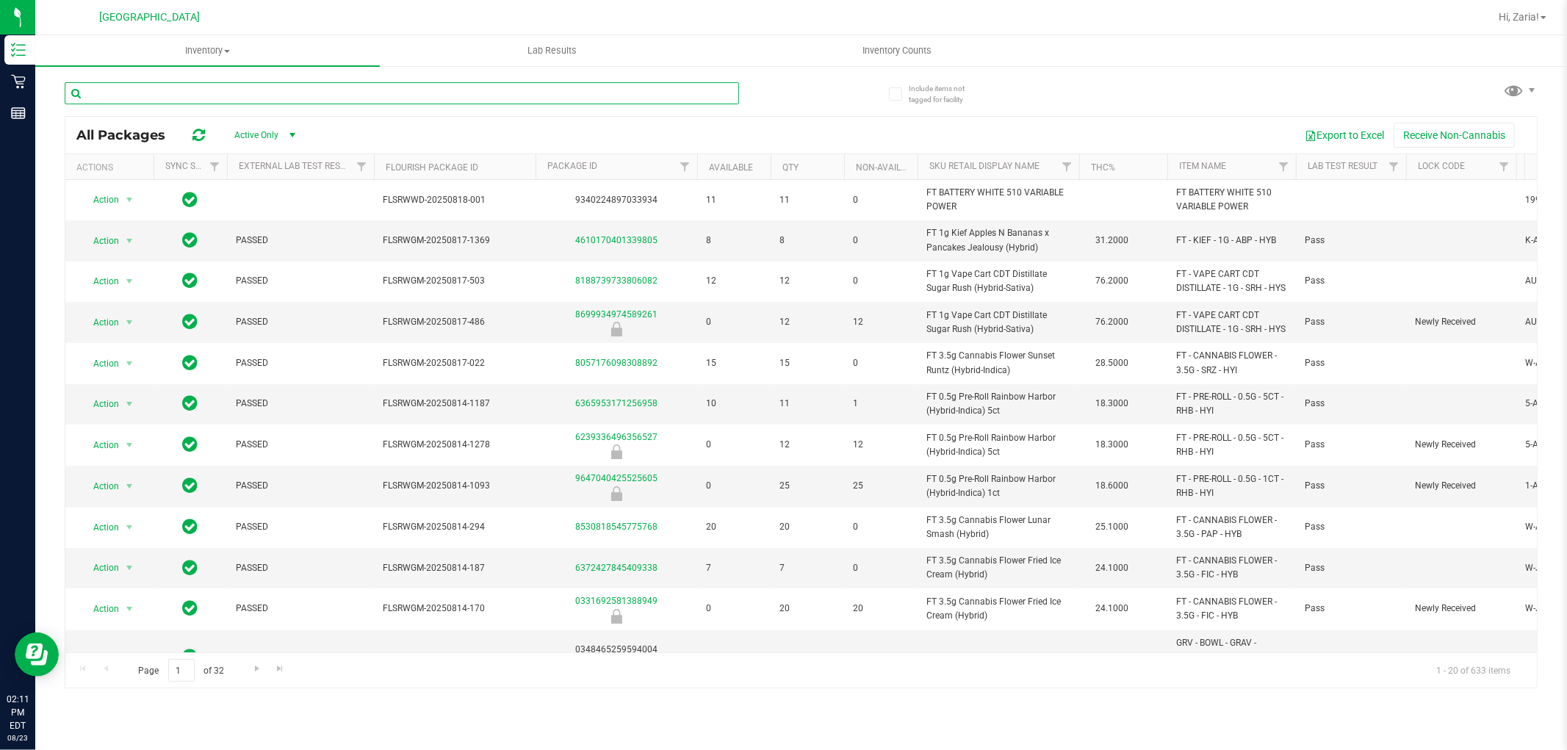
click at [259, 85] on input "text" at bounding box center [402, 93] width 674 height 22
paste input "FT 0.5g Pre-Roll Ice Cold (Hybrid) 5ct"
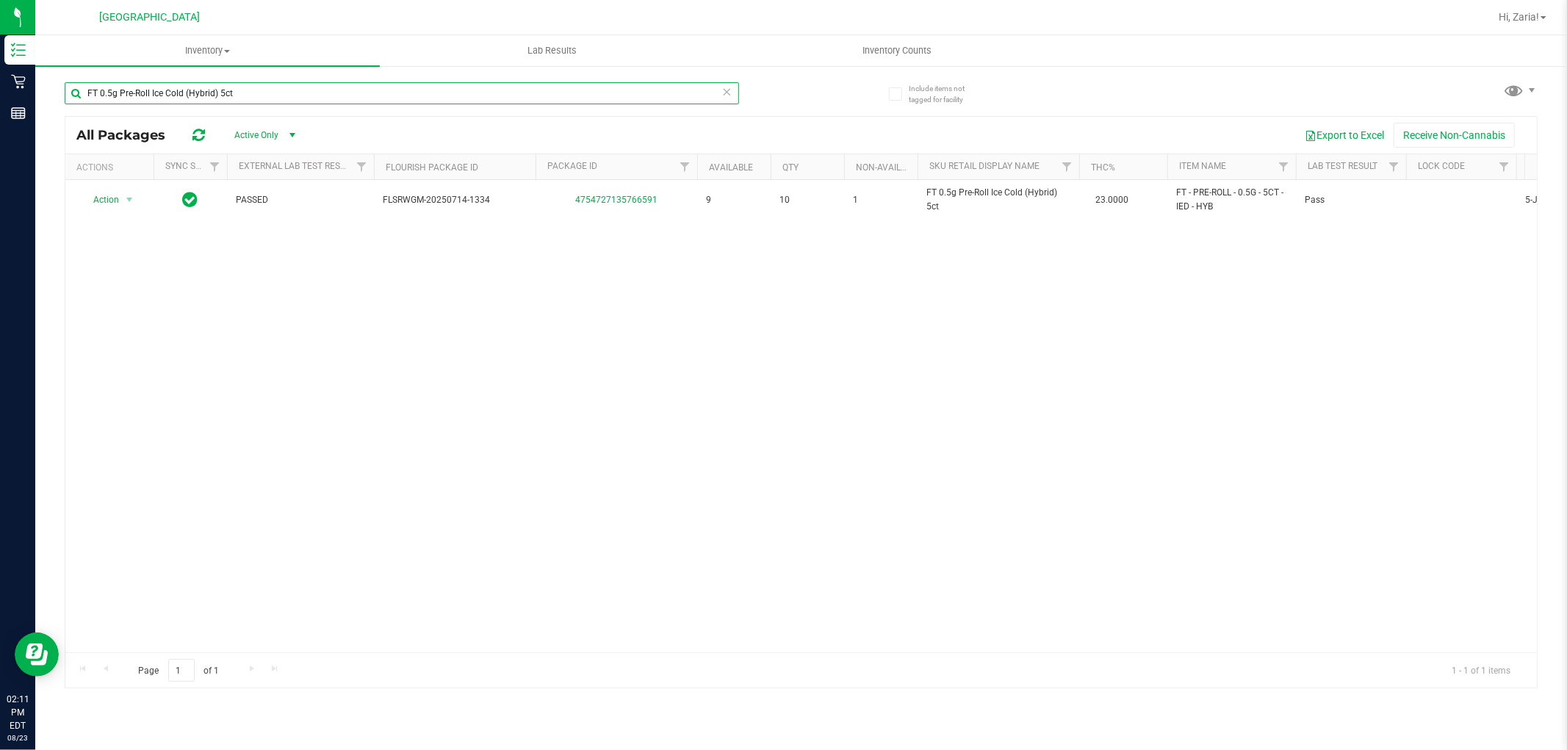
click at [322, 97] on input "FT 0.5g Pre-Roll Ice Cold (Hybrid) 5ct" at bounding box center [402, 93] width 674 height 22
click at [346, 96] on input "FT 0.5g Pre-Roll Ice Cold (Hybrid) 5ct" at bounding box center [402, 93] width 674 height 22
click at [348, 96] on input "FT 0.5g Pre-Roll Ice Cold (Hybrid) 5ct" at bounding box center [402, 93] width 674 height 22
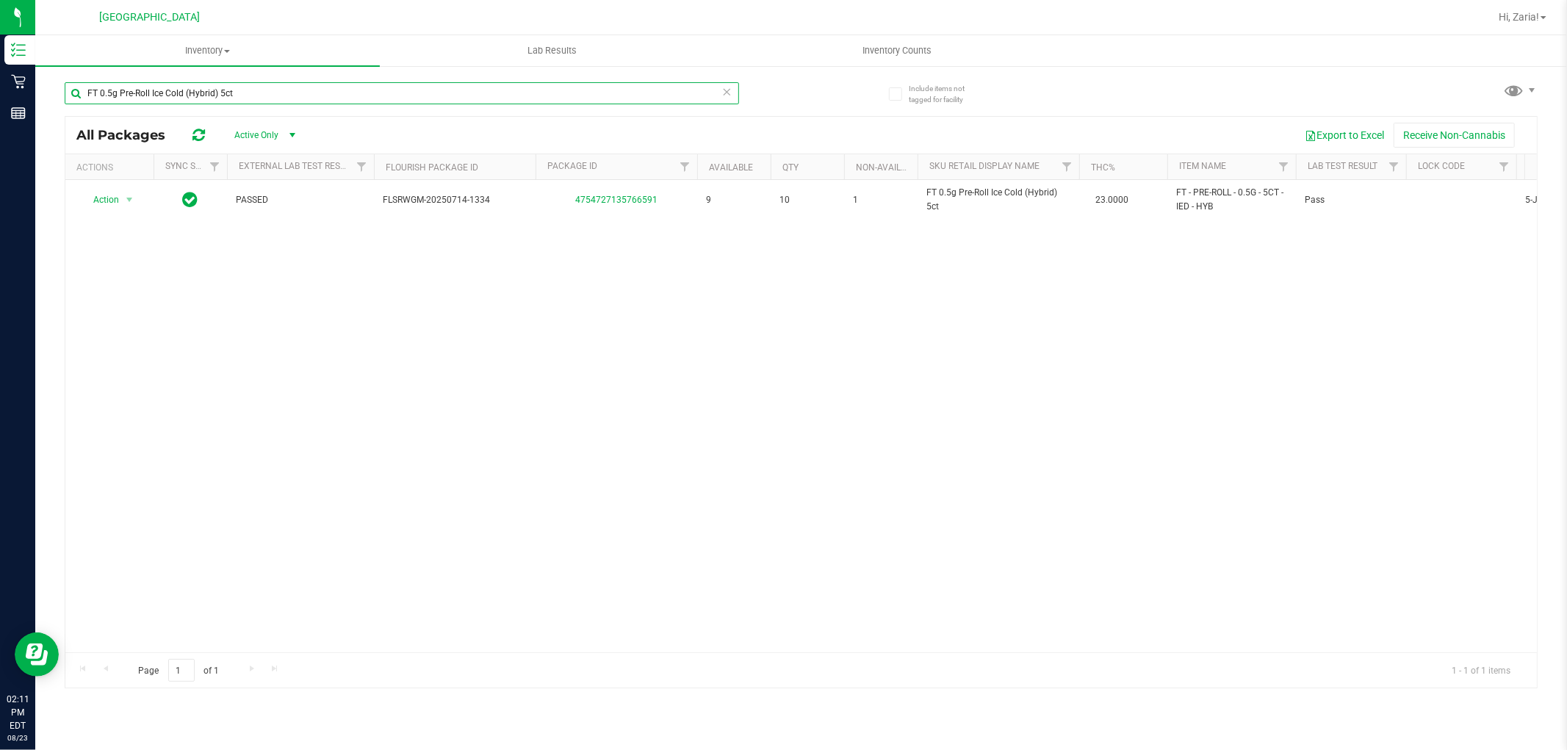
click at [348, 96] on input "FT 0.5g Pre-Roll Ice Cold (Hybrid) 5ct" at bounding box center [402, 93] width 674 height 22
click at [488, 96] on input "FT 0.5g Pre-Roll Ice Cold (Hybrid) 5ct" at bounding box center [402, 93] width 674 height 22
paste input "Space Case"
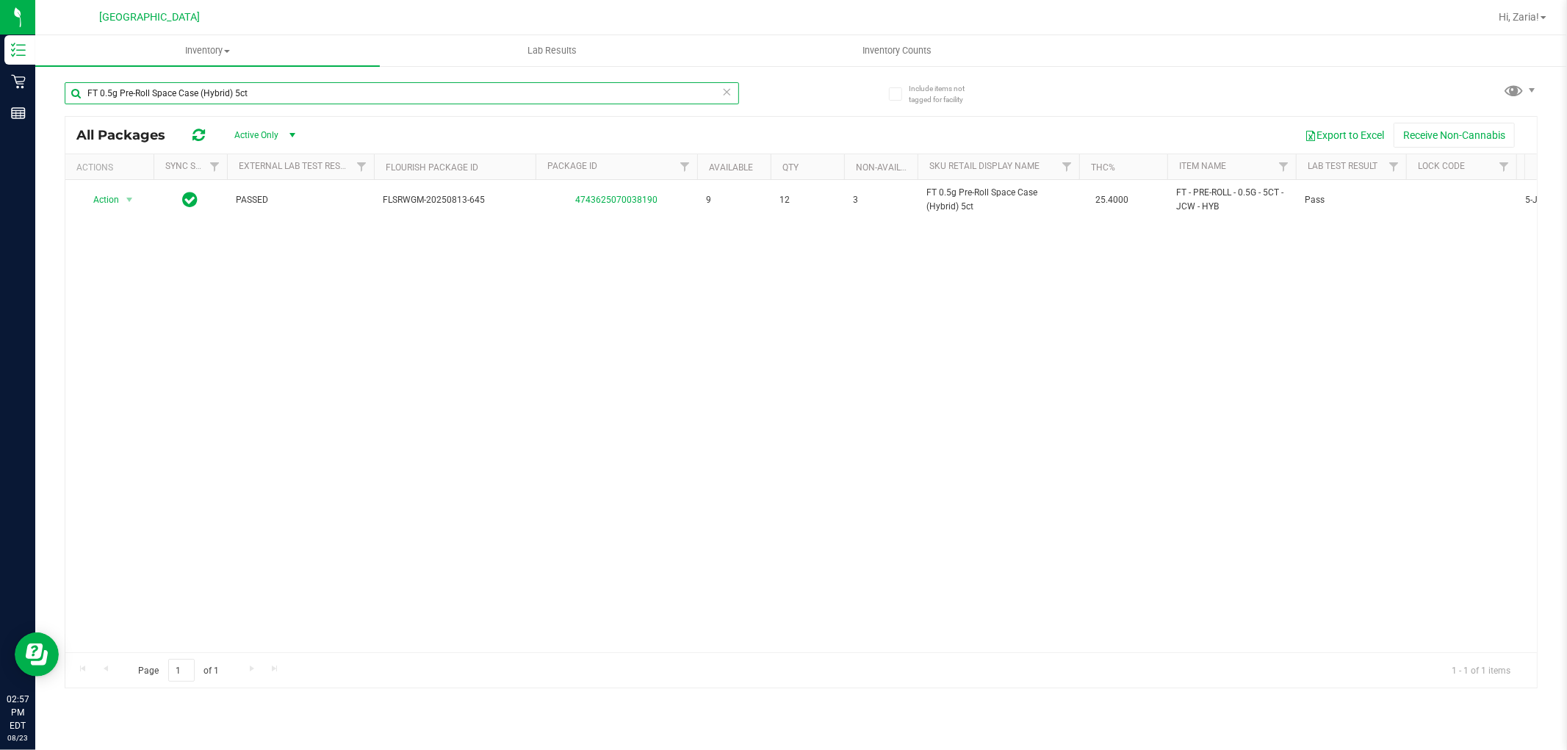
click at [558, 87] on input "FT 0.5g Pre-Roll Space Case (Hybrid) 5ct" at bounding box center [402, 93] width 674 height 22
paste input "Vape Cart CDT Distillate Static Shock (Indica)"
type input "FT 0.5g Vape Cart CDT Distillate Static Shock (Indica)"
